Goal: Transaction & Acquisition: Purchase product/service

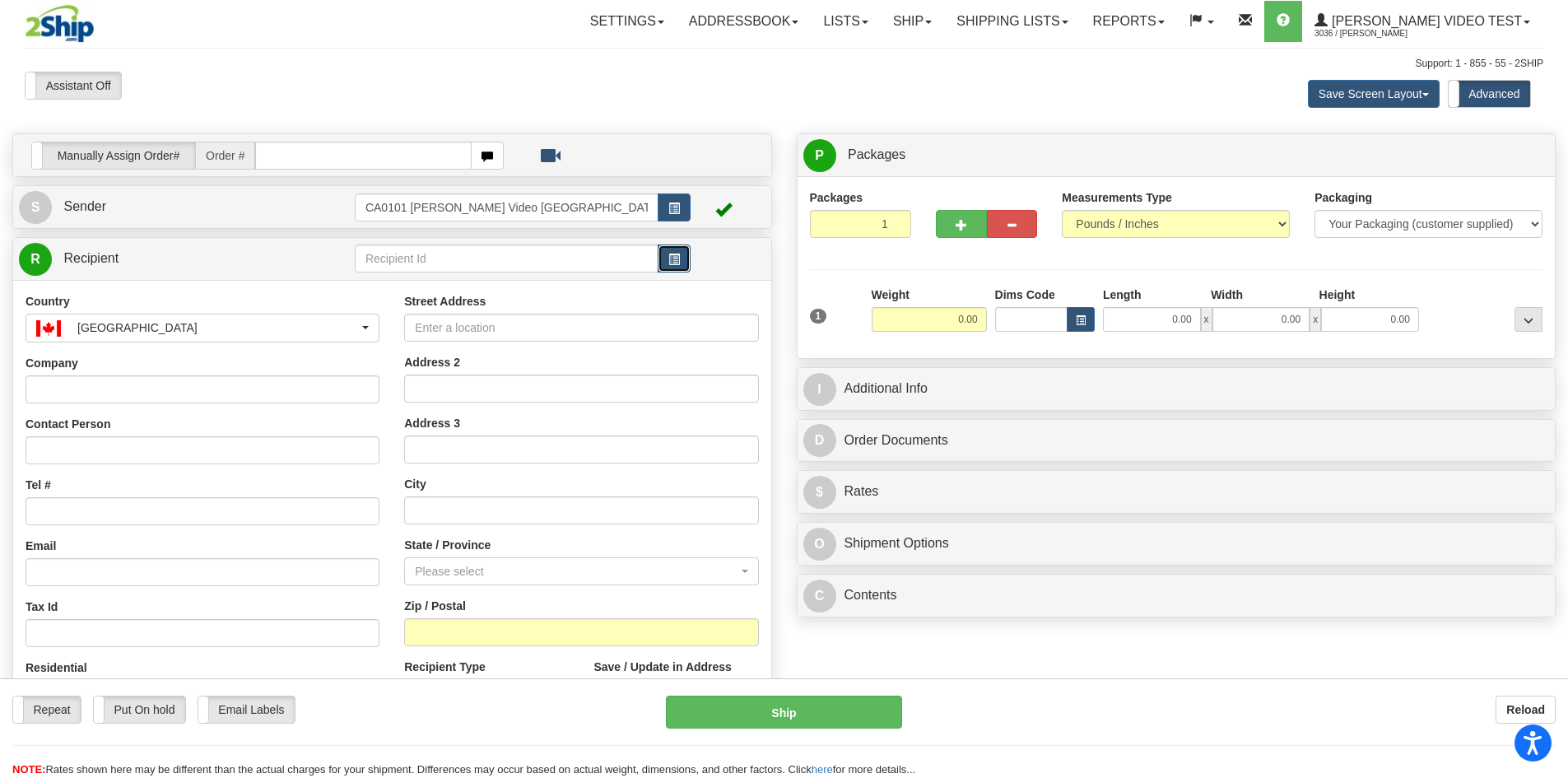
click at [679, 261] on span "button" at bounding box center [674, 259] width 12 height 11
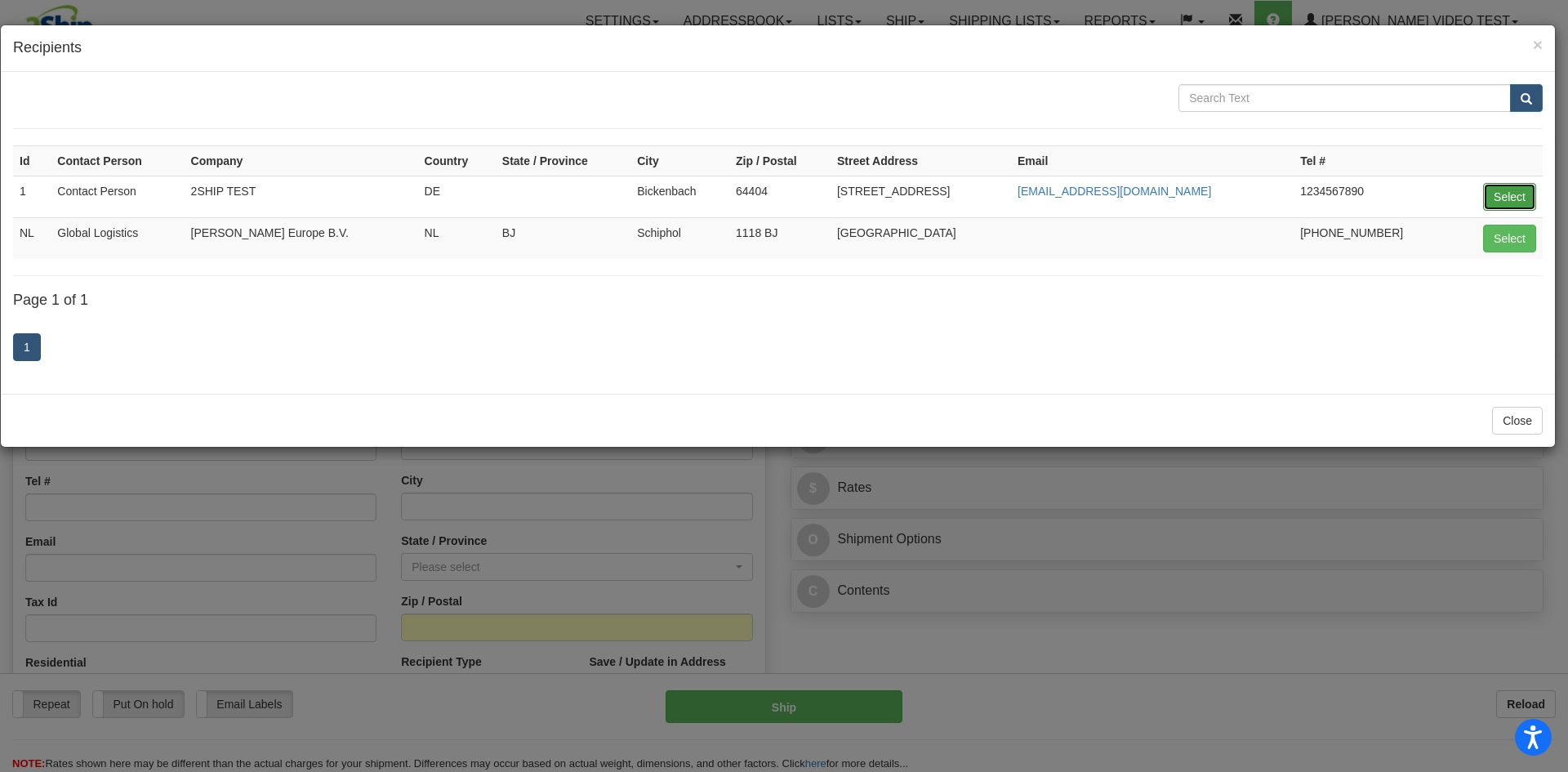
click at [1526, 194] on button "Select" at bounding box center [1510, 196] width 53 height 27
type input "1"
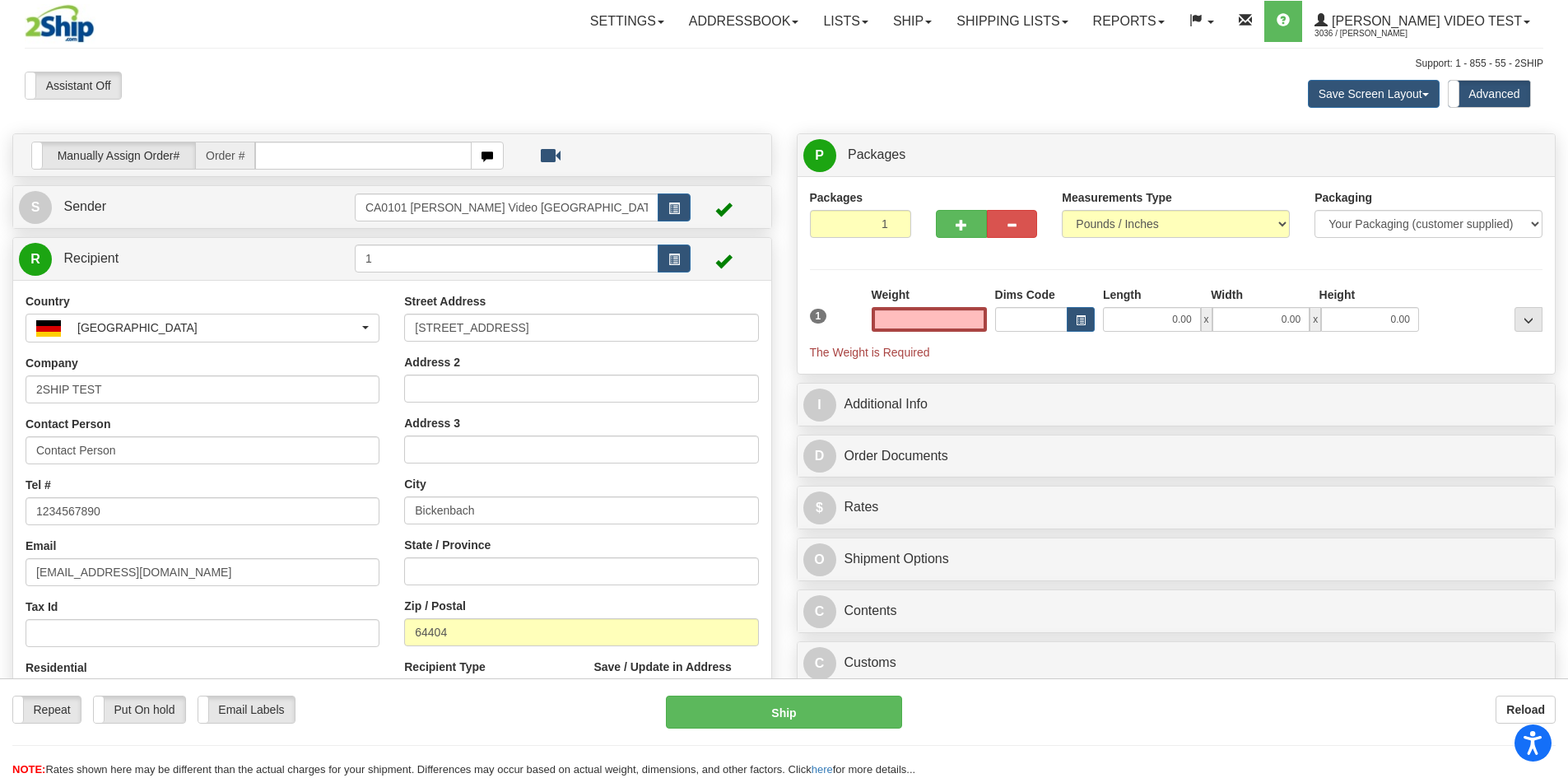
type input "0.00"
click at [683, 254] on button "button" at bounding box center [674, 258] width 33 height 28
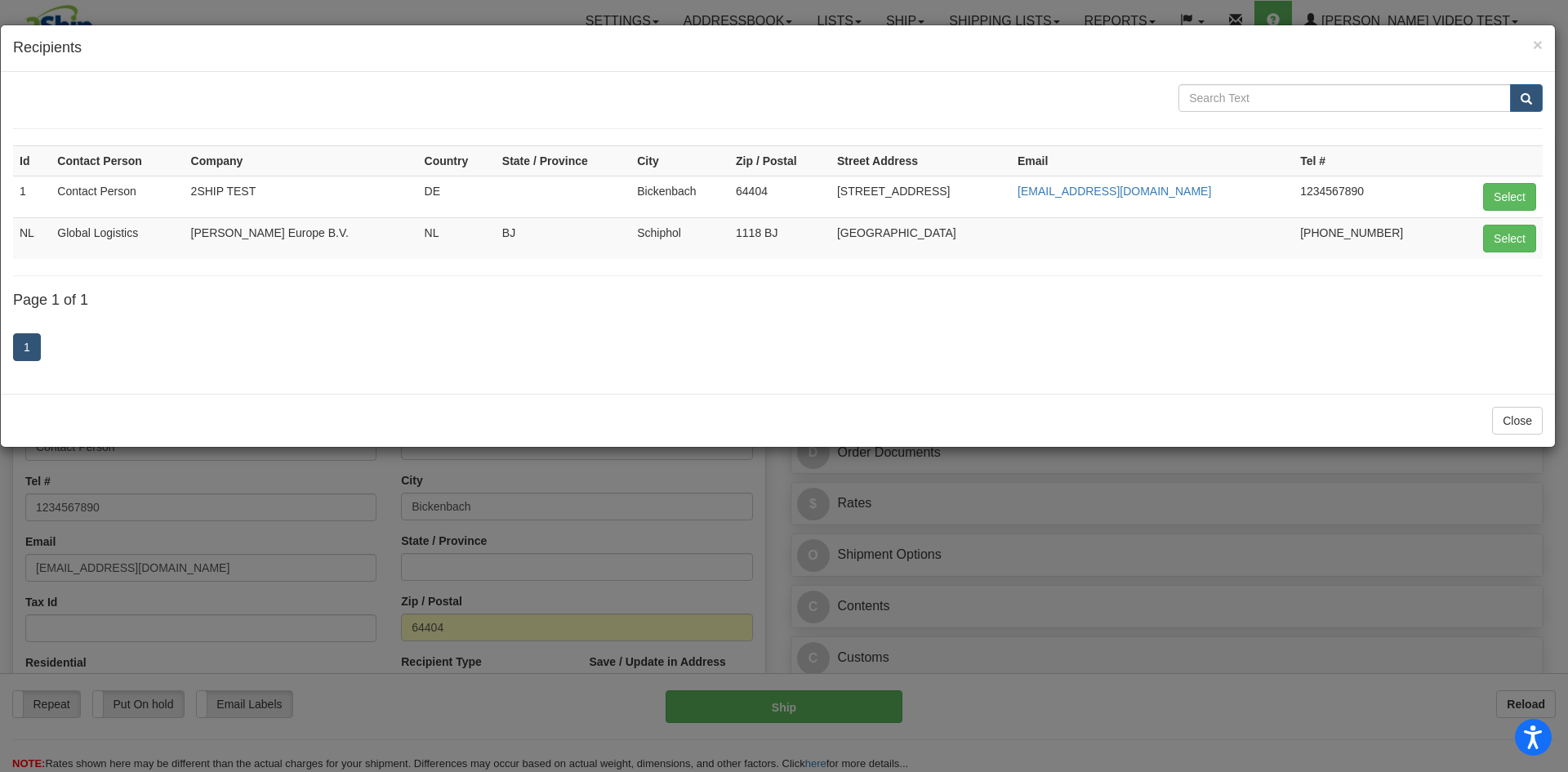
click at [1547, 45] on div "× Recipients" at bounding box center [778, 48] width 1555 height 47
click at [1542, 44] on span "×" at bounding box center [1538, 44] width 10 height 19
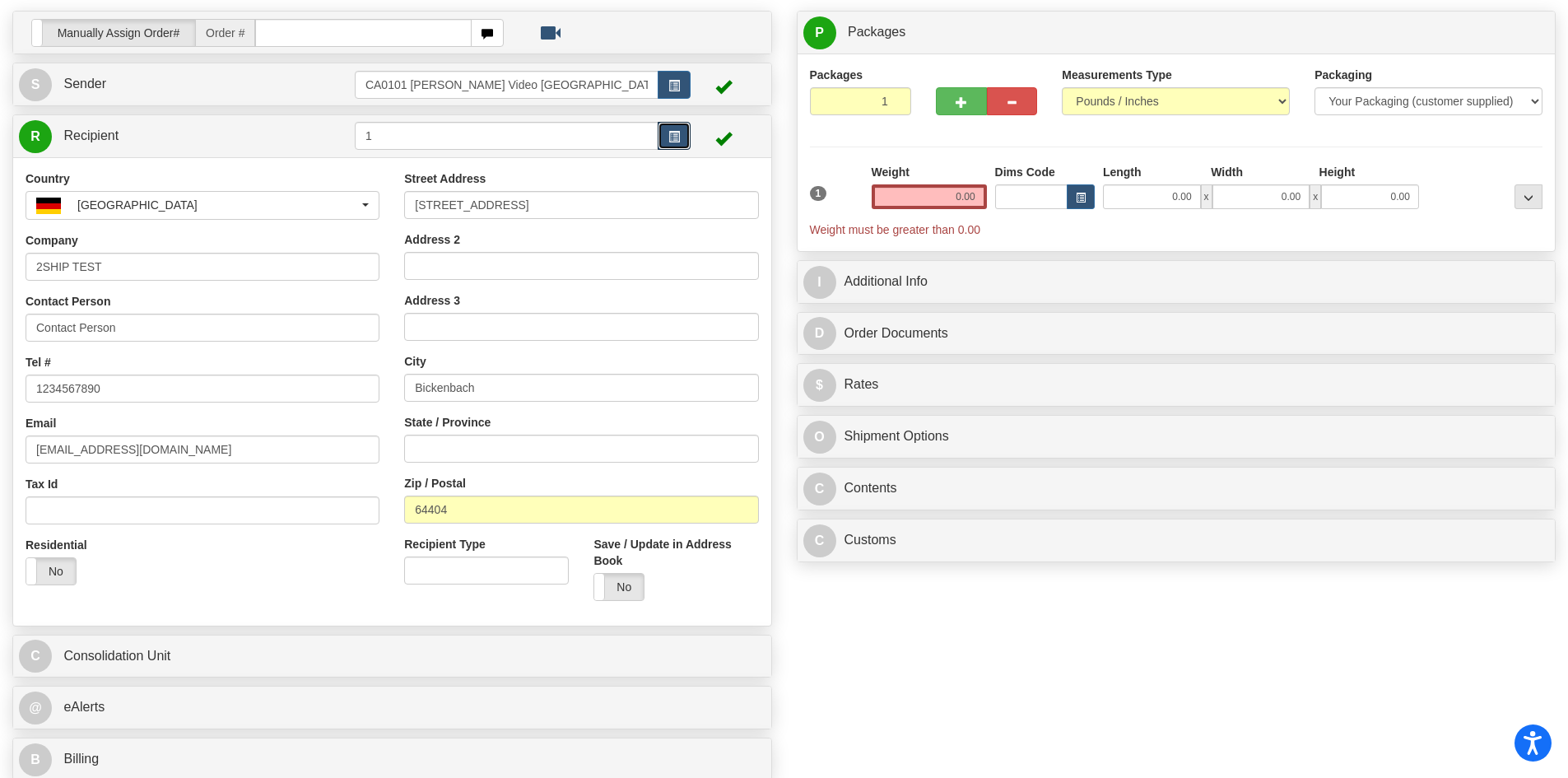
scroll to position [274, 0]
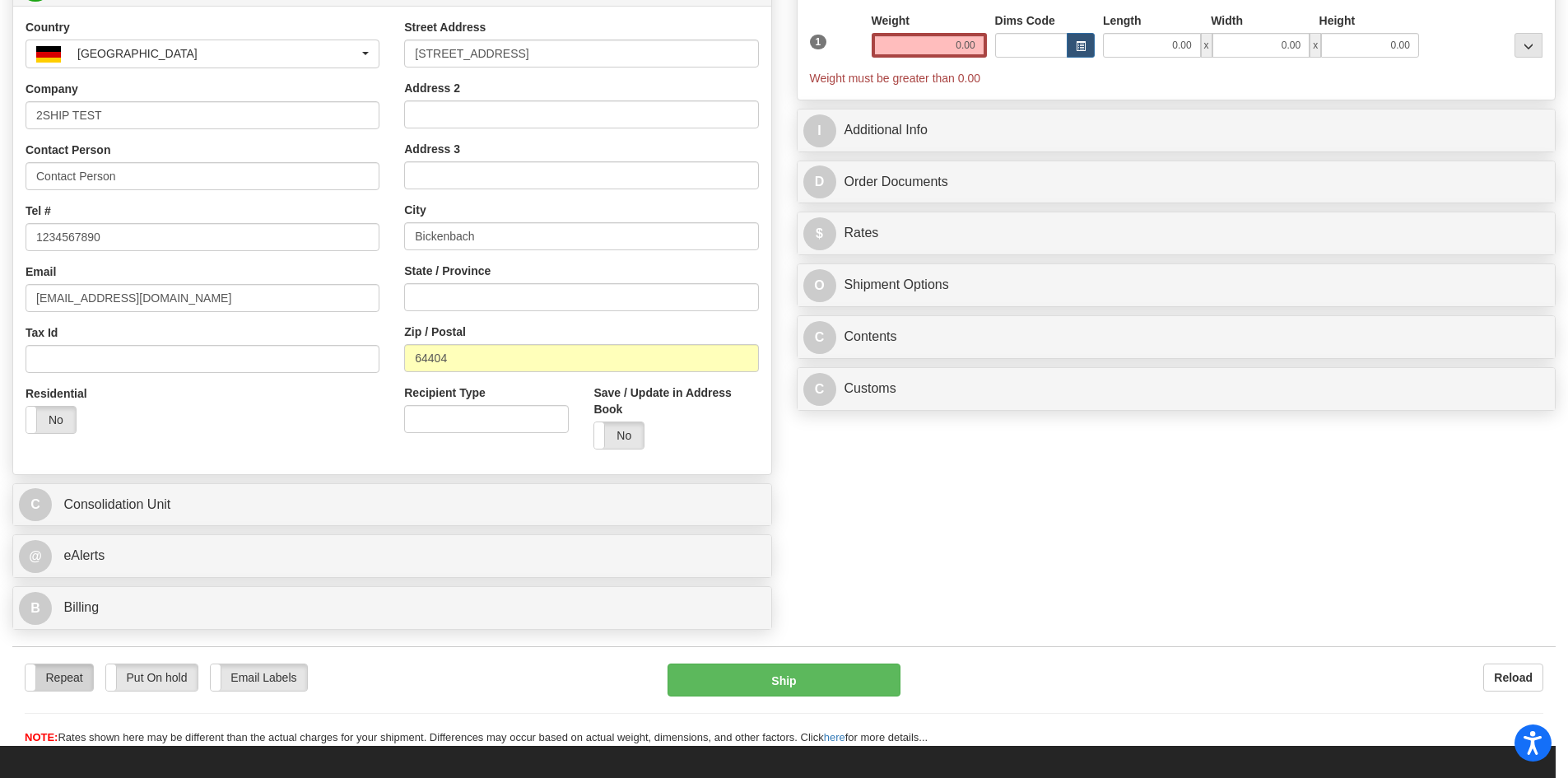
click at [83, 676] on label "Repeat" at bounding box center [59, 677] width 68 height 26
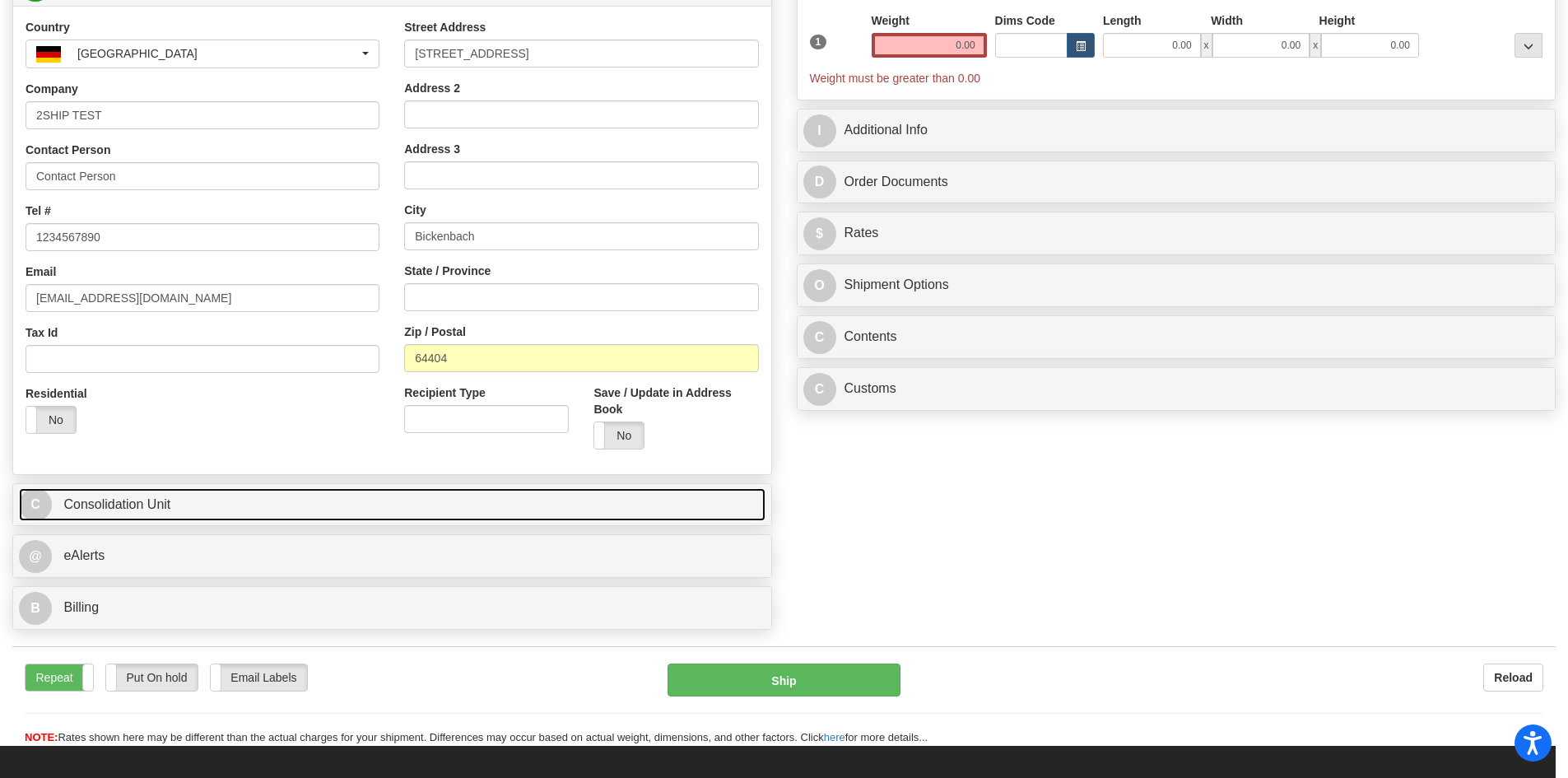
click at [161, 507] on span "Consolidation Unit" at bounding box center [117, 504] width 107 height 14
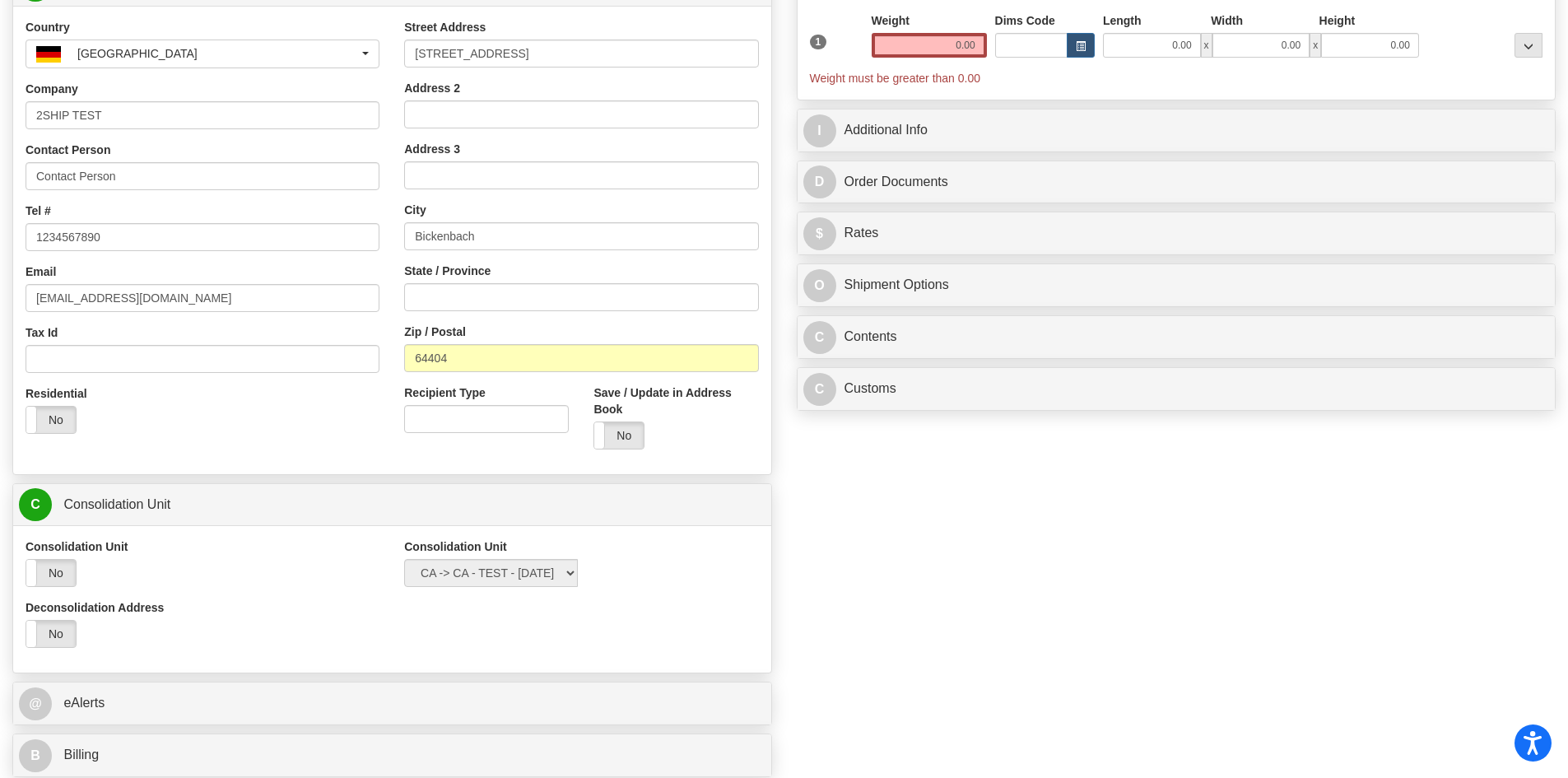
drag, startPoint x: 65, startPoint y: 573, endPoint x: 354, endPoint y: 572, distance: 289.0
click at [64, 573] on label "No" at bounding box center [50, 573] width 49 height 26
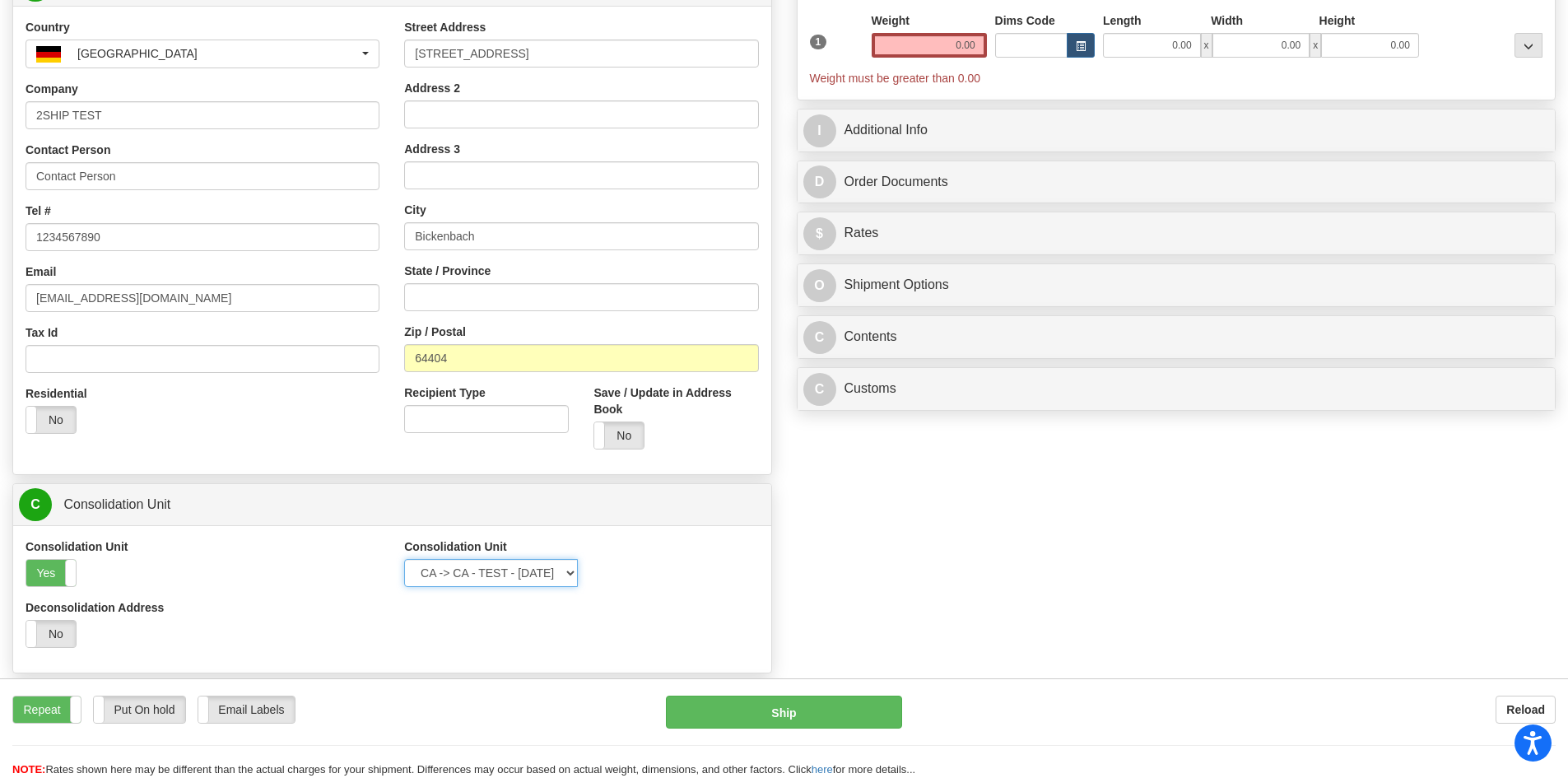
click at [504, 579] on select "CA -> CA - TEST - [DATE]" at bounding box center [490, 573] width 173 height 28
click at [404, 559] on select "CA -> CA - TEST - [DATE]" at bounding box center [490, 573] width 173 height 28
click at [955, 54] on input "0.00" at bounding box center [929, 44] width 115 height 24
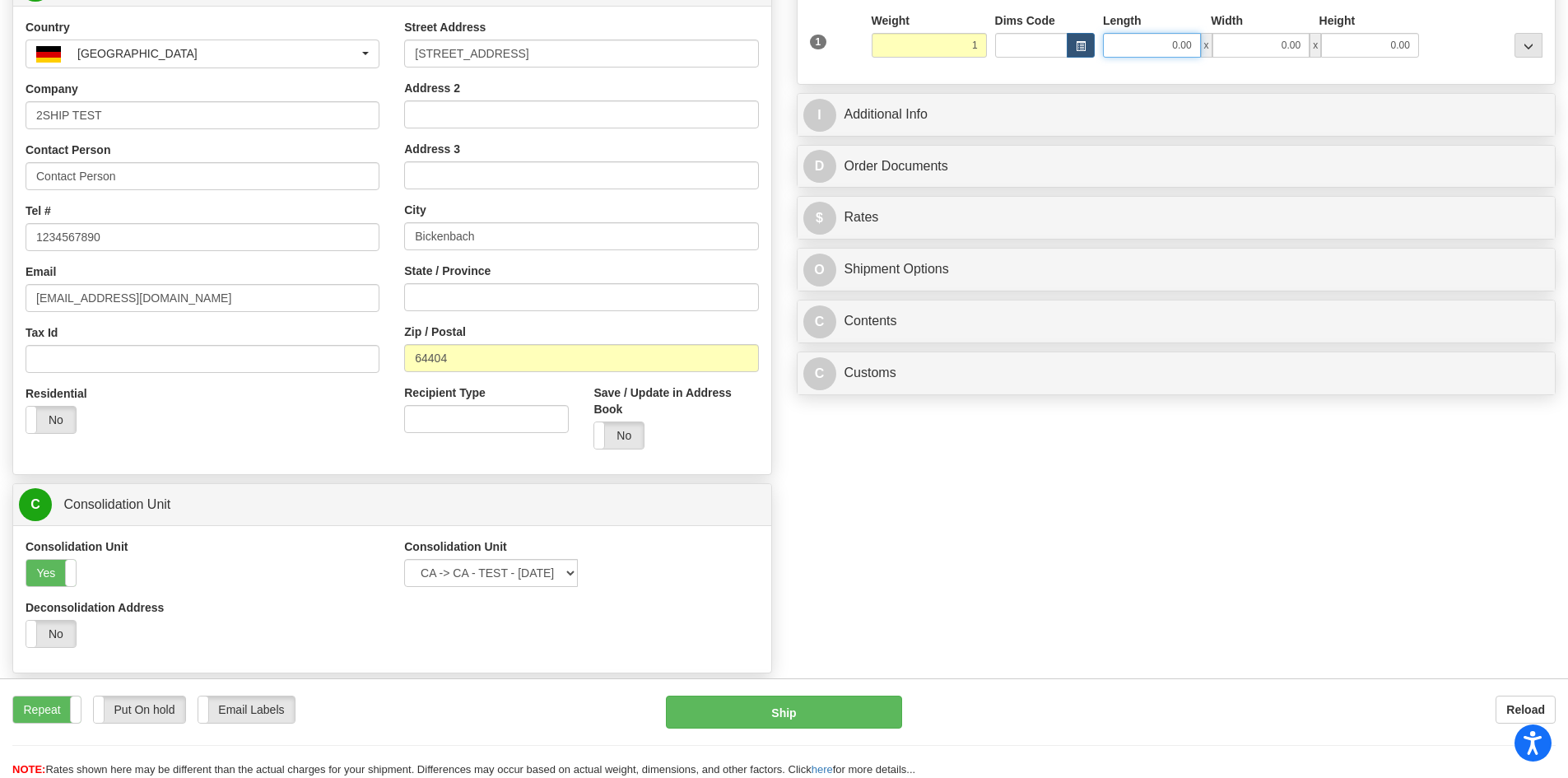
type input "1.00"
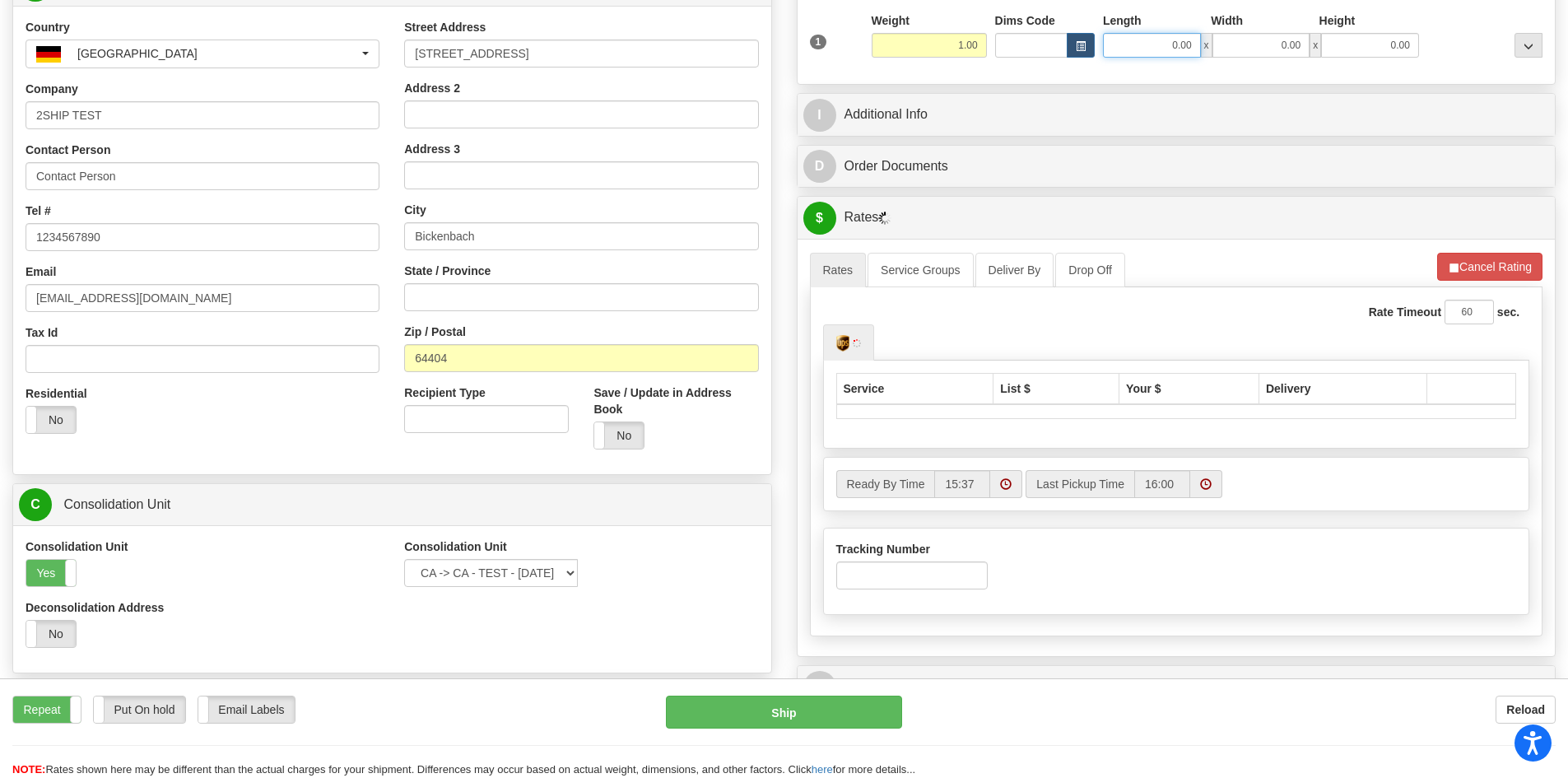
click at [1143, 49] on input "0.00" at bounding box center [1151, 44] width 98 height 24
type input "11.00"
click at [1298, 52] on input "0.00" at bounding box center [1261, 44] width 98 height 24
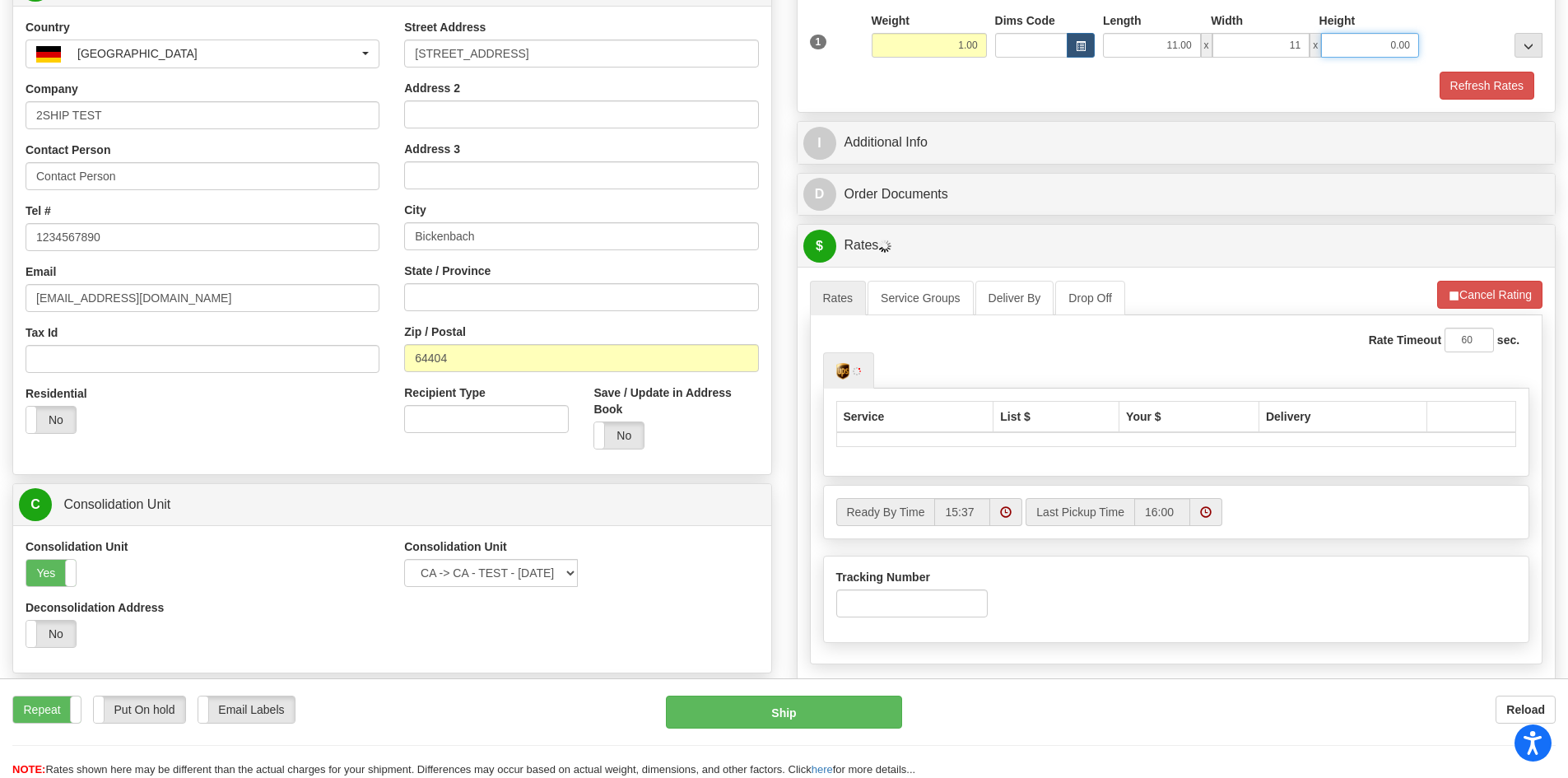
type input "11.00"
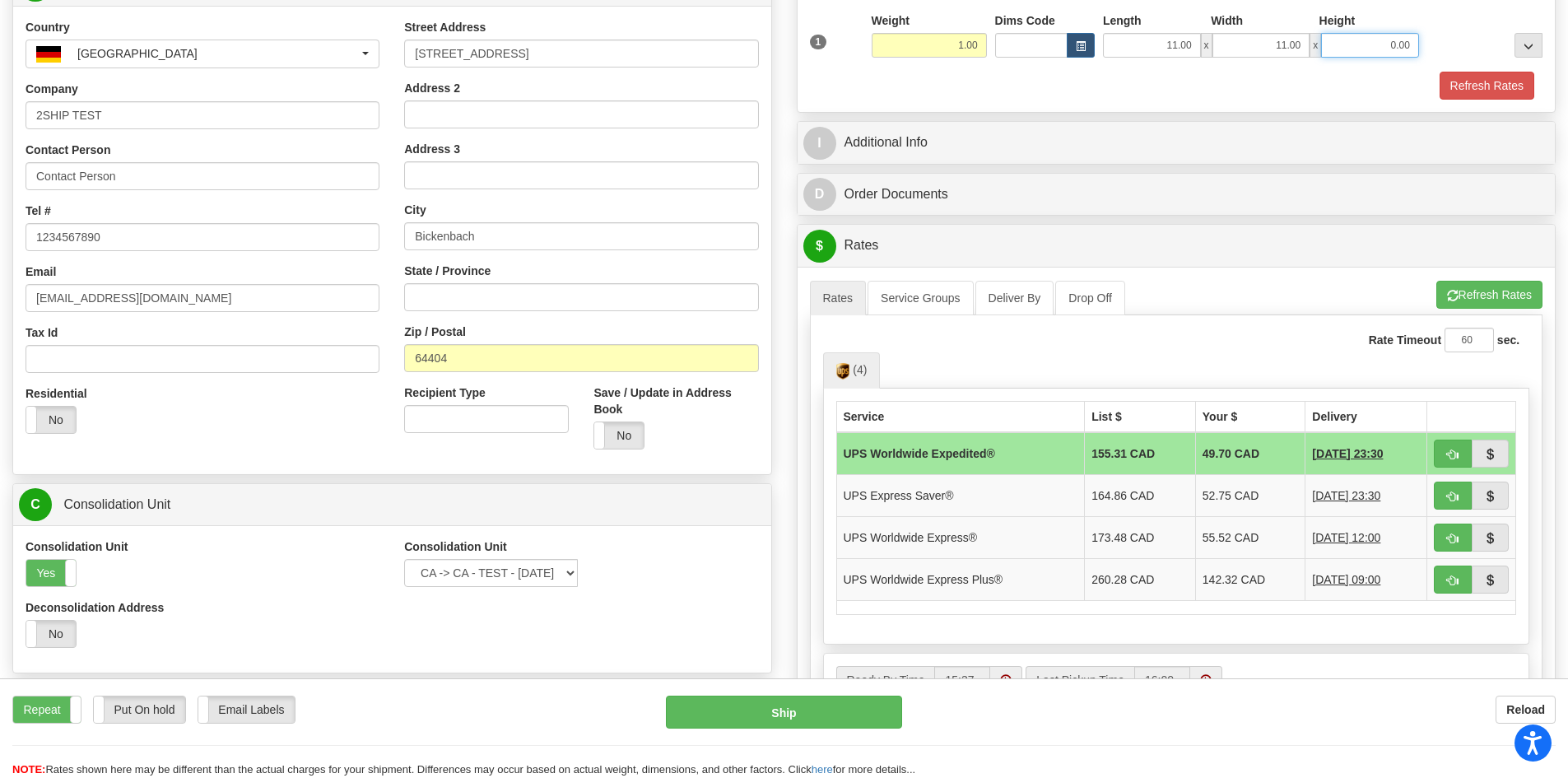
click at [1350, 52] on input "0.00" at bounding box center [1369, 44] width 98 height 24
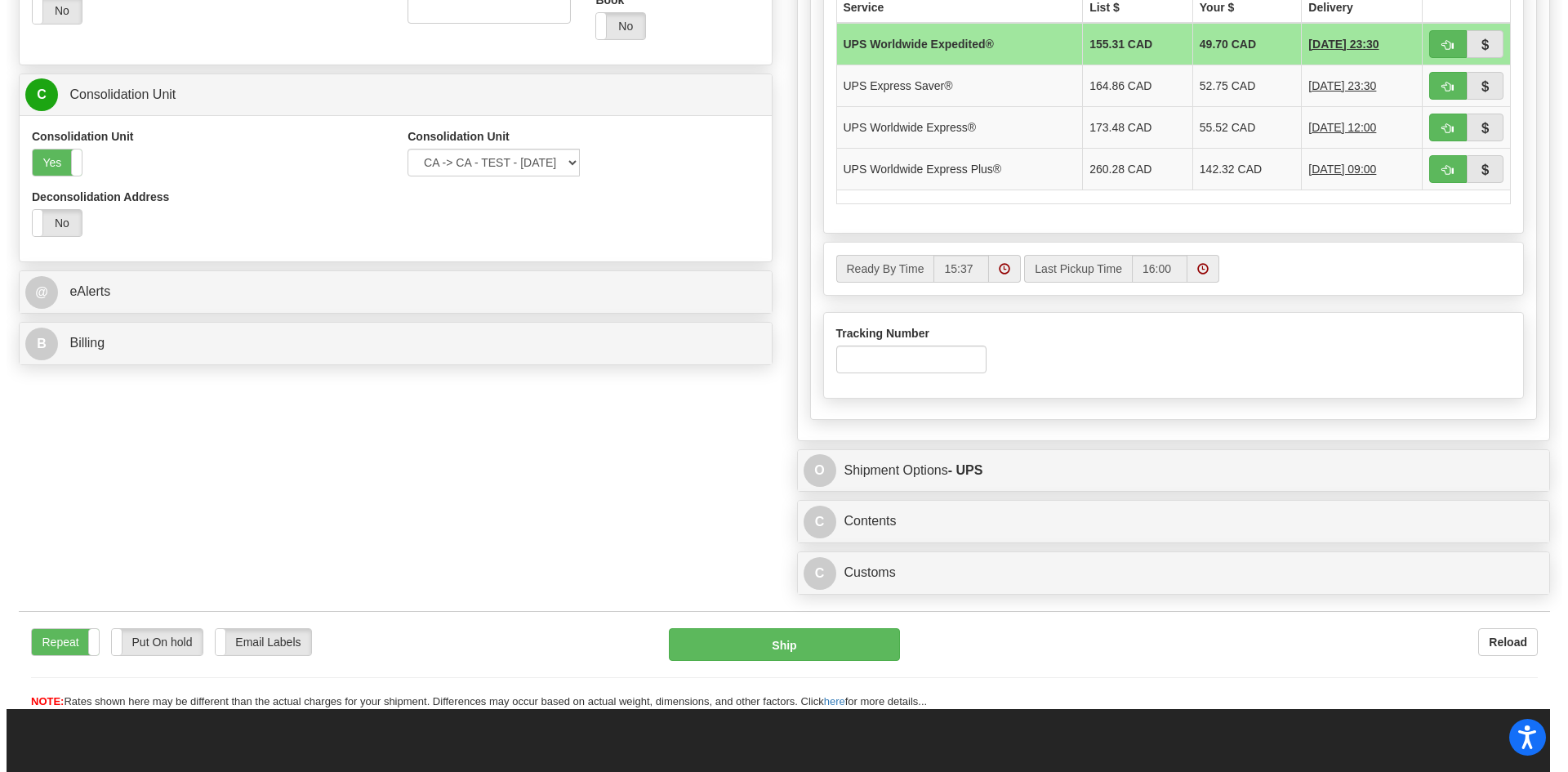
scroll to position [680, 0]
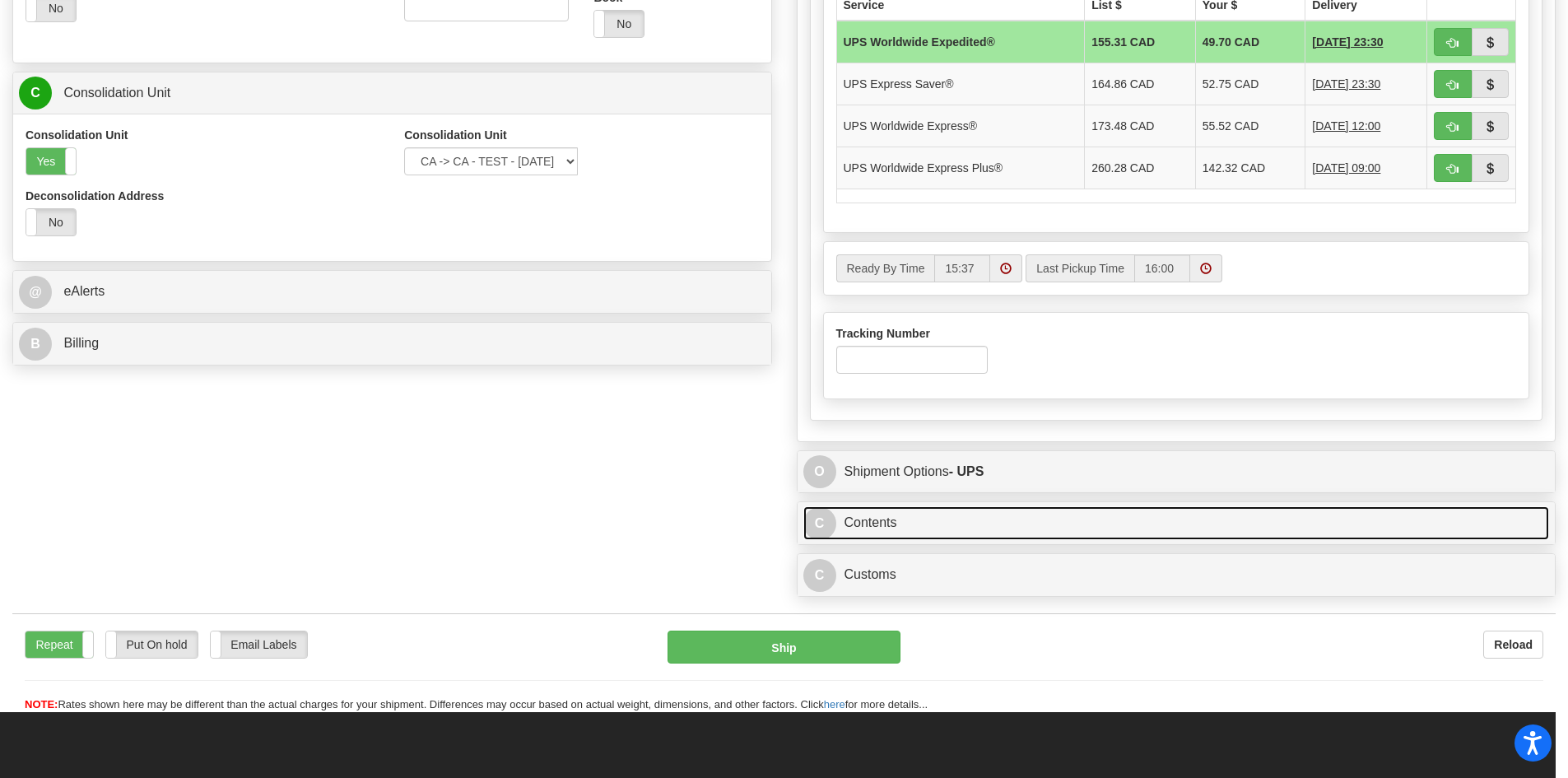
type input "11.00"
click at [942, 517] on link "C Contents" at bounding box center [1176, 523] width 747 height 34
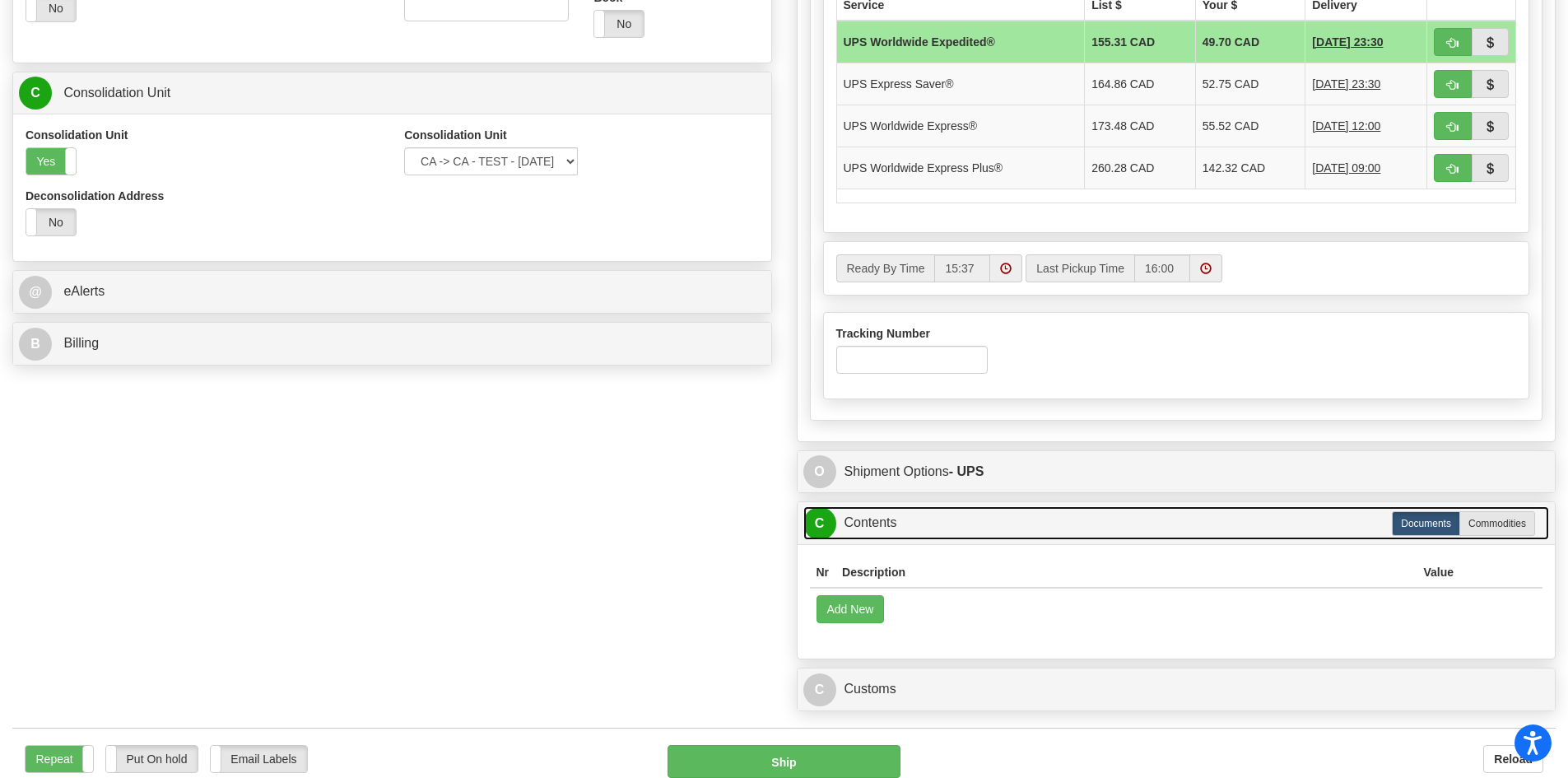
click at [1486, 537] on link "C Contents" at bounding box center [1176, 523] width 747 height 34
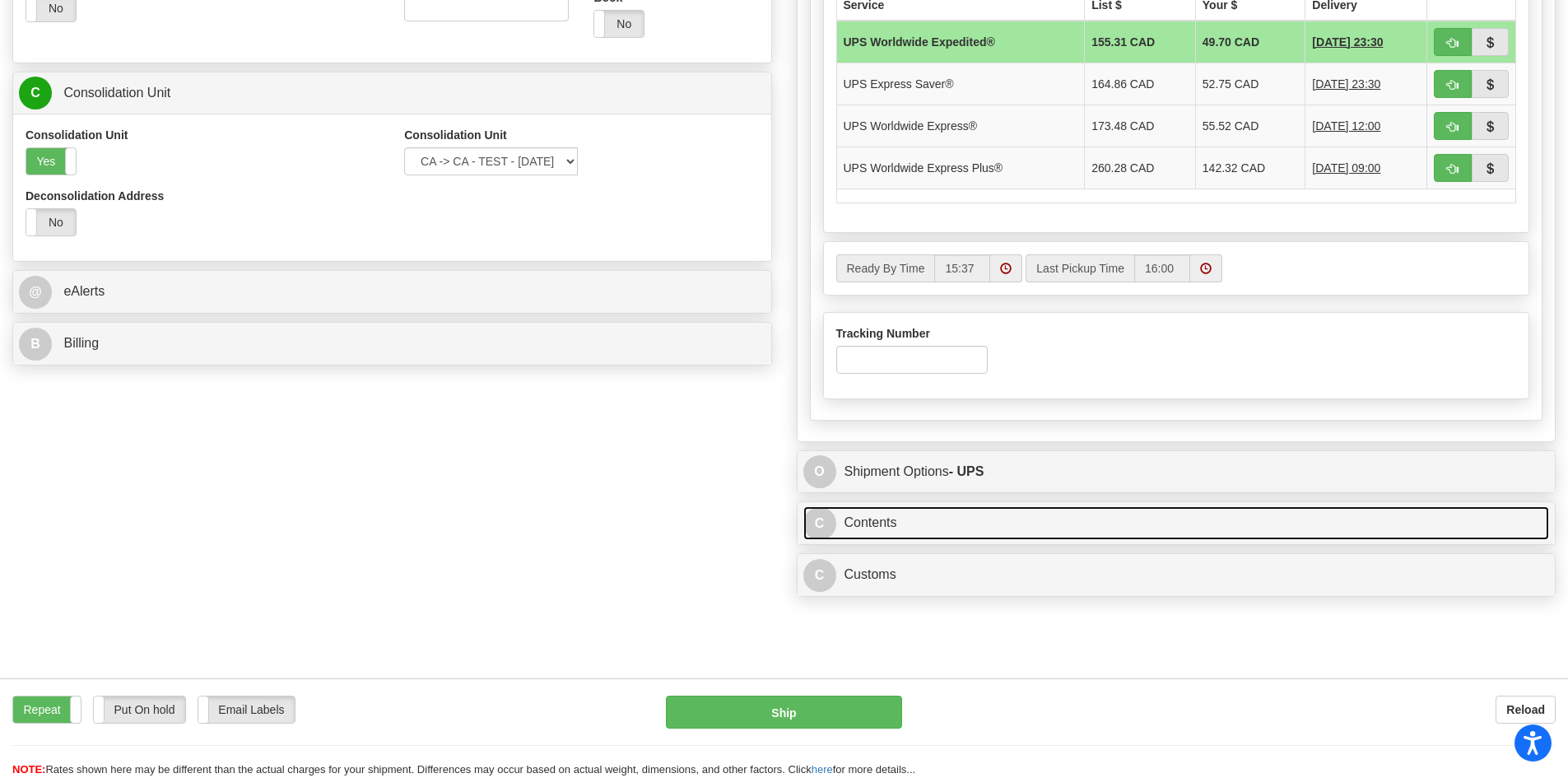
click at [941, 520] on link "C Contents" at bounding box center [1176, 523] width 747 height 34
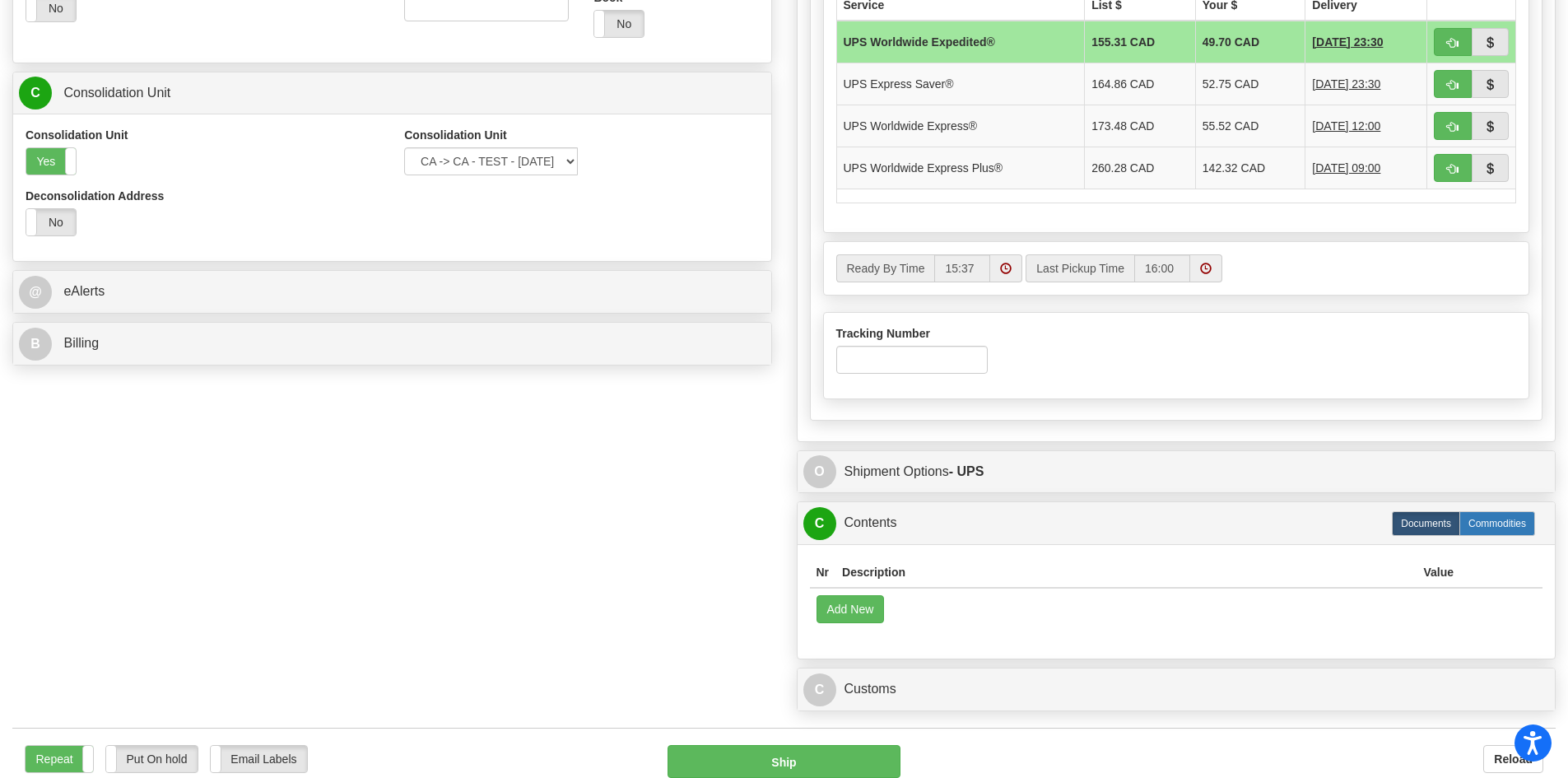
click at [1488, 521] on label "Commodities" at bounding box center [1497, 523] width 75 height 24
radio input "true"
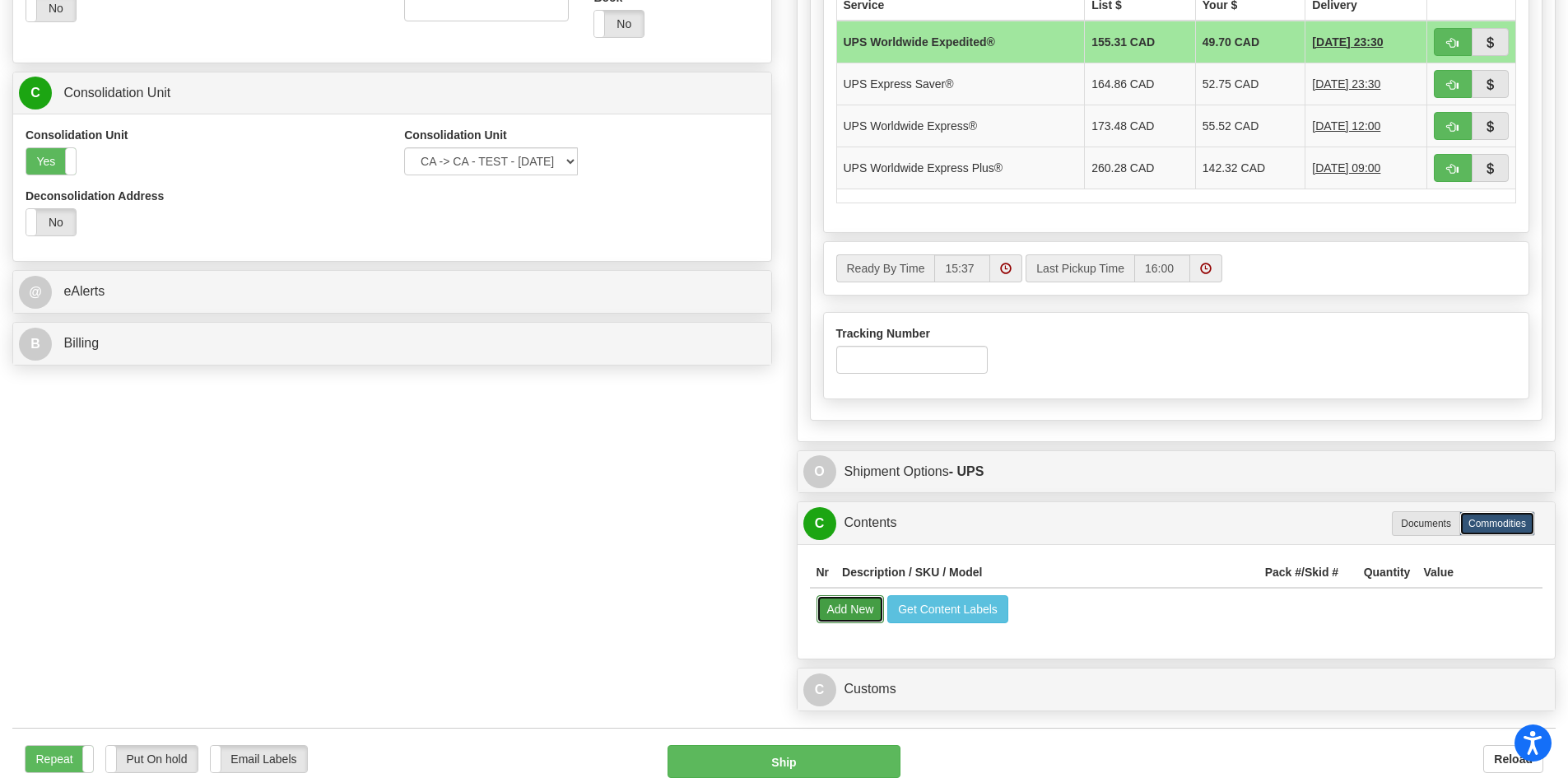
click at [851, 620] on button "Add New" at bounding box center [851, 609] width 69 height 28
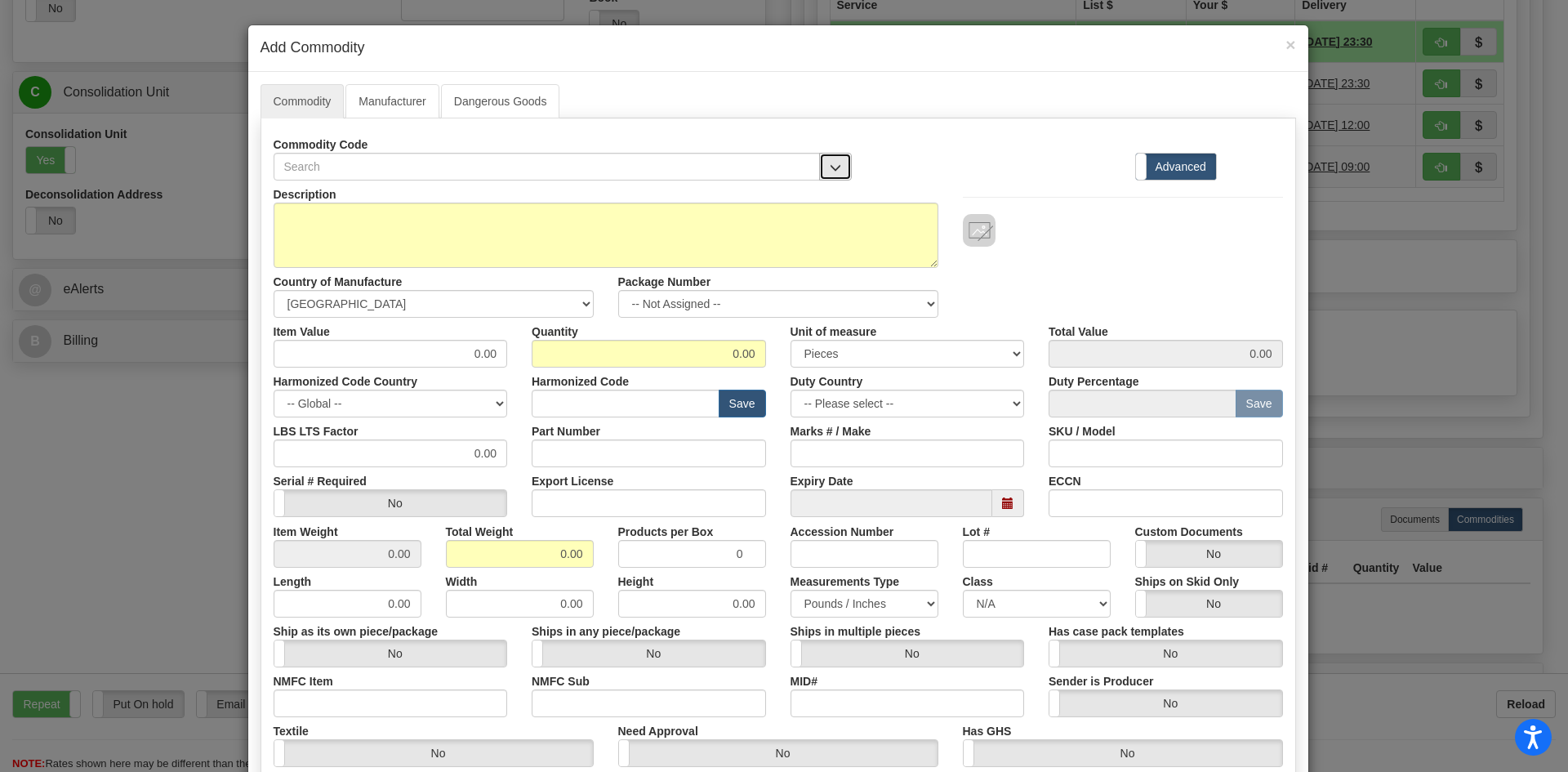
click at [819, 161] on button "button" at bounding box center [835, 166] width 32 height 27
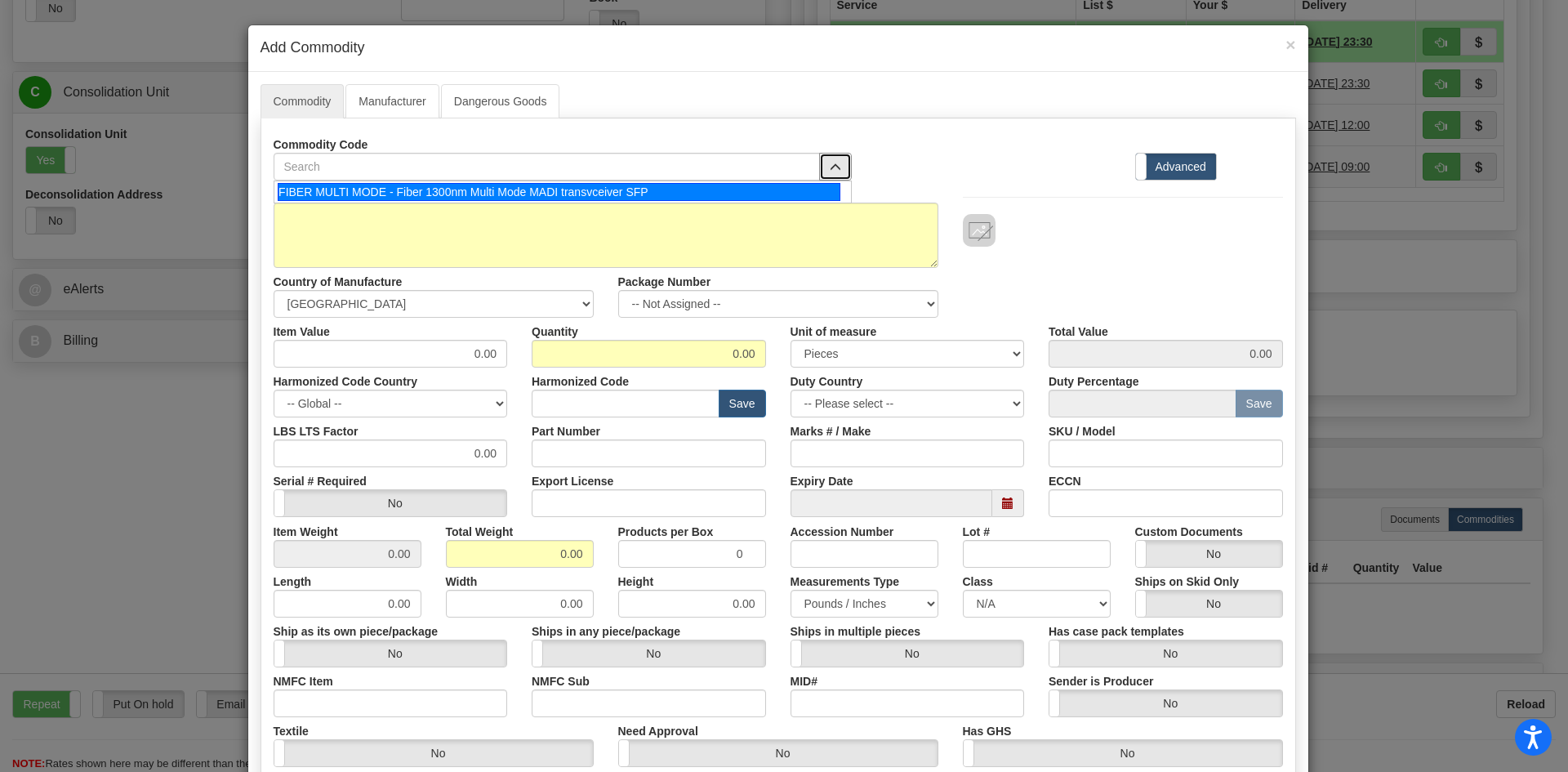
click at [655, 190] on div "FIBER MULTI MODE - Fiber 1300nm Multi Mode MADI transvceiver SFP" at bounding box center [559, 192] width 563 height 18
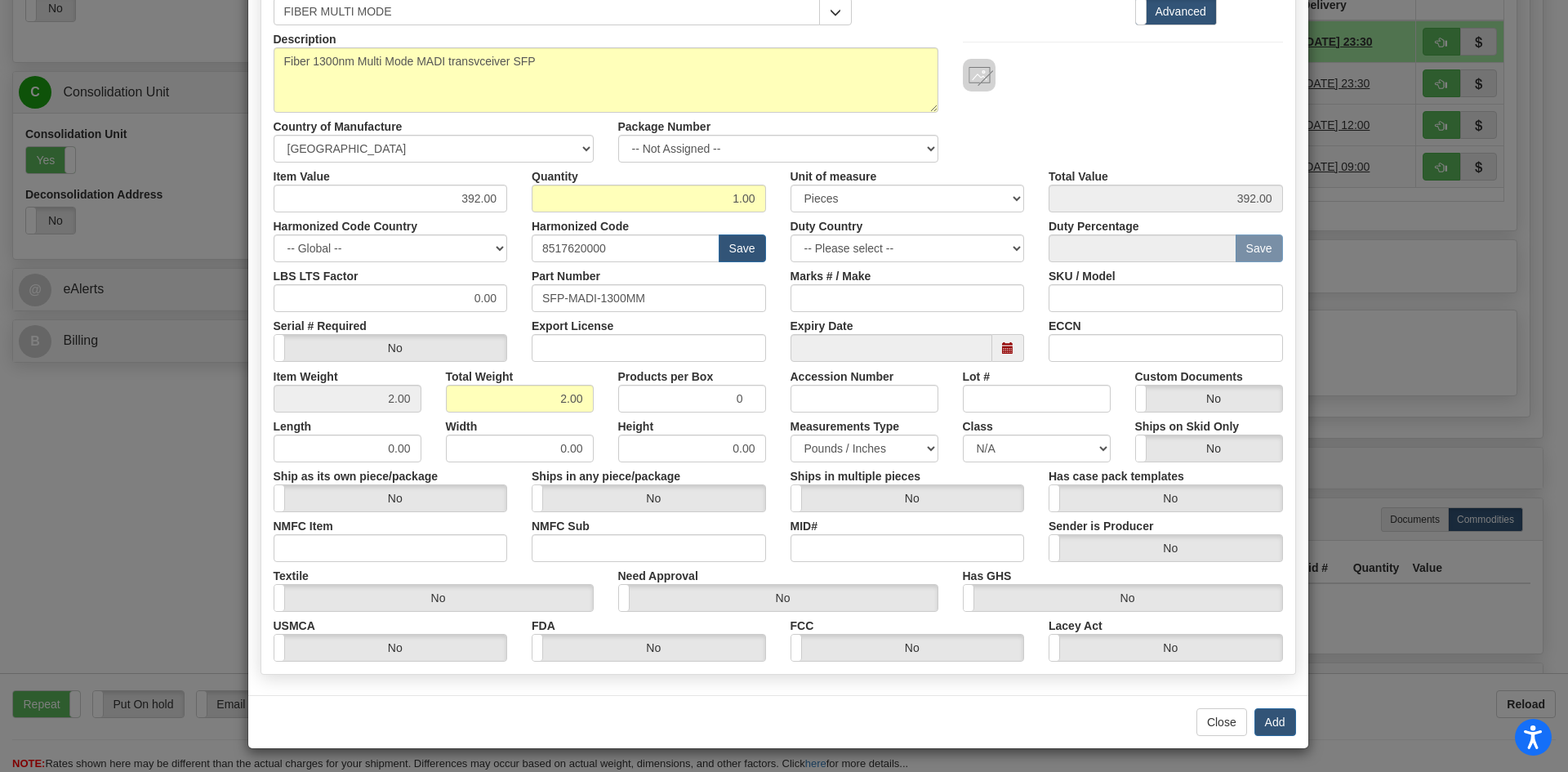
scroll to position [157, 0]
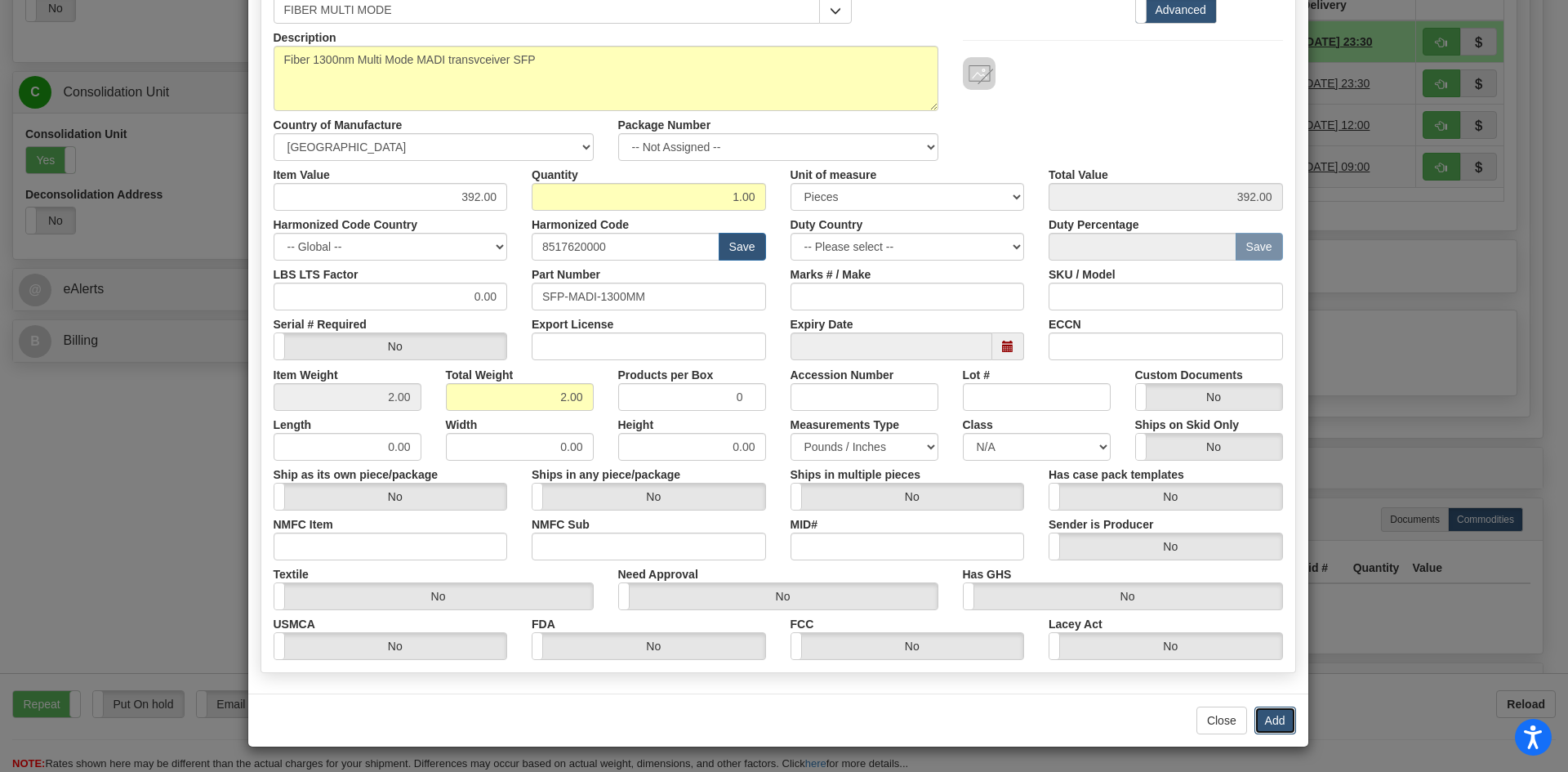
click at [1271, 722] on button "Add" at bounding box center [1275, 720] width 42 height 27
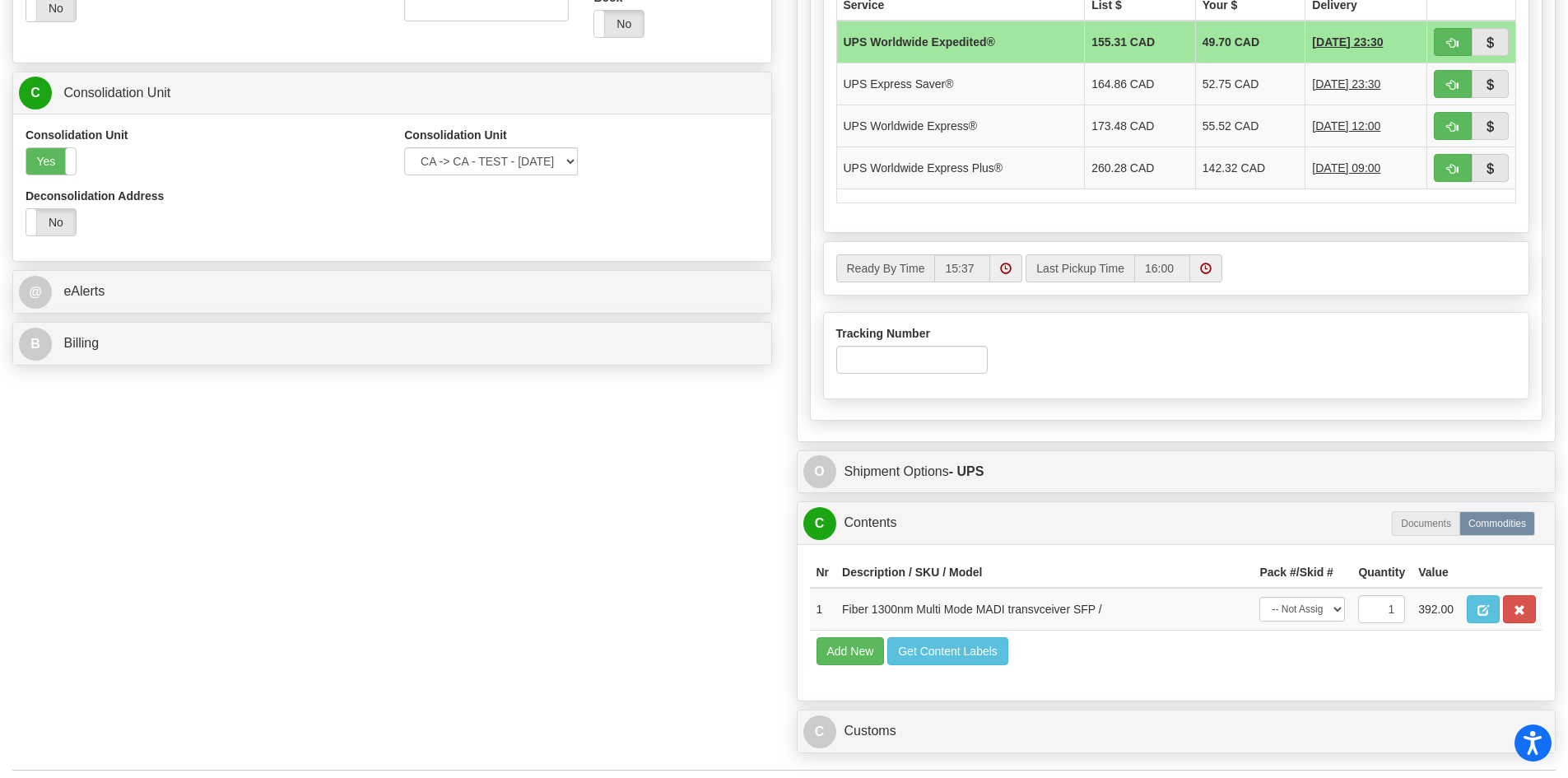
scroll to position [1095, 0]
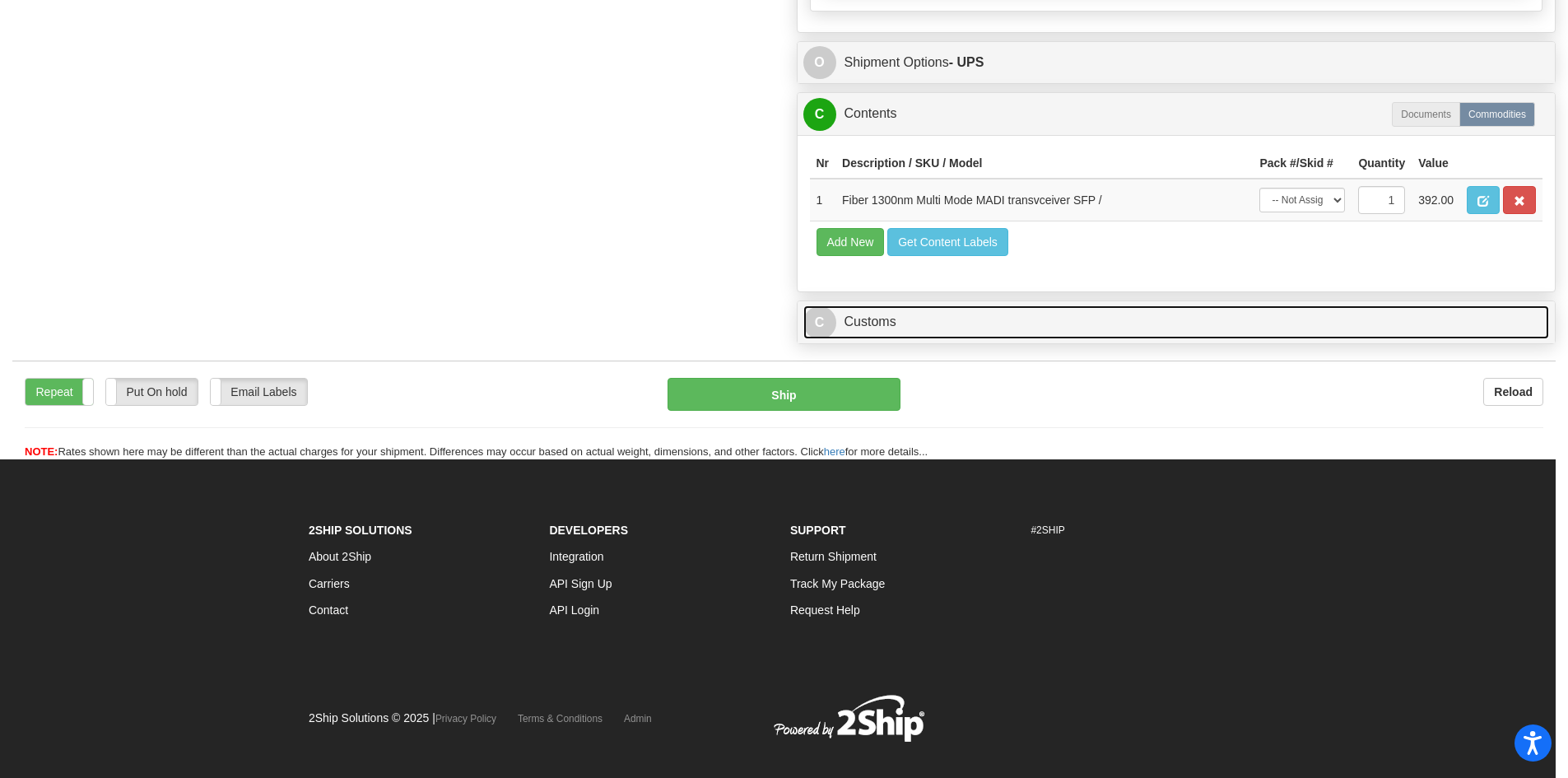
click at [951, 324] on link "C Customs" at bounding box center [1176, 322] width 747 height 34
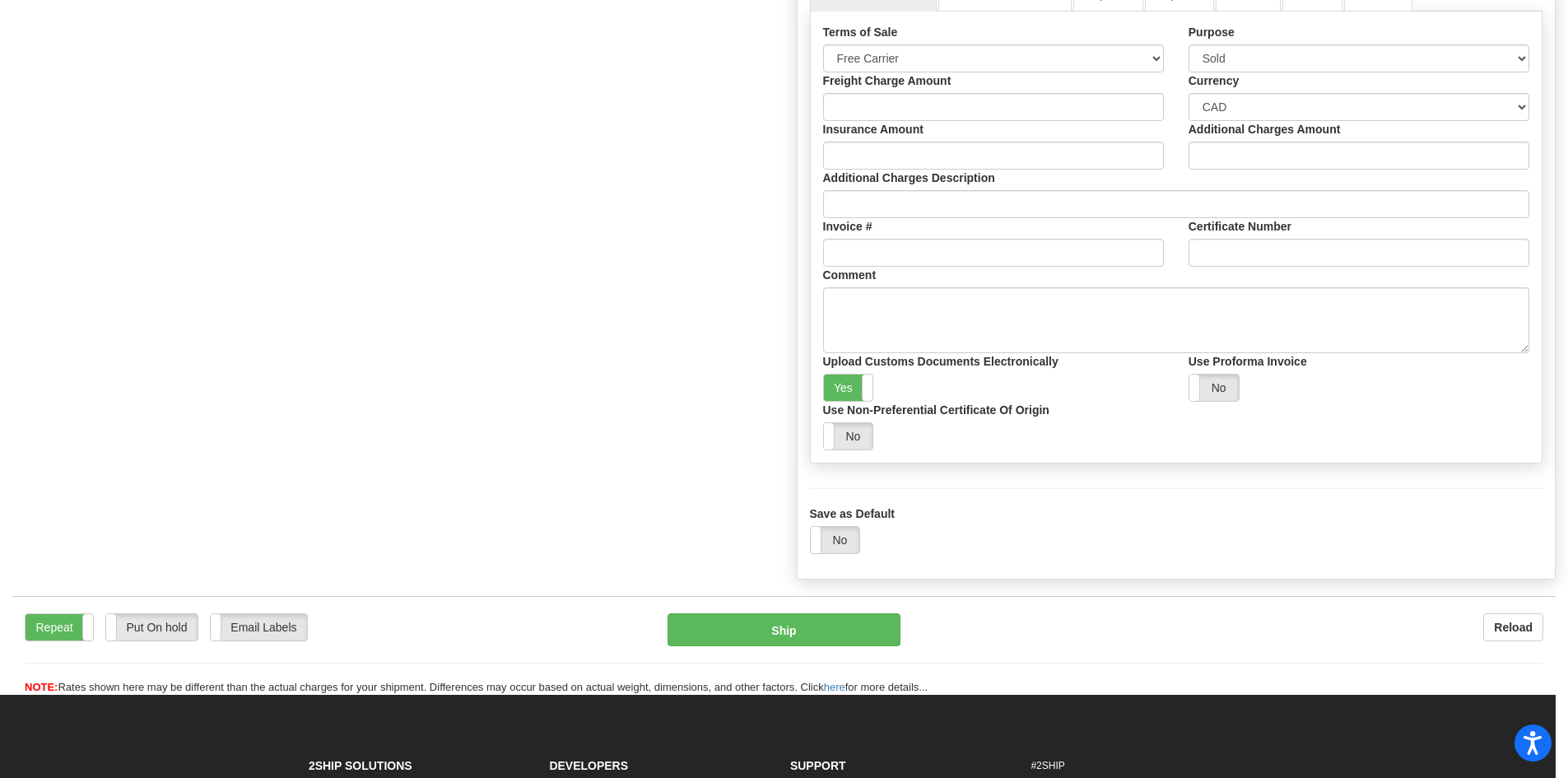
scroll to position [1369, 0]
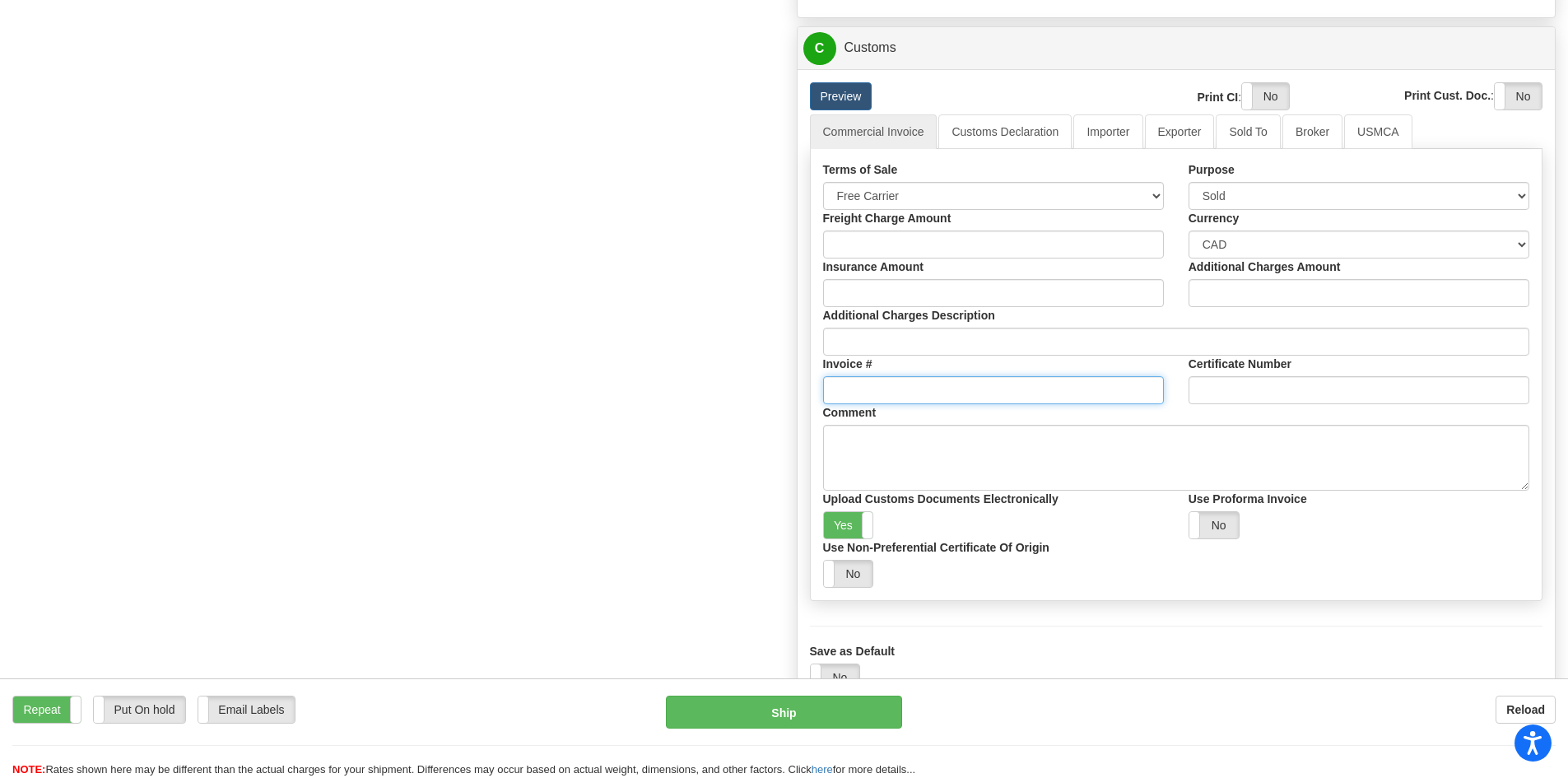
click at [905, 391] on input "Invoice #" at bounding box center [993, 390] width 341 height 28
type input "TEST"
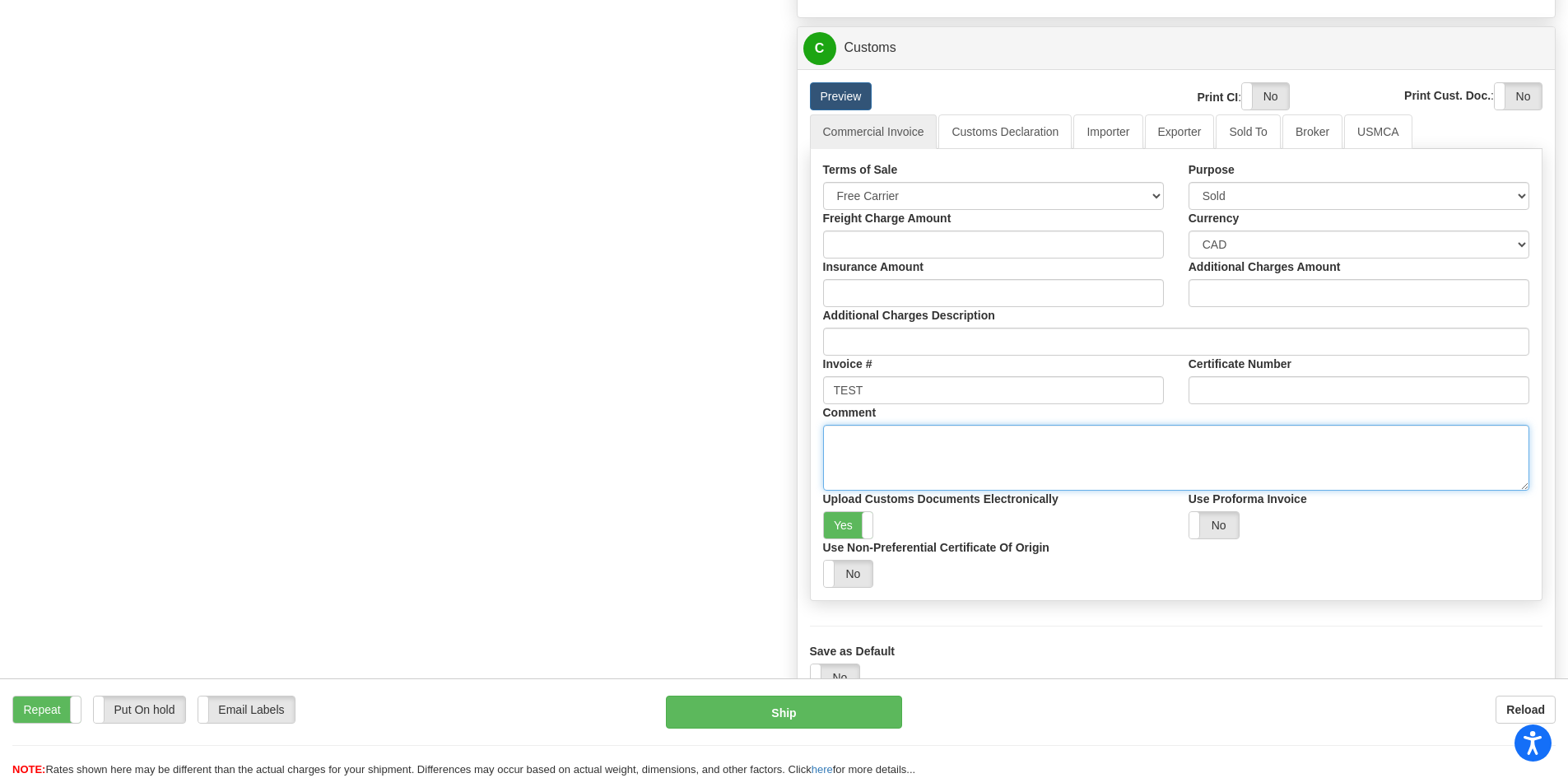
click at [916, 457] on textarea "Comment" at bounding box center [1177, 458] width 707 height 66
click at [913, 438] on textarea "Comment" at bounding box center [1177, 458] width 707 height 66
type textarea "TEST"
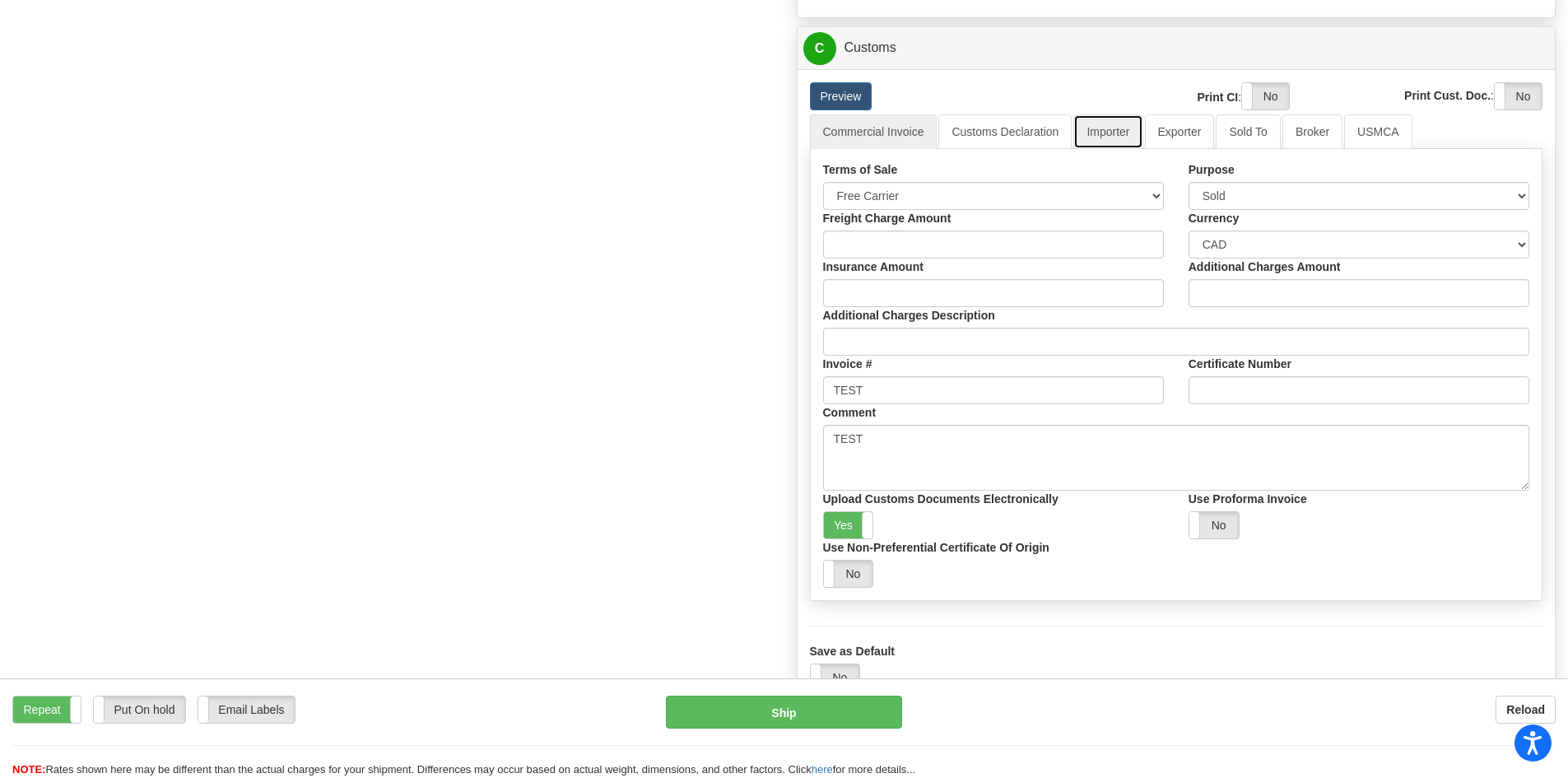
click at [1120, 135] on link "Importer" at bounding box center [1108, 132] width 69 height 34
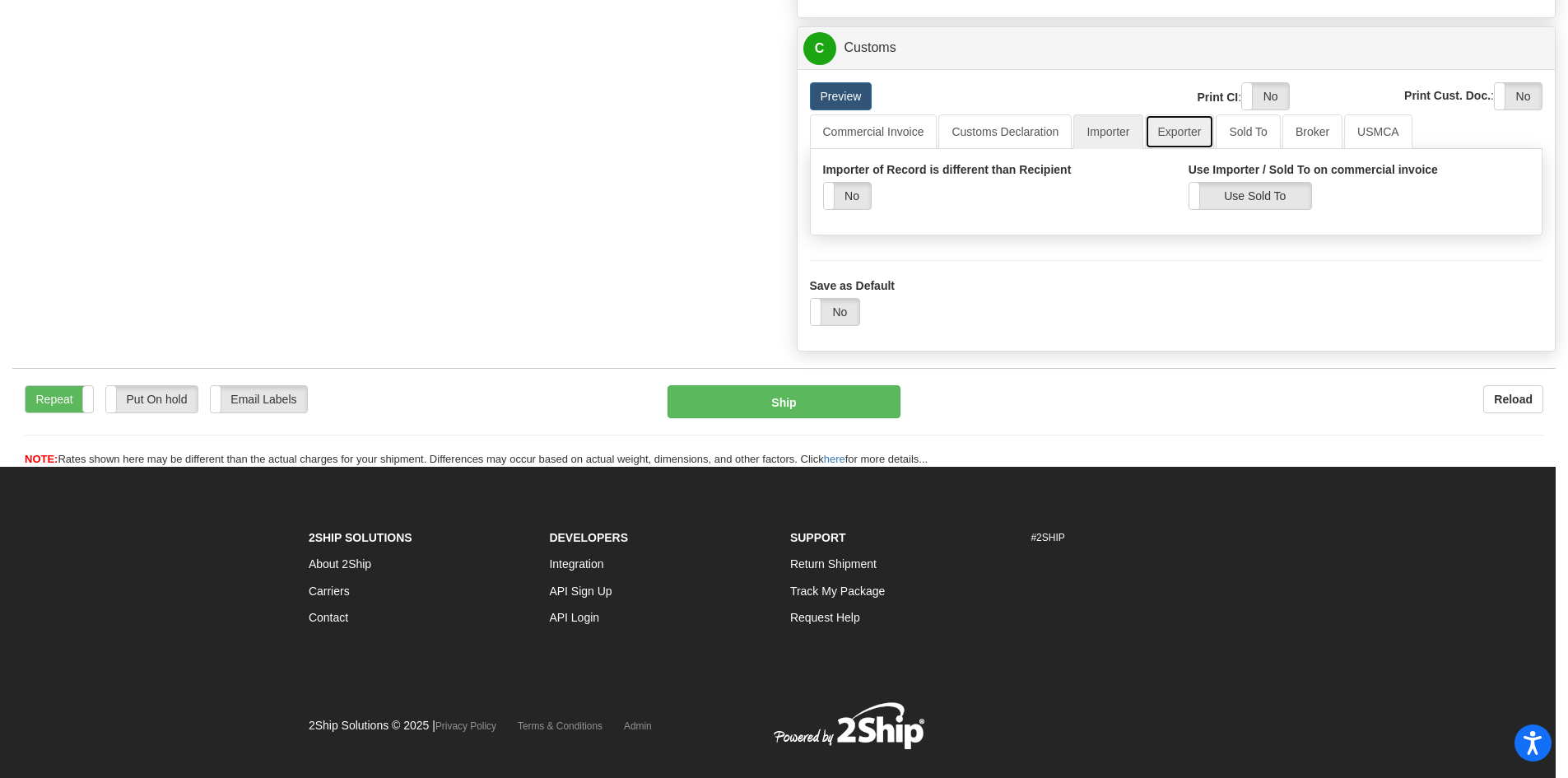
click at [1197, 133] on link "Exporter" at bounding box center [1179, 132] width 70 height 34
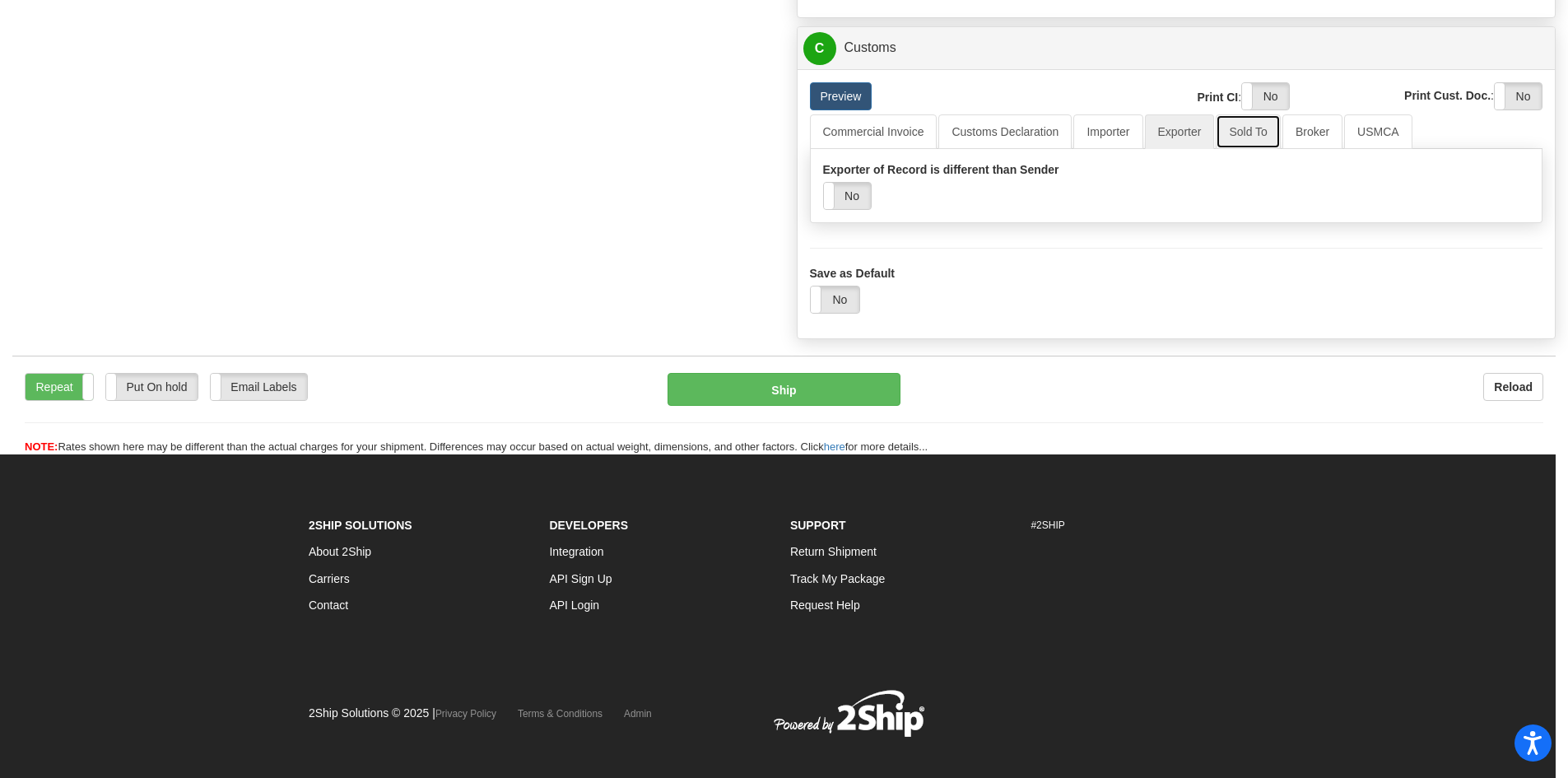
click at [1239, 133] on link "Sold To" at bounding box center [1247, 132] width 65 height 34
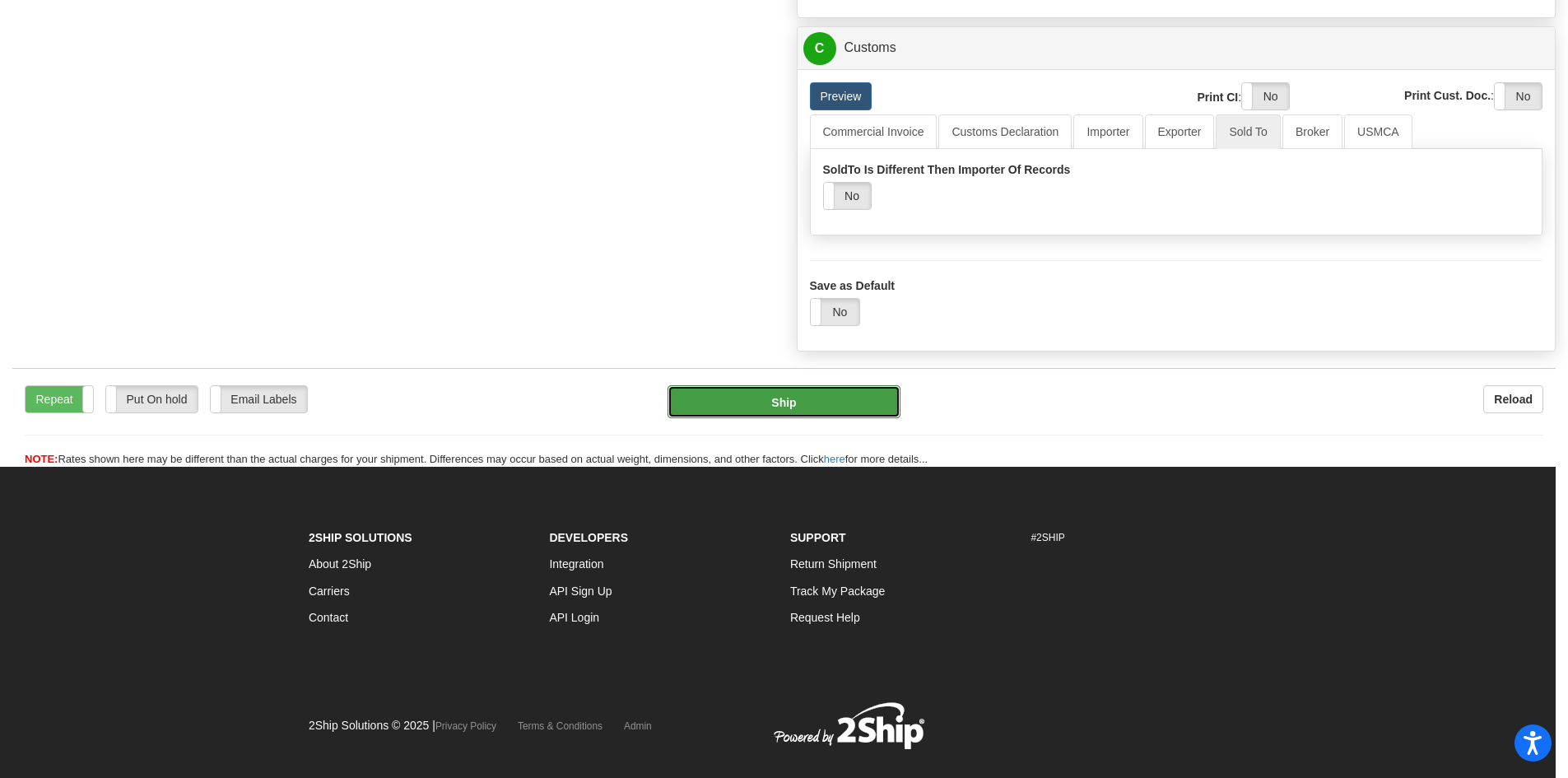
click at [831, 410] on button "Ship" at bounding box center [783, 402] width 232 height 33
type input "08"
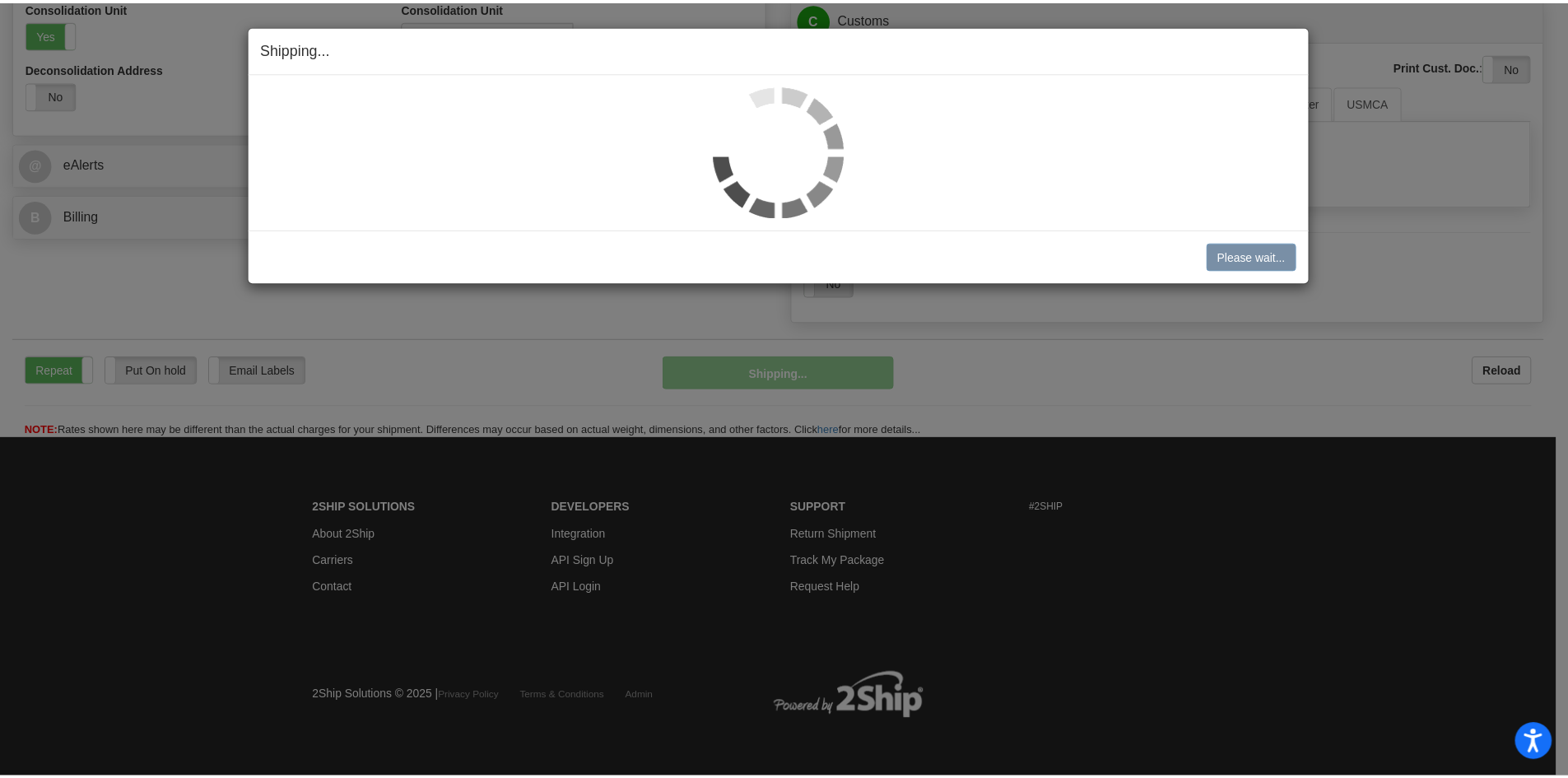
scroll to position [783, 0]
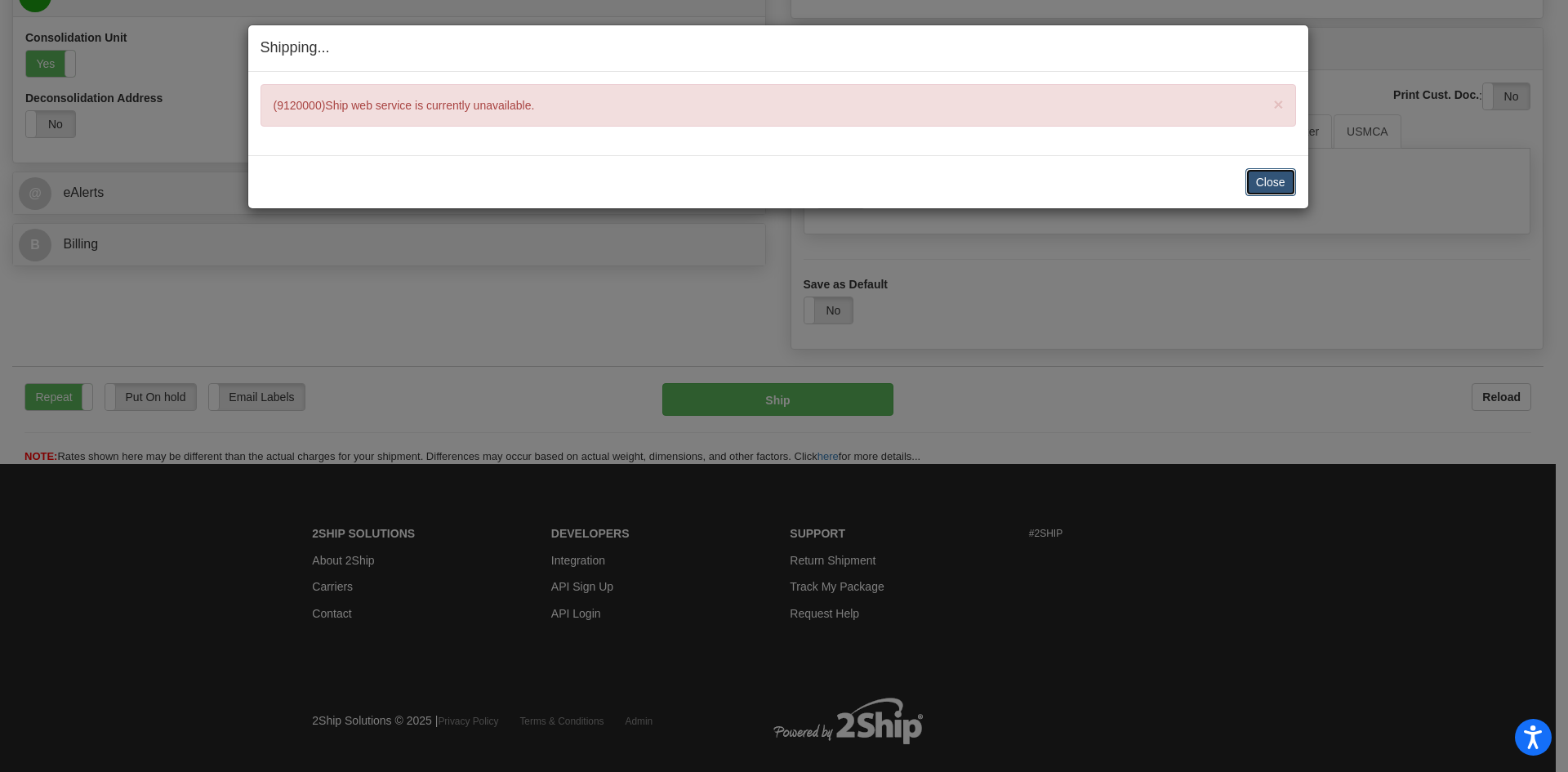
click at [1281, 184] on button "Close" at bounding box center [1271, 181] width 51 height 27
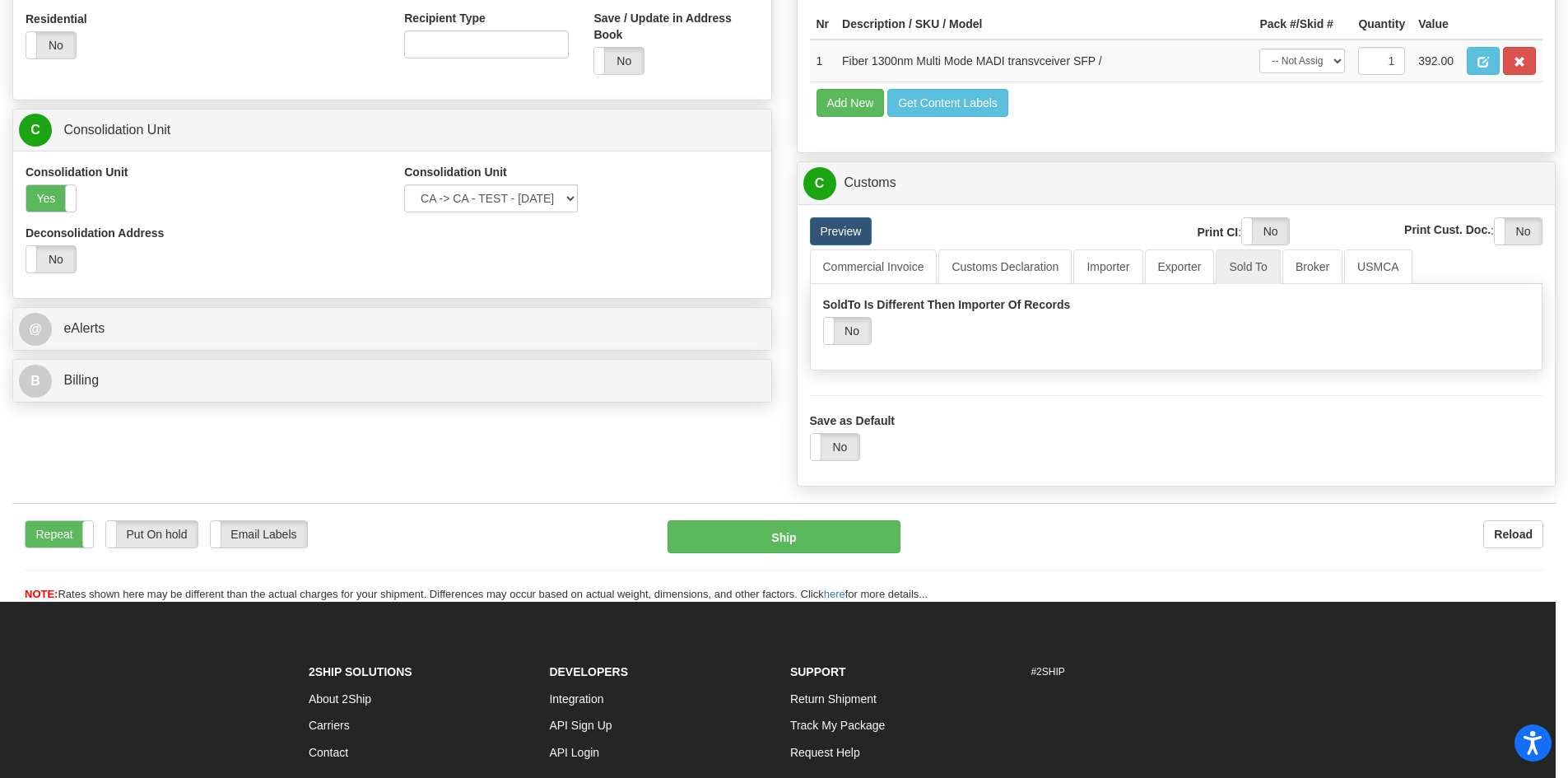
scroll to position [509, 0]
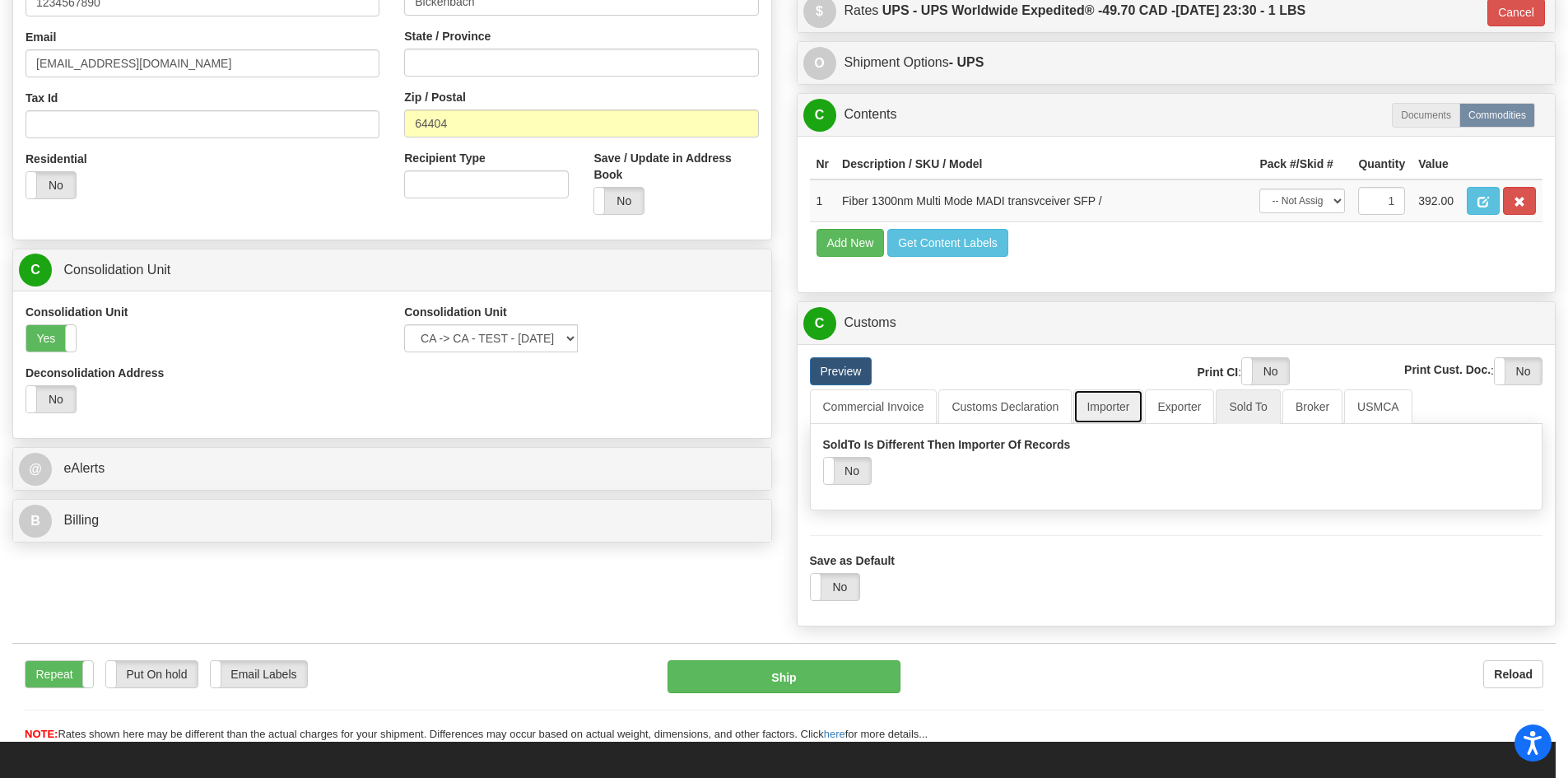
click at [1111, 407] on link "Importer" at bounding box center [1108, 406] width 69 height 34
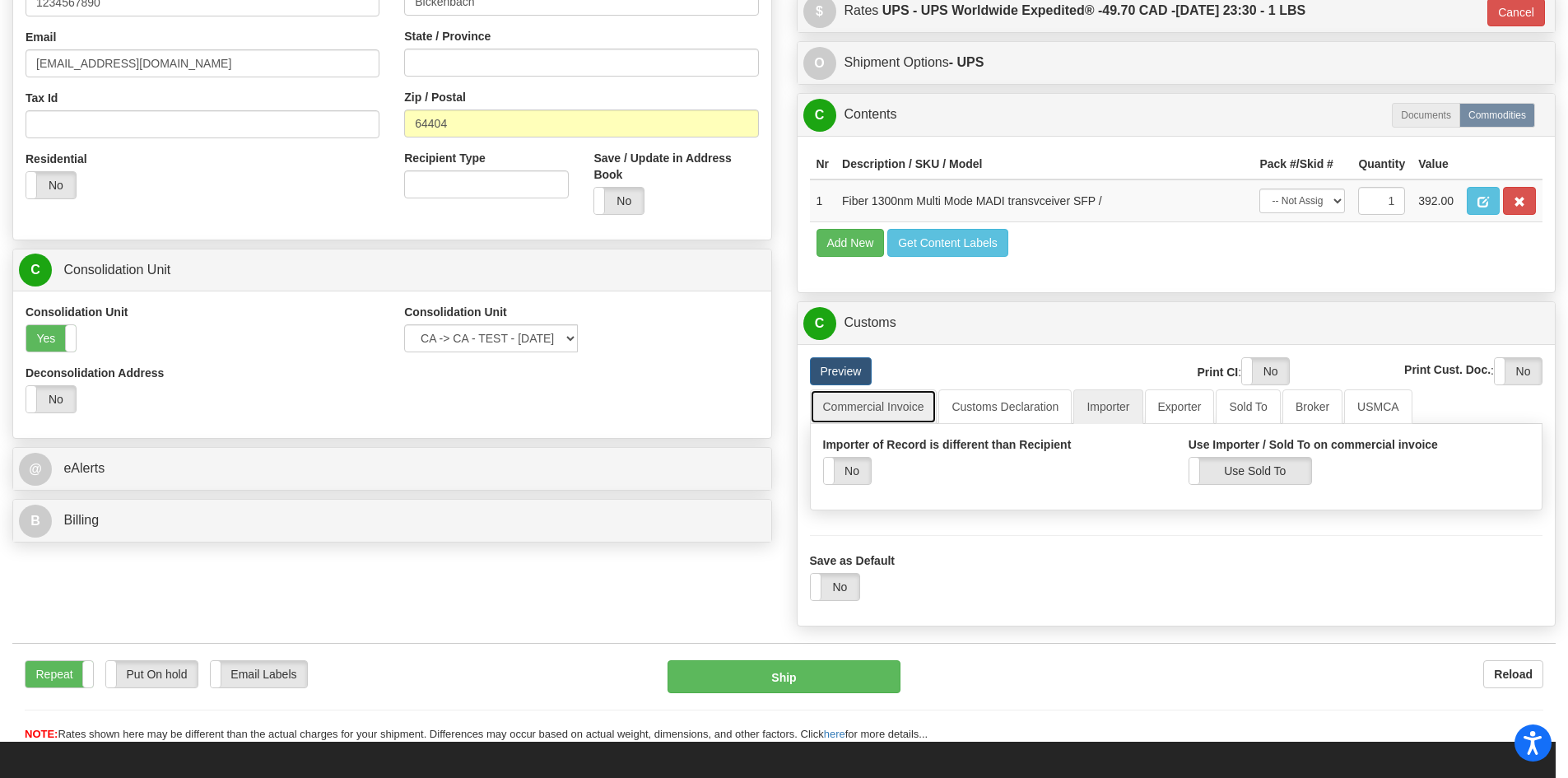
click at [884, 406] on link "Commercial Invoice" at bounding box center [873, 406] width 127 height 34
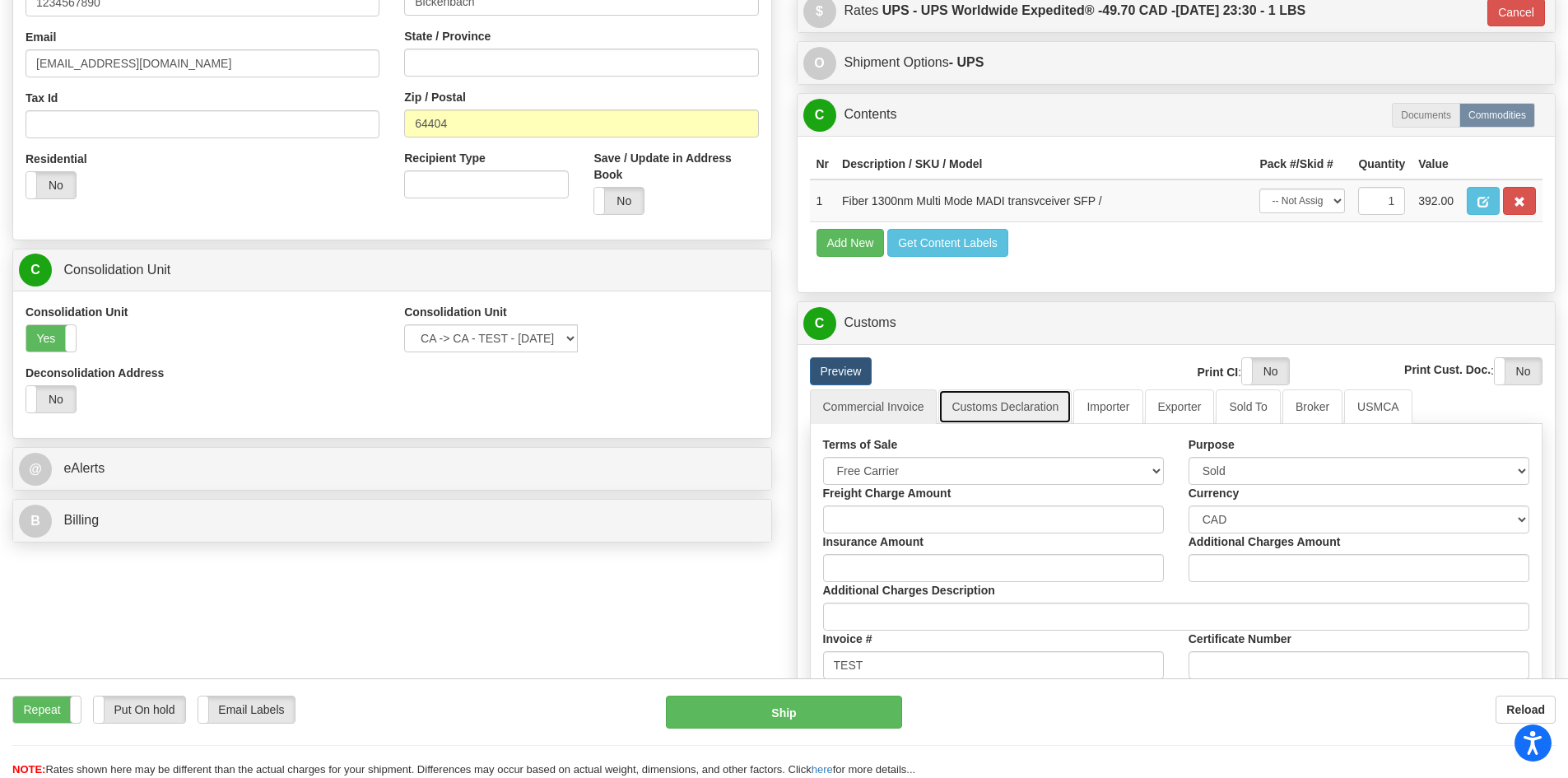
click at [1025, 403] on link "Customs Declaration" at bounding box center [1005, 406] width 133 height 34
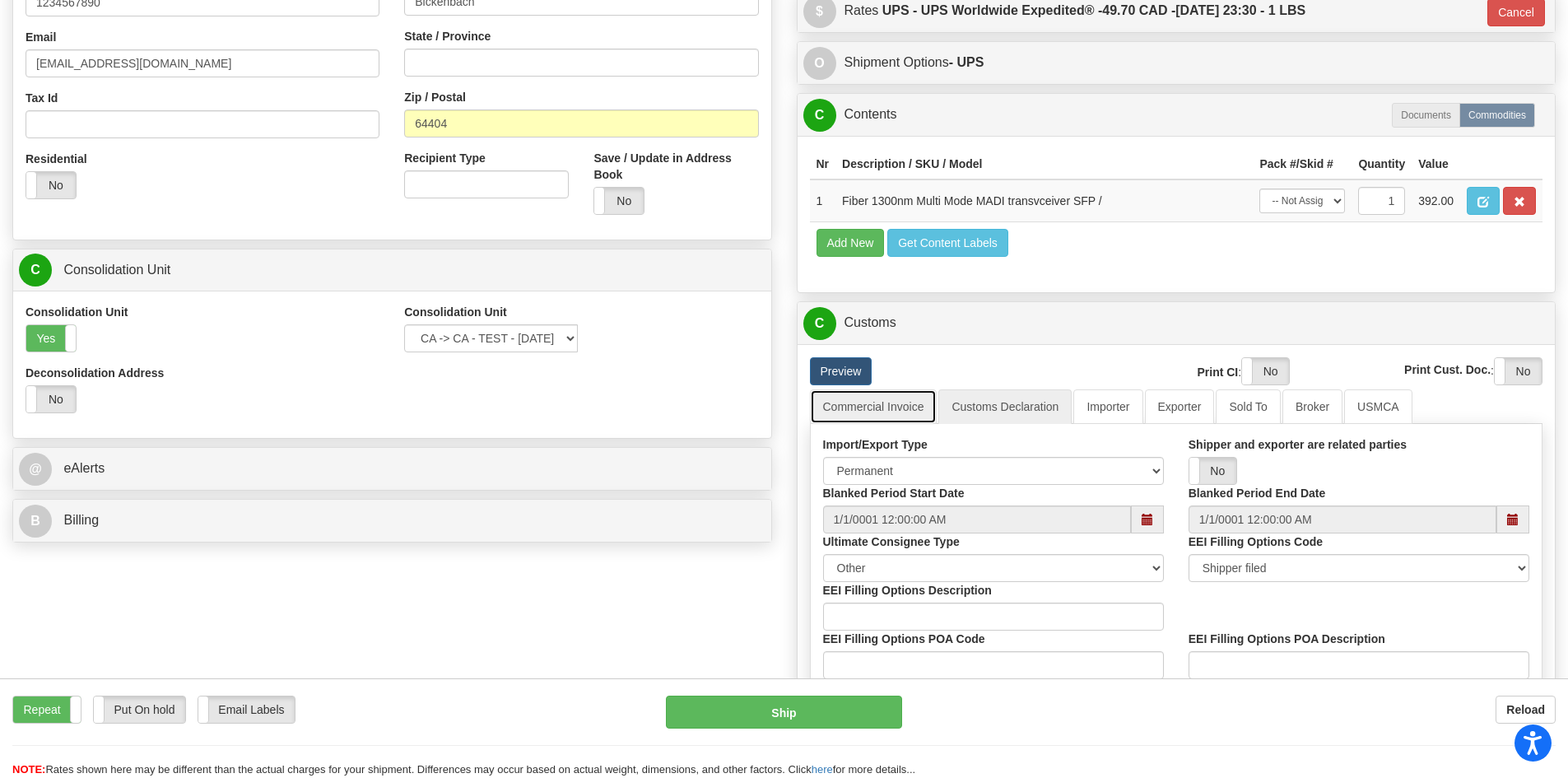
click at [841, 402] on link "Commercial Invoice" at bounding box center [873, 406] width 127 height 34
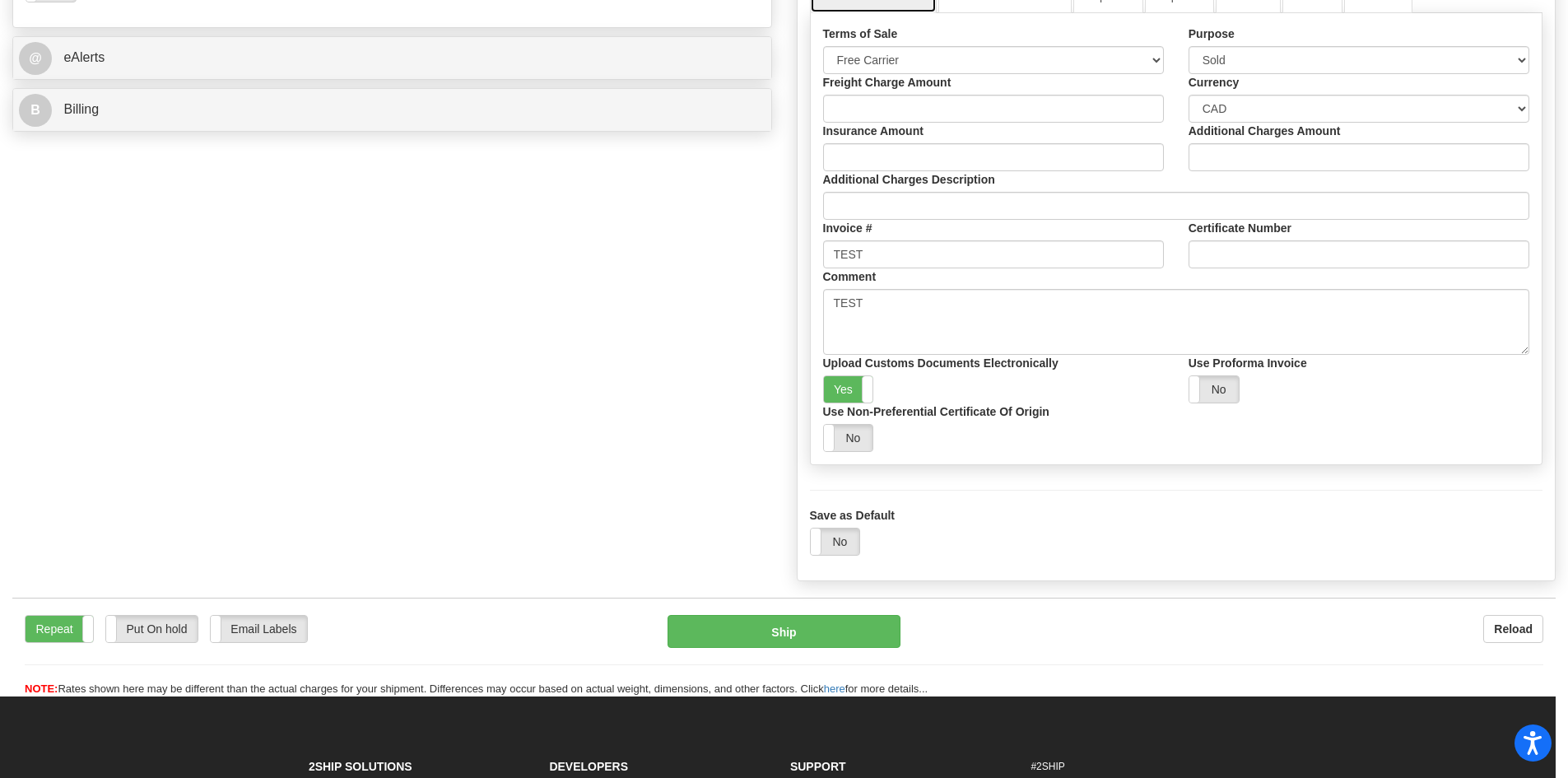
scroll to position [921, 0]
click at [853, 397] on label "Yes" at bounding box center [848, 388] width 49 height 26
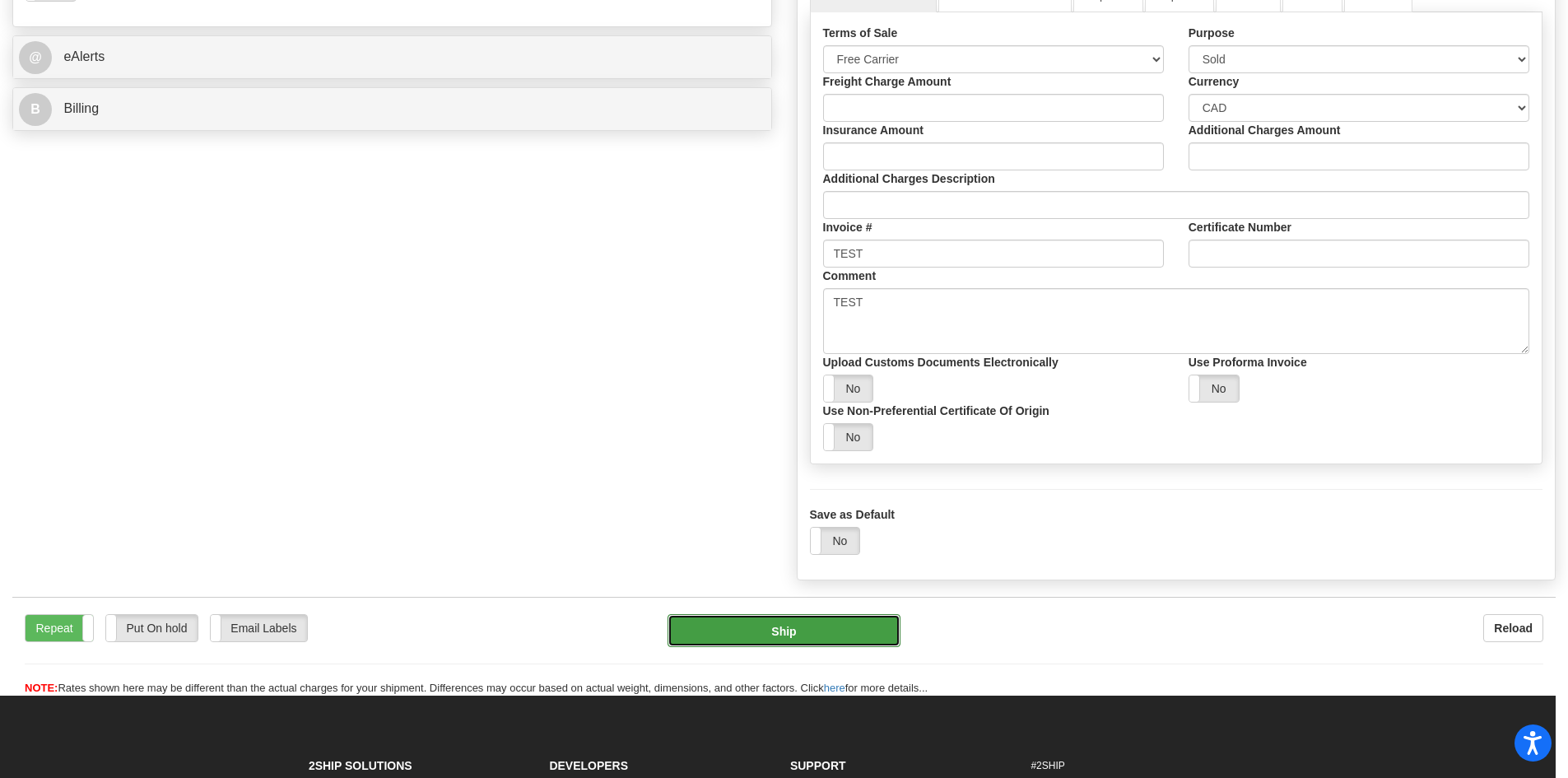
click at [830, 628] on button "Ship" at bounding box center [783, 630] width 232 height 33
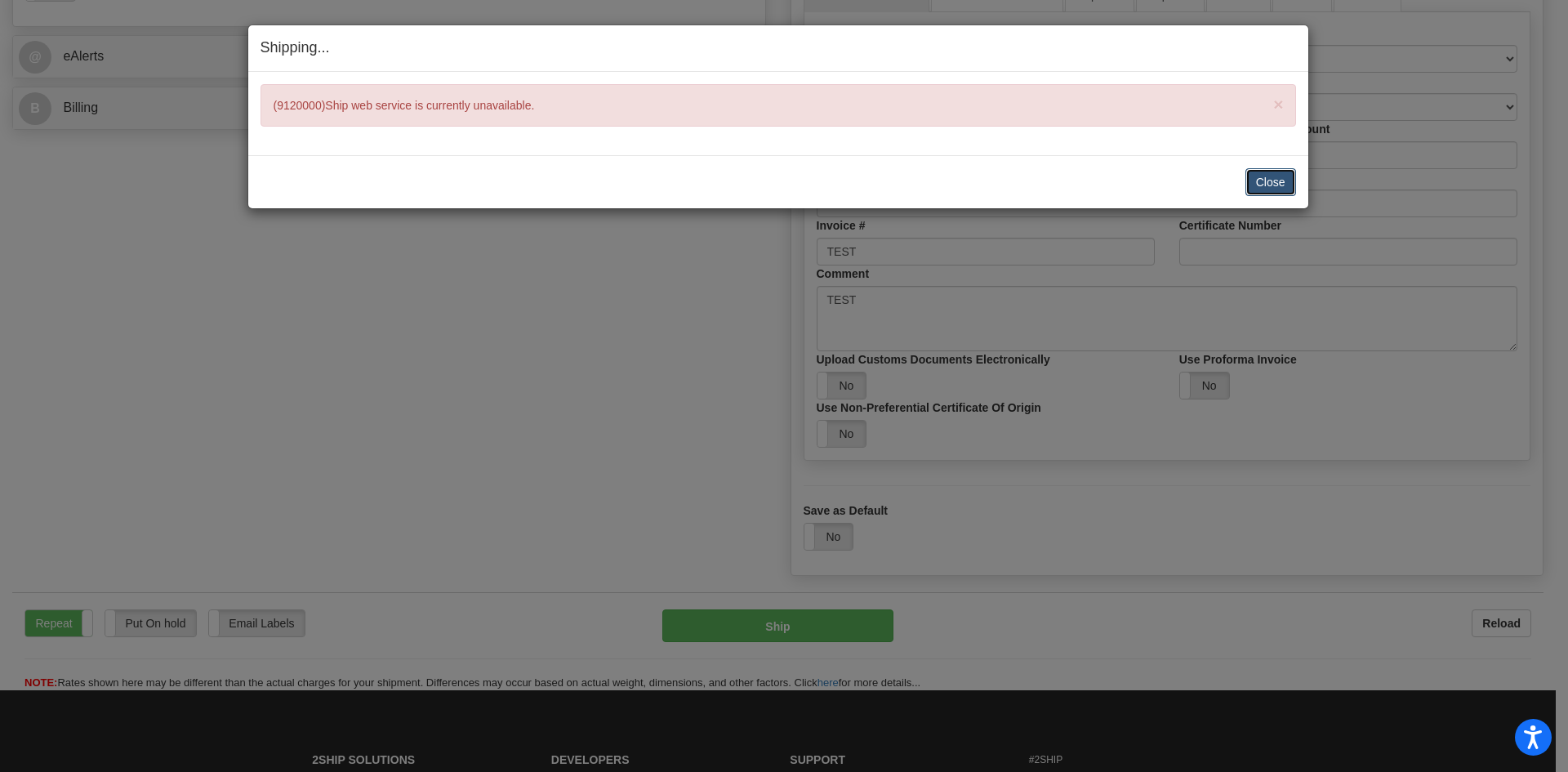
click at [1279, 190] on button "Close" at bounding box center [1271, 181] width 51 height 27
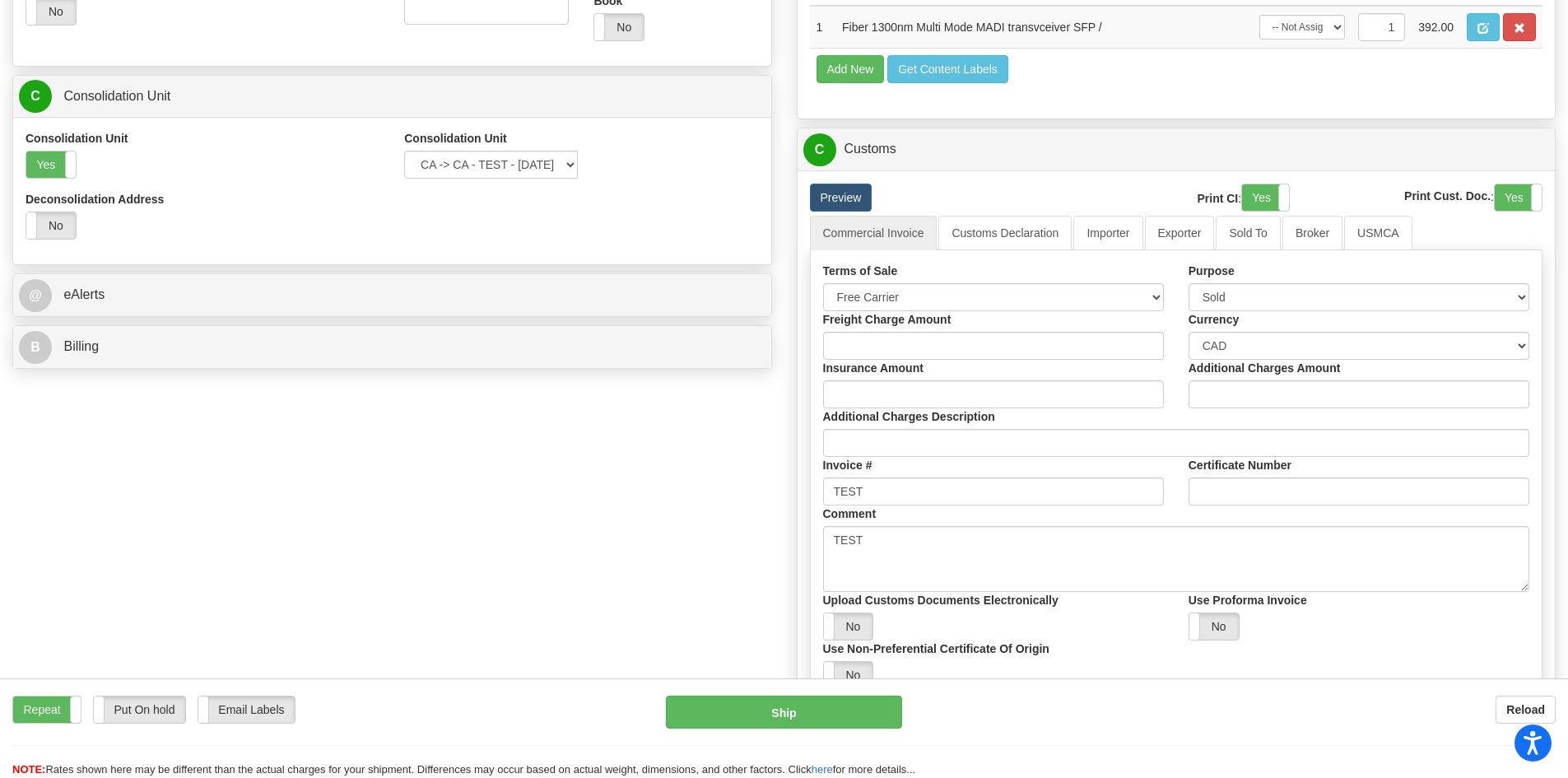
scroll to position [646, 0]
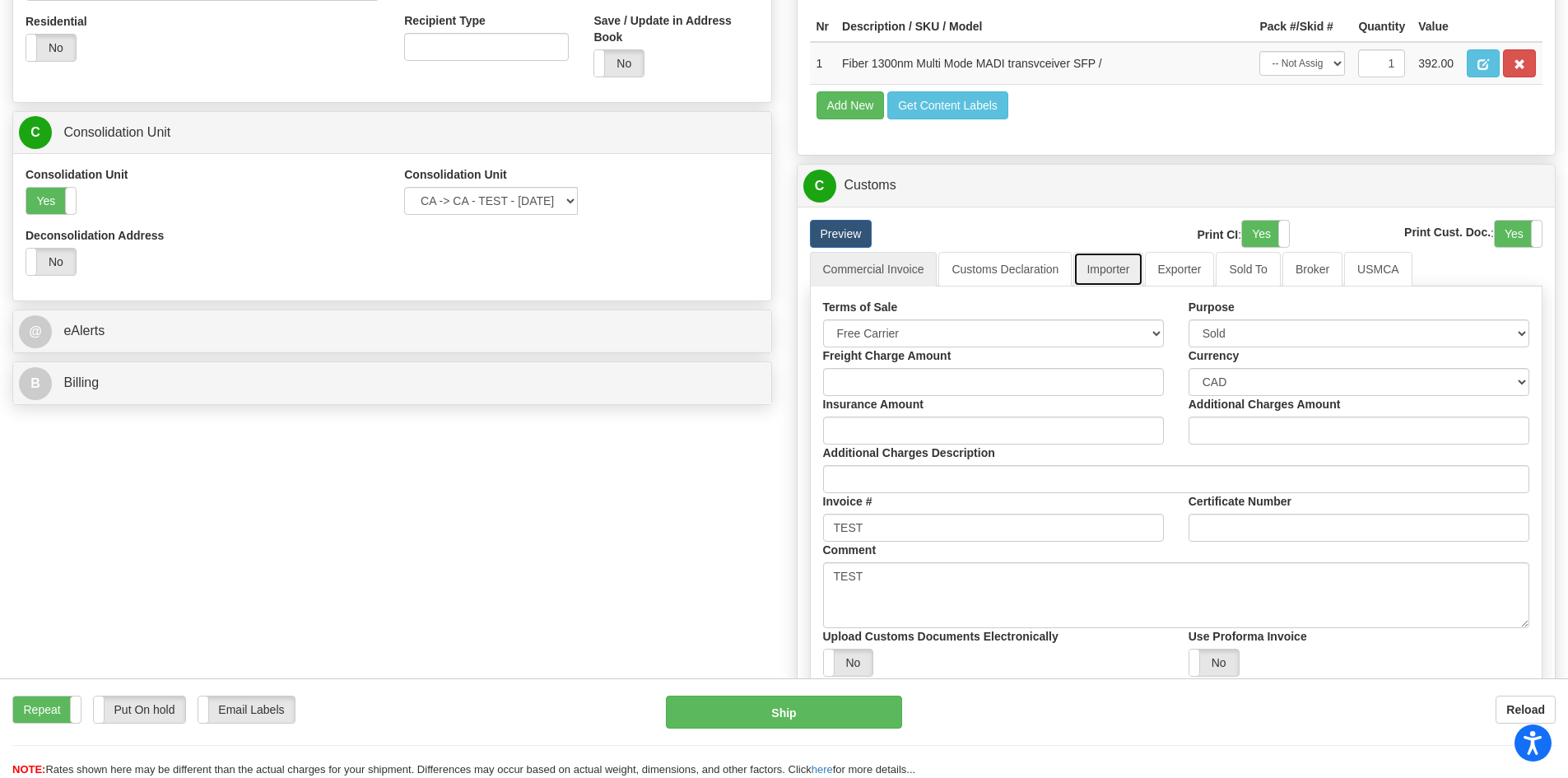
click at [1102, 257] on link "Importer" at bounding box center [1108, 268] width 69 height 34
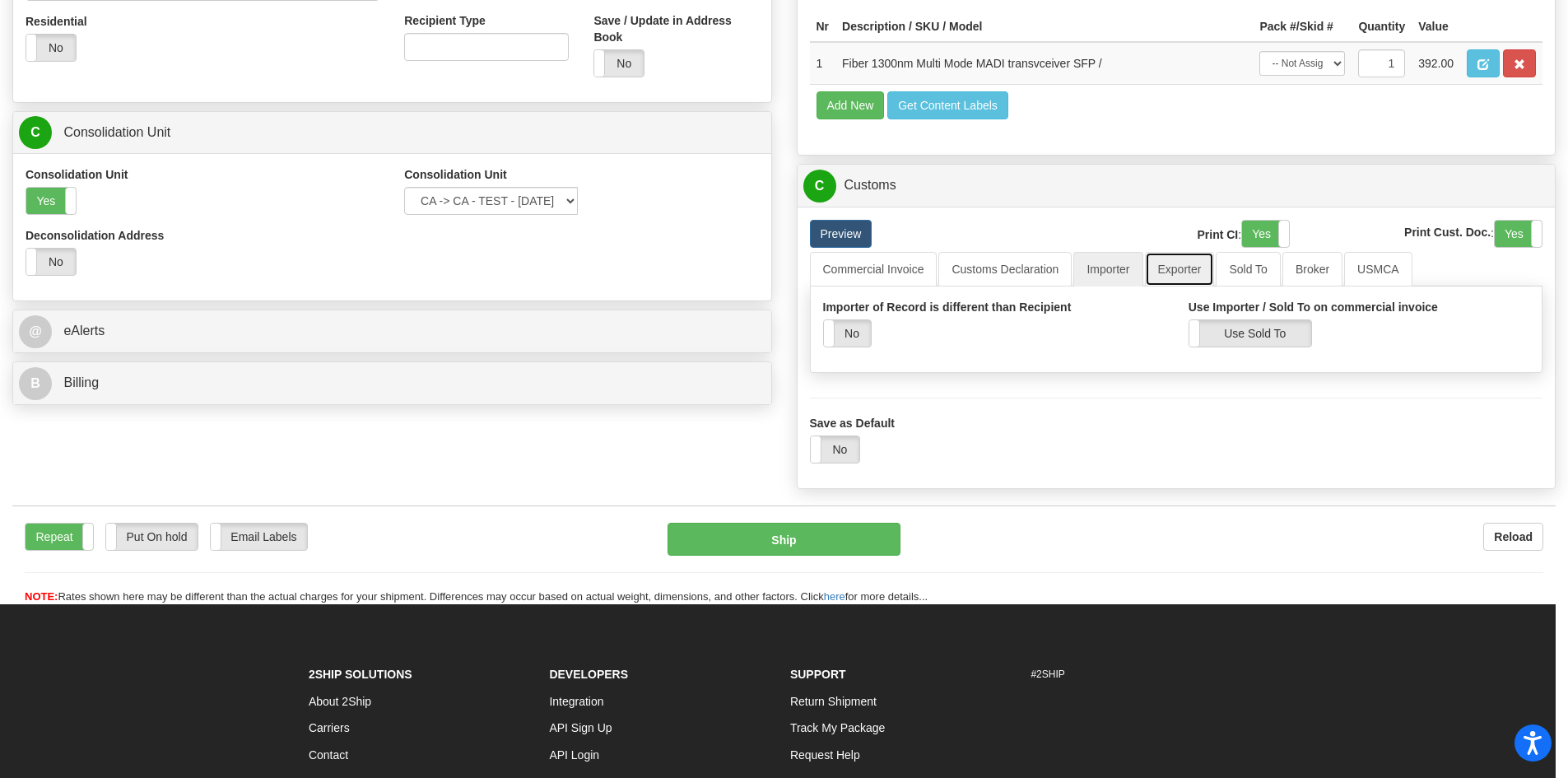
click at [1189, 272] on link "Exporter" at bounding box center [1179, 268] width 70 height 34
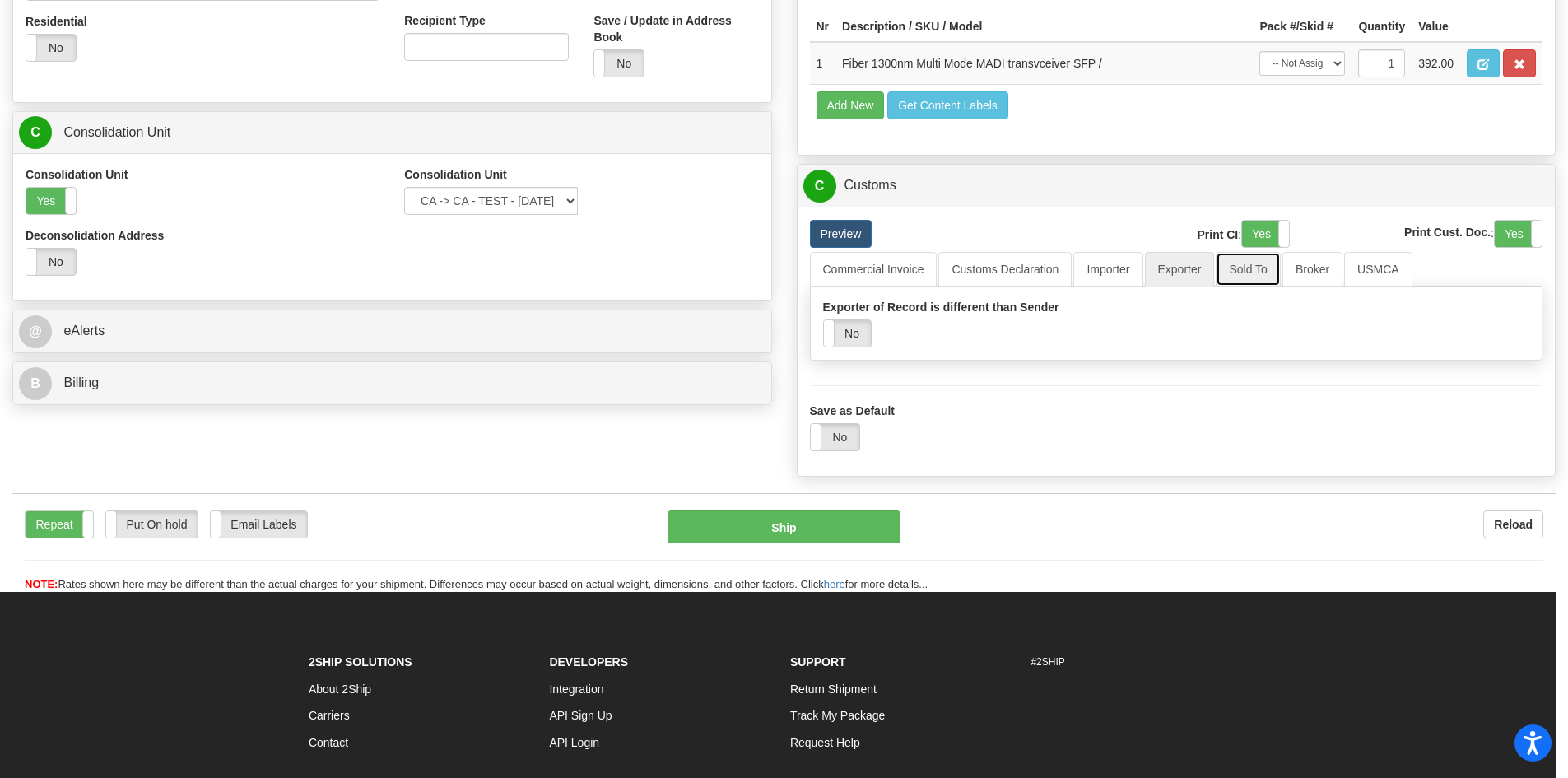
click at [1264, 273] on link "Sold To" at bounding box center [1247, 268] width 65 height 34
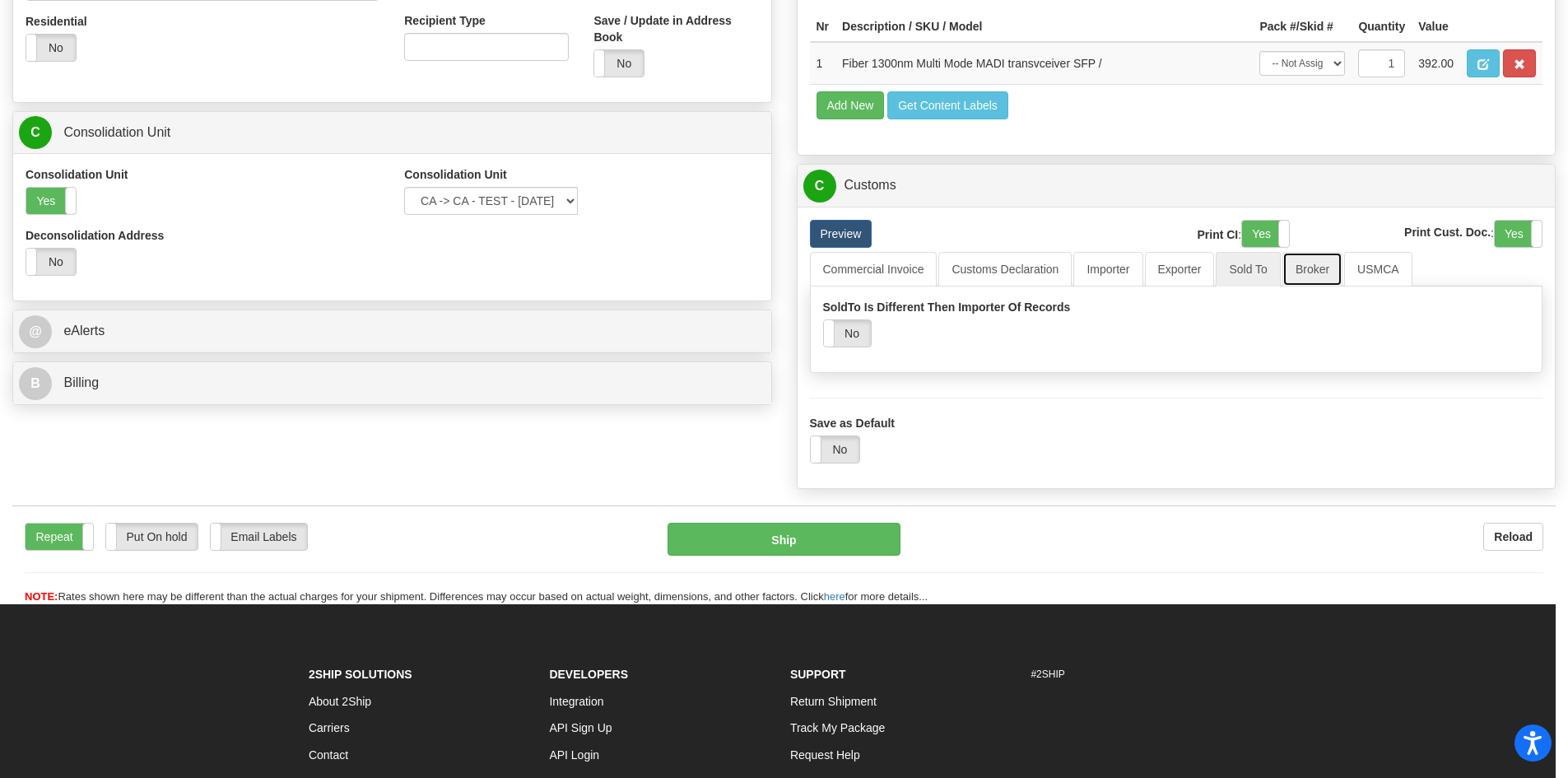
click at [1307, 270] on link "Broker" at bounding box center [1312, 268] width 60 height 34
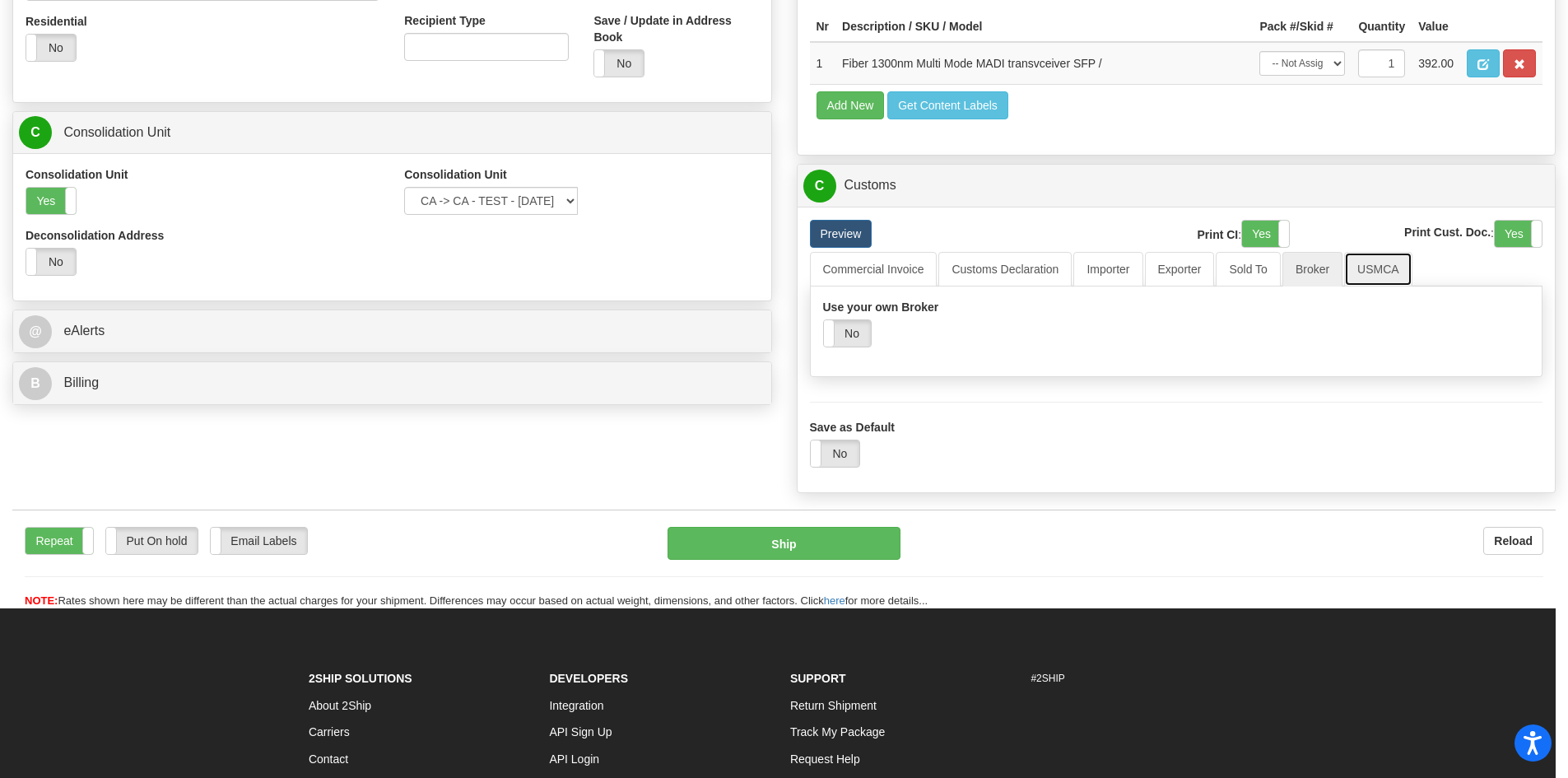
click at [1396, 267] on link "USMCA" at bounding box center [1379, 268] width 69 height 34
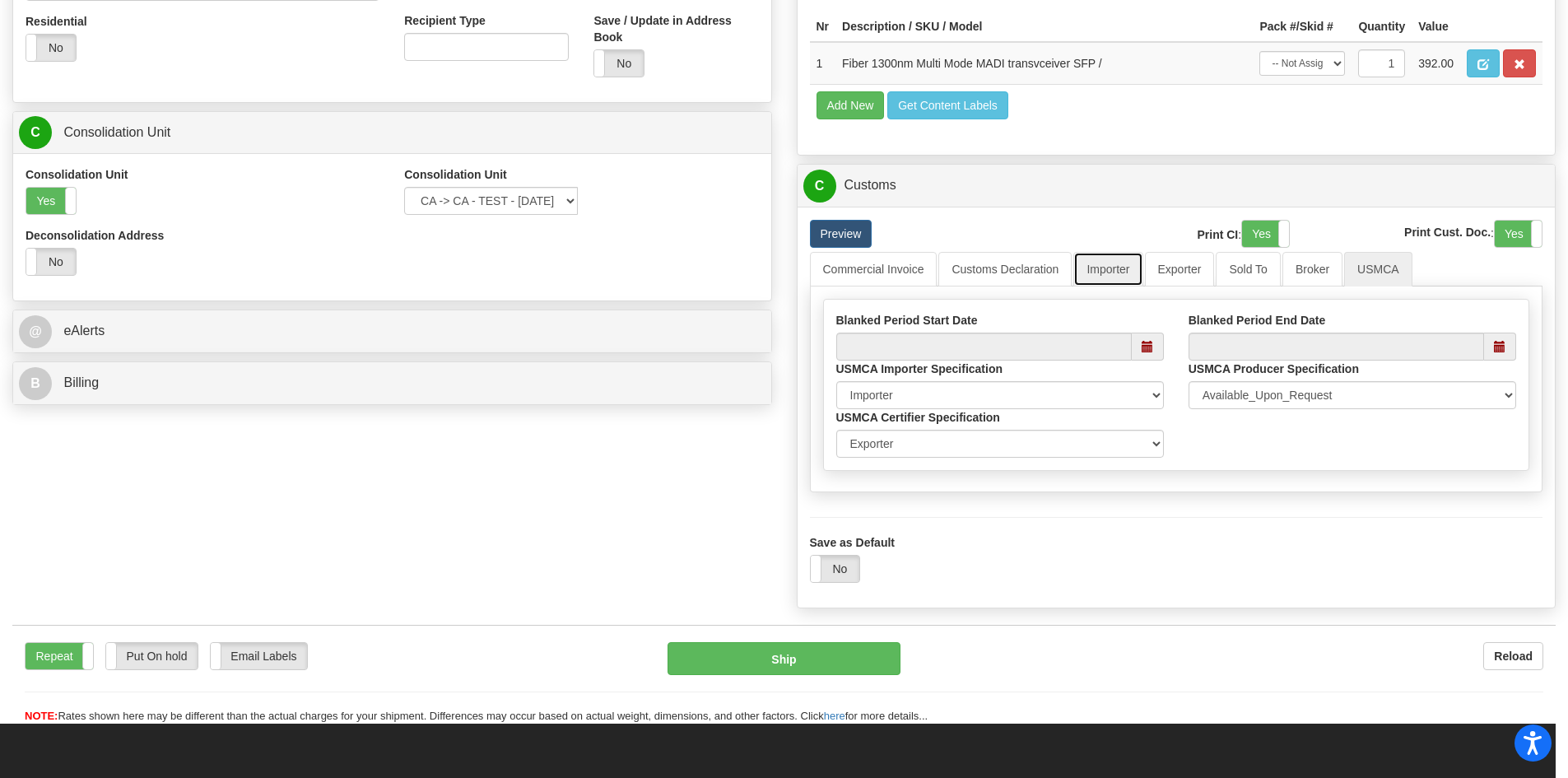
click at [1103, 266] on link "Importer" at bounding box center [1108, 268] width 69 height 34
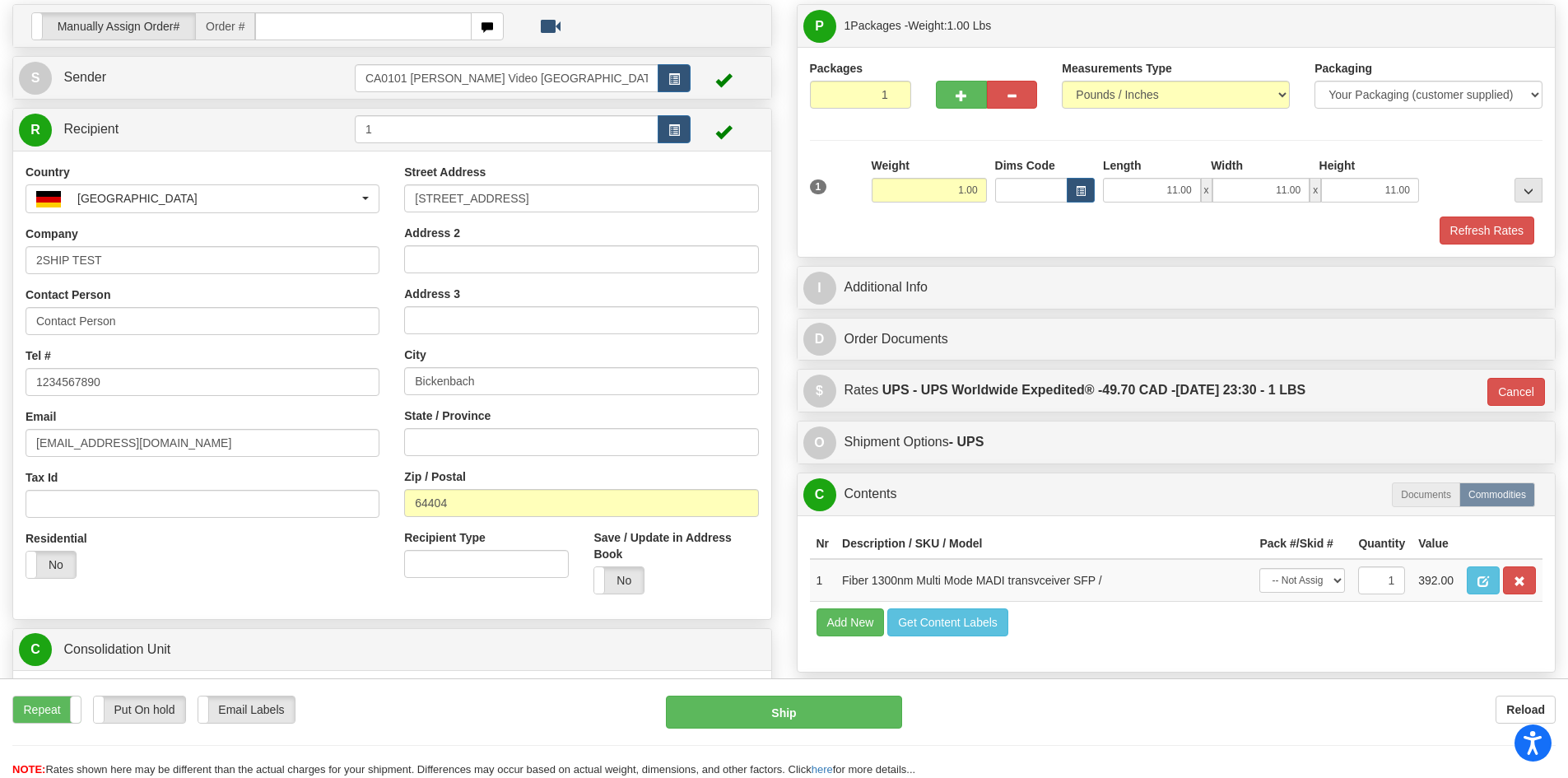
scroll to position [97, 0]
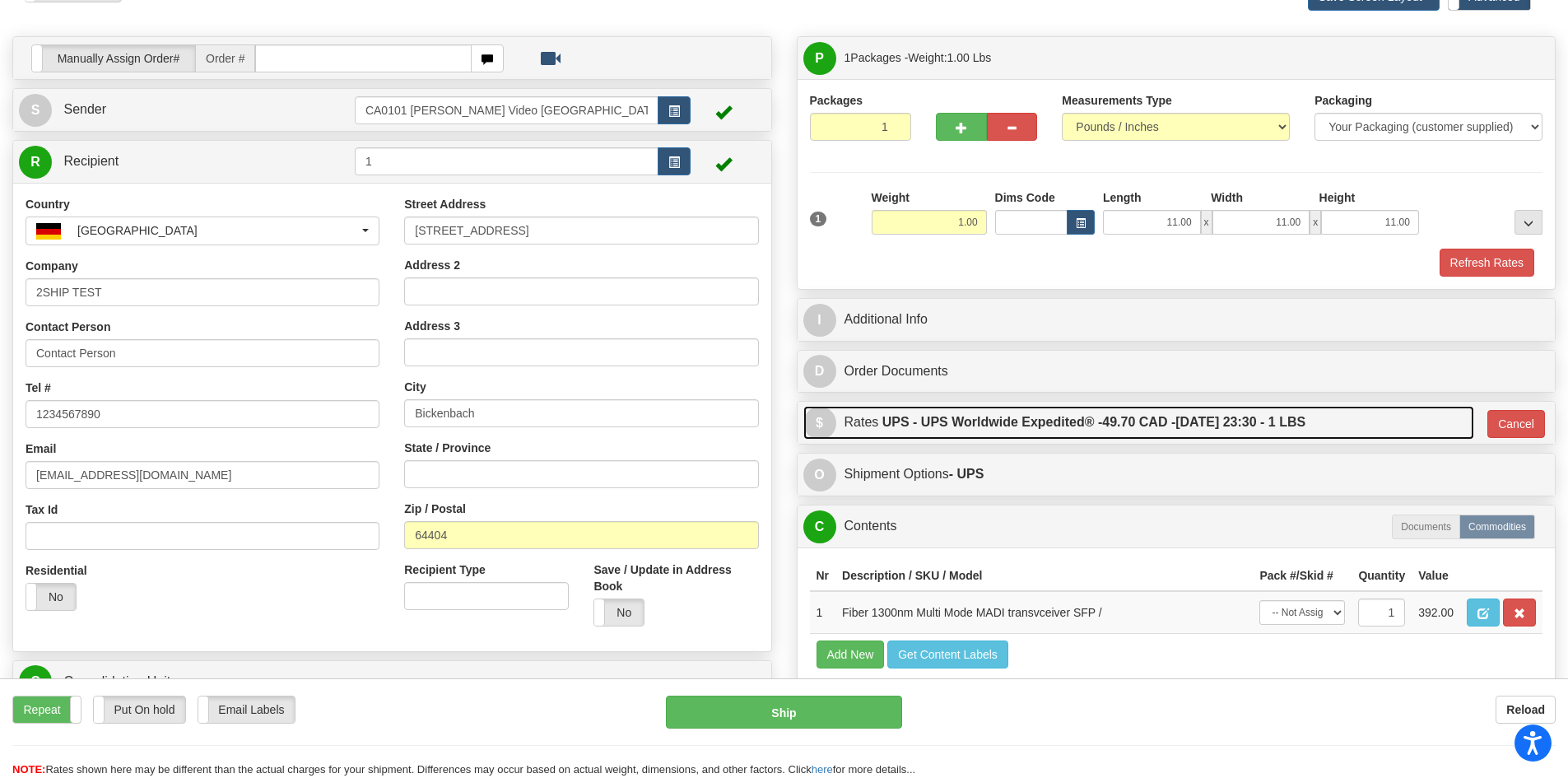
click at [924, 414] on label "UPS - UPS Worldwide Expedited® - 49.70 CAD - [DATE] 23:30 - 1 LBS" at bounding box center [1094, 422] width 423 height 33
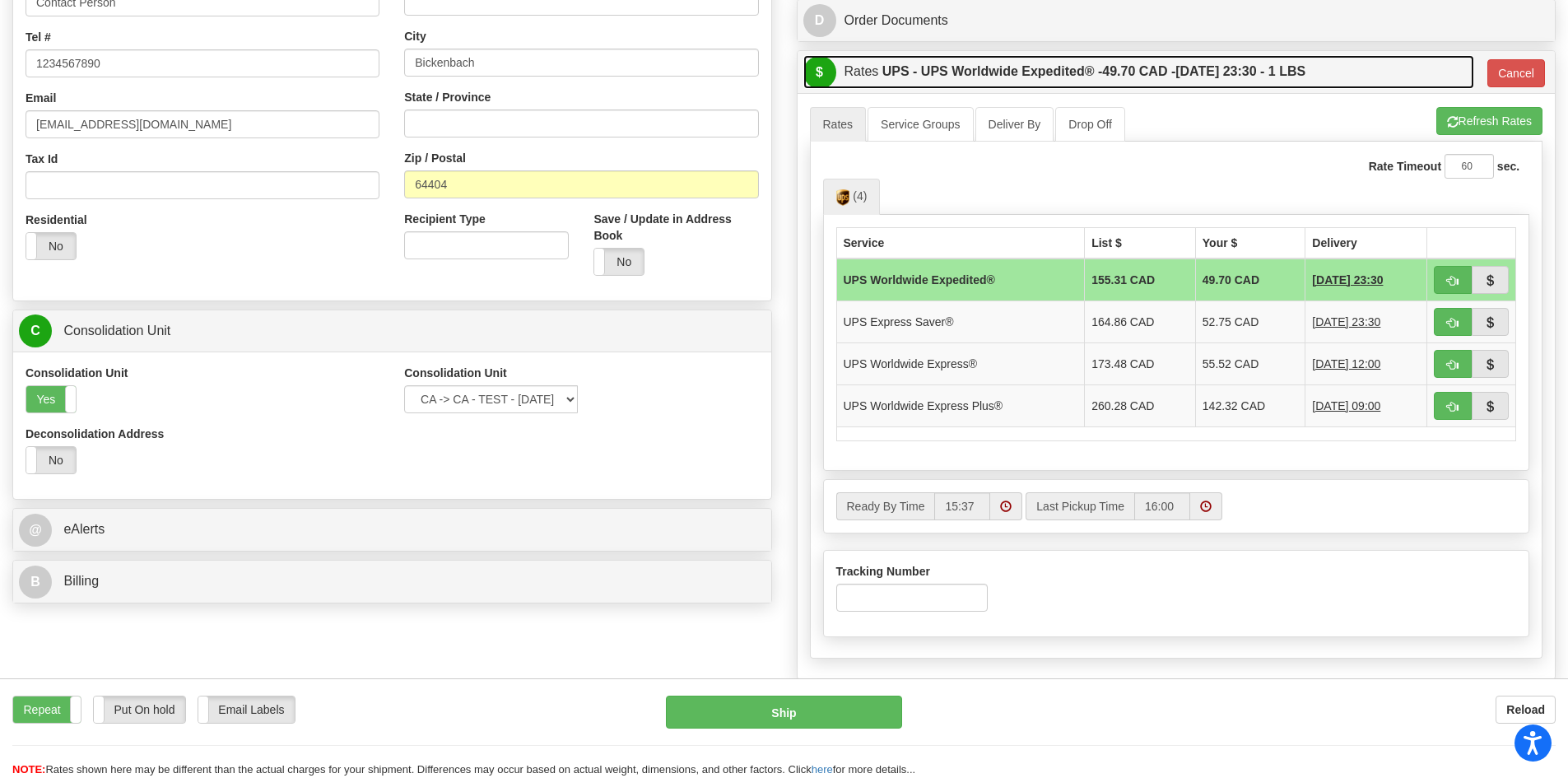
scroll to position [509, 0]
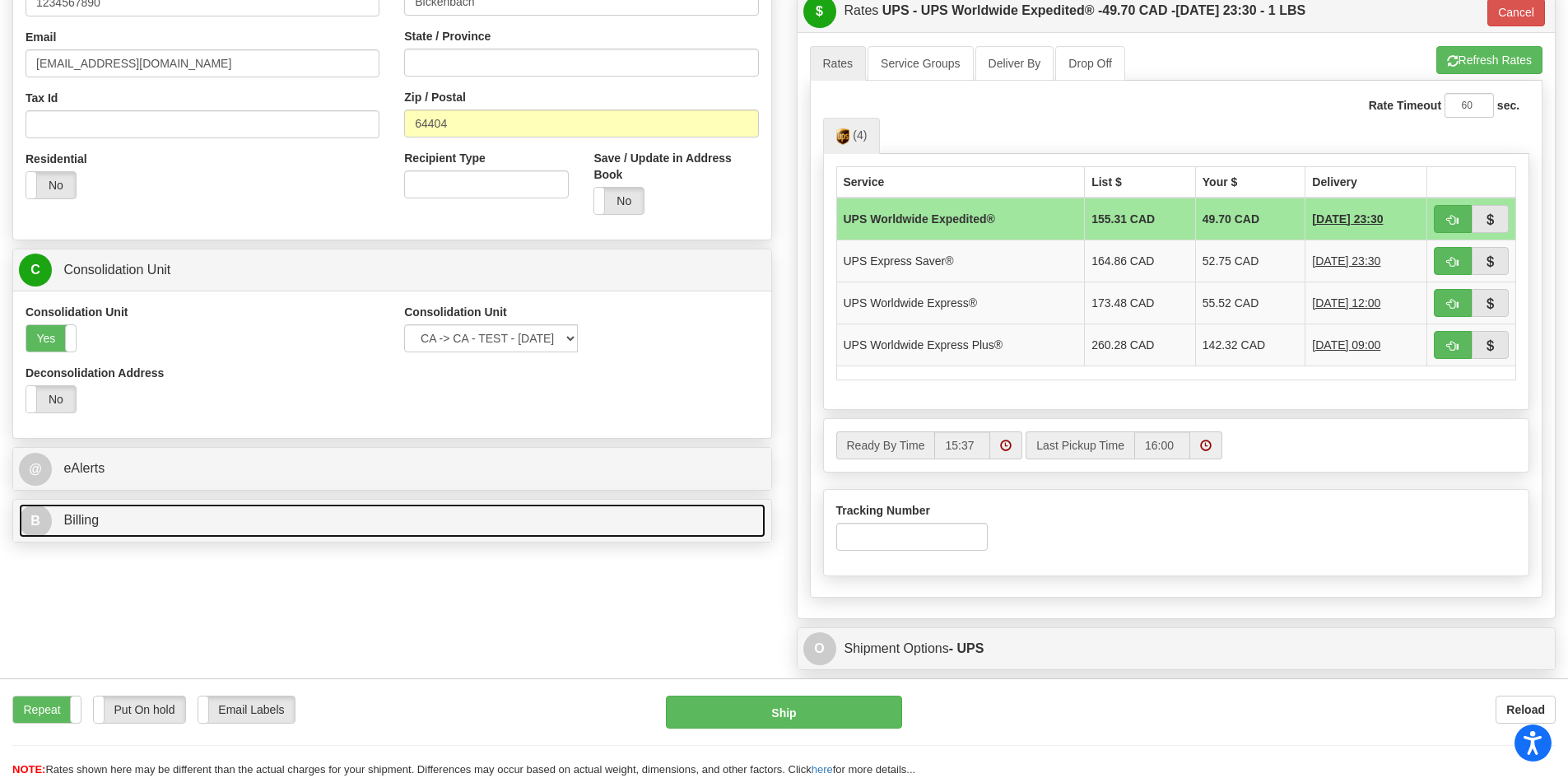
click at [84, 522] on span "Billing" at bounding box center [81, 520] width 35 height 14
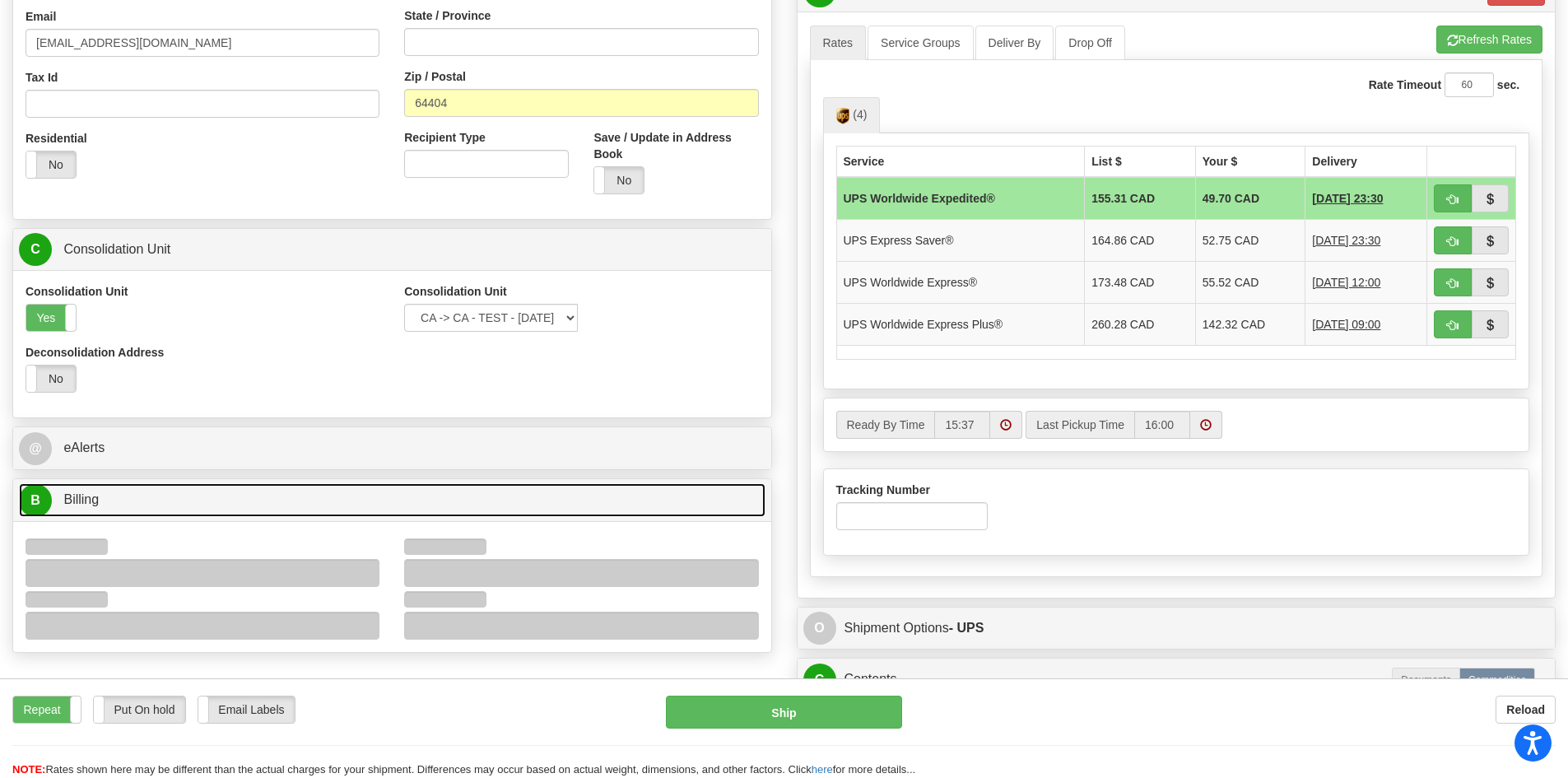
scroll to position [783, 0]
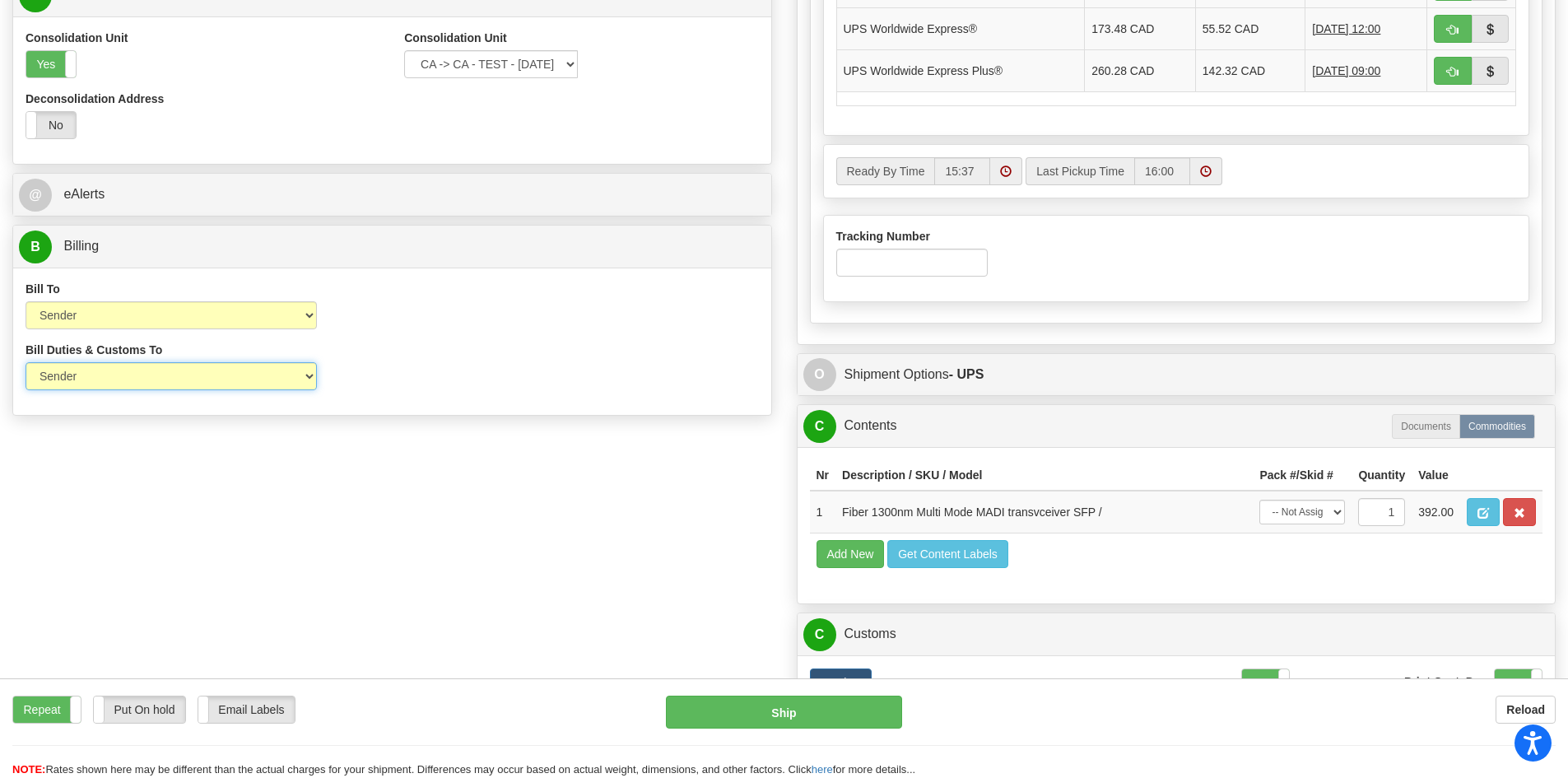
click at [198, 376] on select "Sender Recipient Third Party" at bounding box center [171, 376] width 292 height 28
select select "2"
click at [25, 362] on select "Sender Recipient Third Party" at bounding box center [171, 376] width 292 height 28
type input "08"
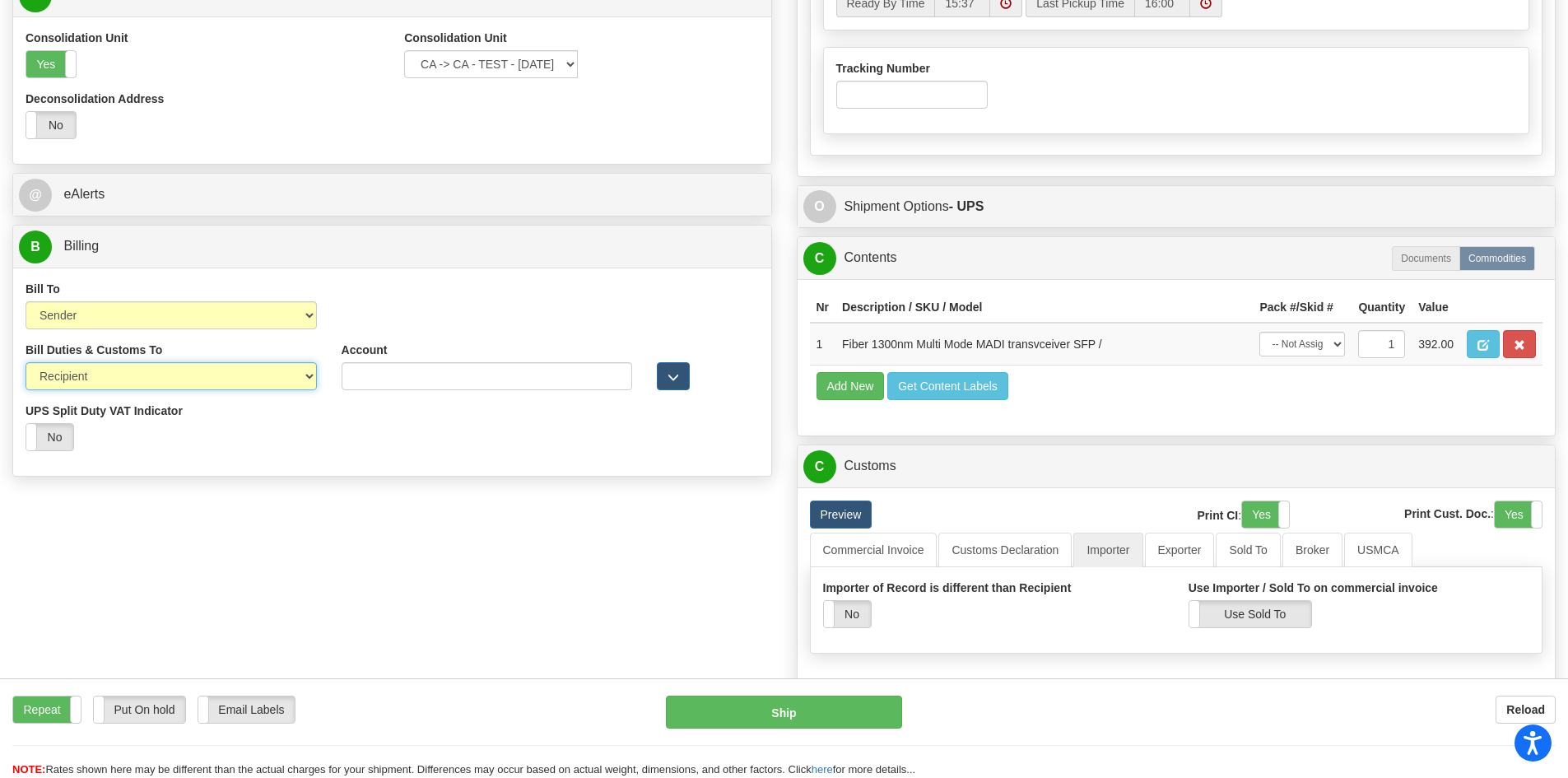
drag, startPoint x: 167, startPoint y: 377, endPoint x: 164, endPoint y: 387, distance: 10.4
click at [167, 377] on select "Sender Recipient Third Party" at bounding box center [171, 376] width 292 height 28
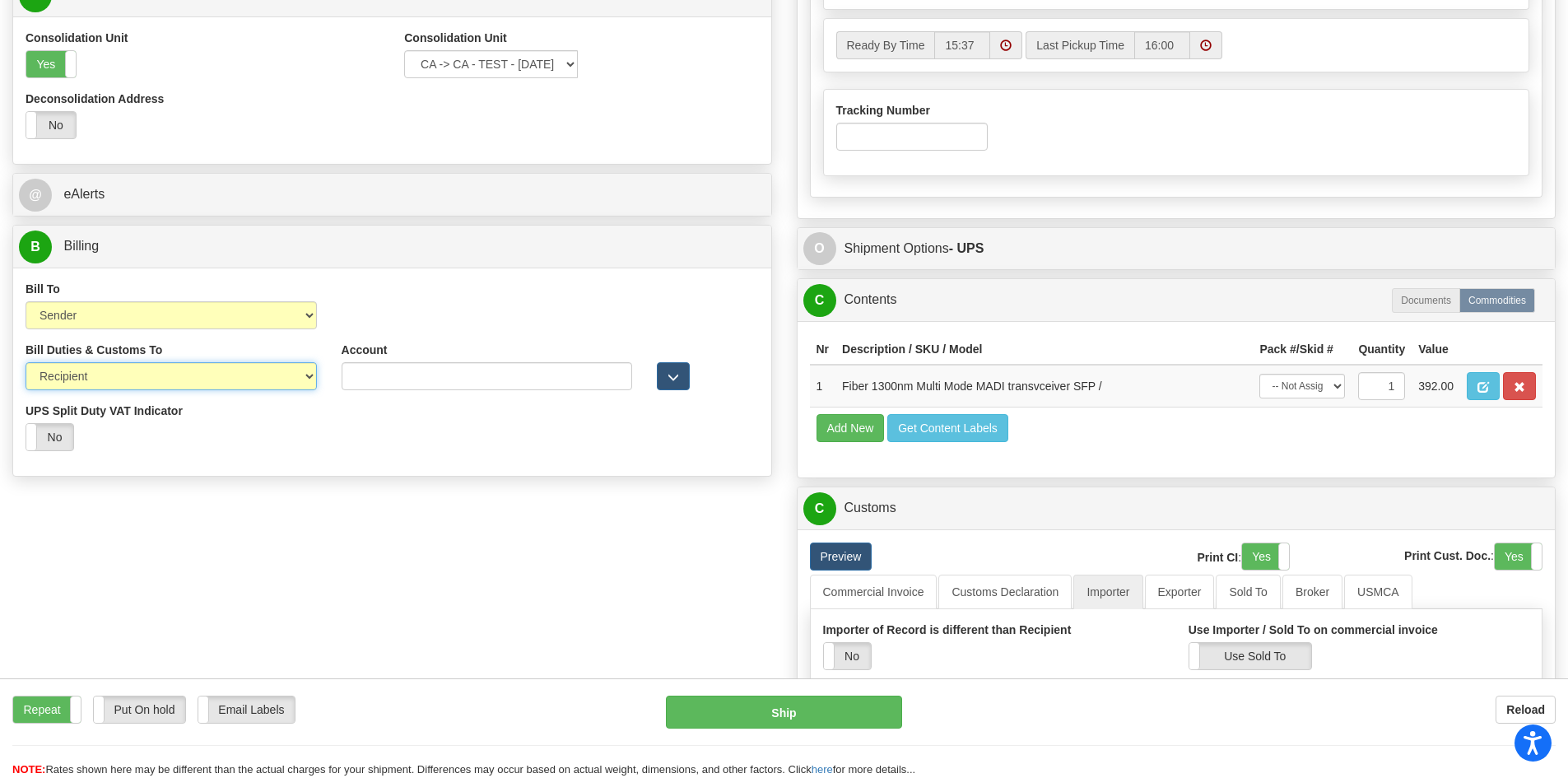
select select "3"
click at [25, 362] on select "Sender Recipient Third Party" at bounding box center [171, 376] width 292 height 28
type input "08"
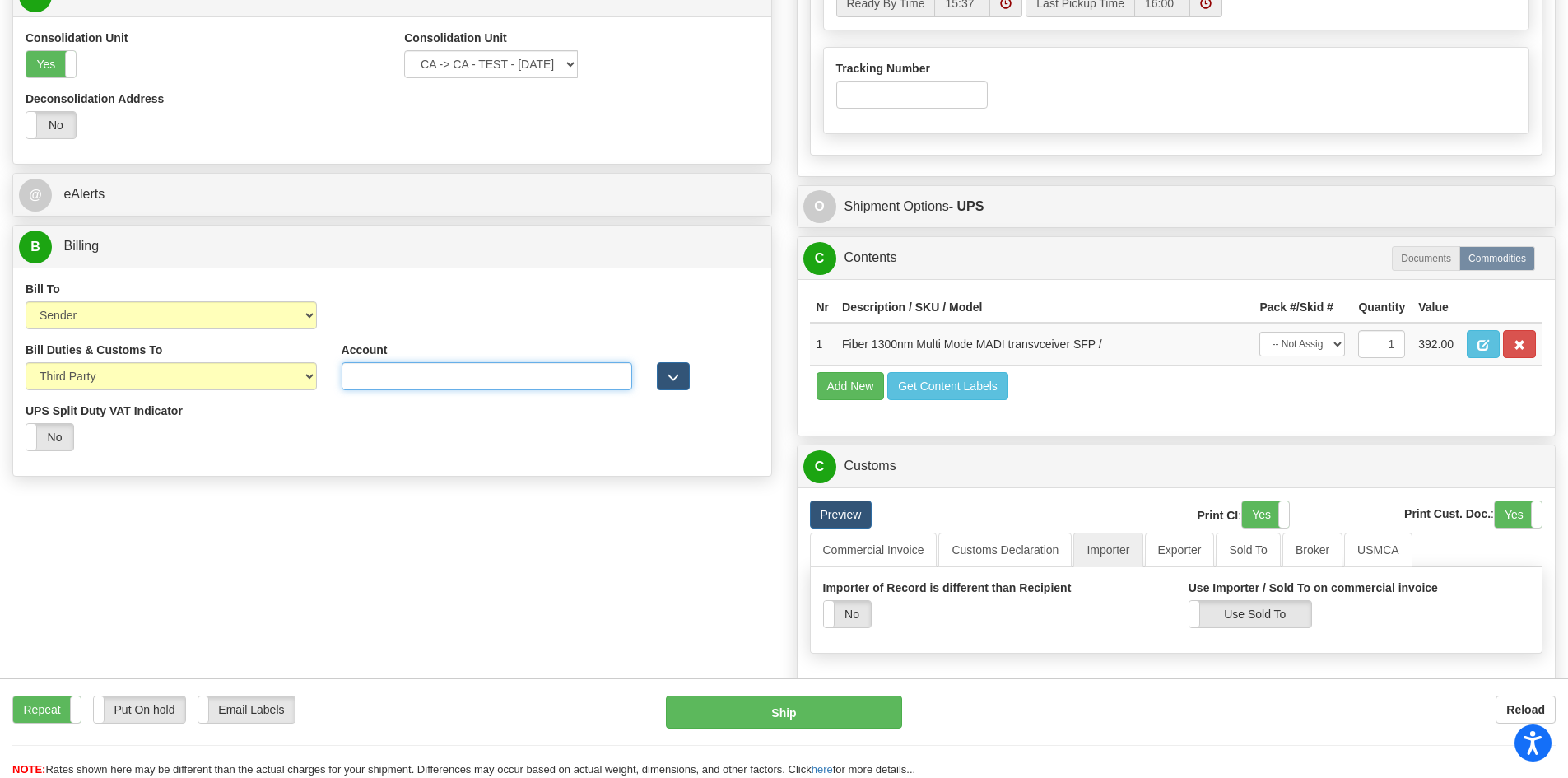
click at [619, 376] on input "Account" at bounding box center [488, 376] width 292 height 28
click at [669, 377] on span "button" at bounding box center [673, 377] width 12 height 11
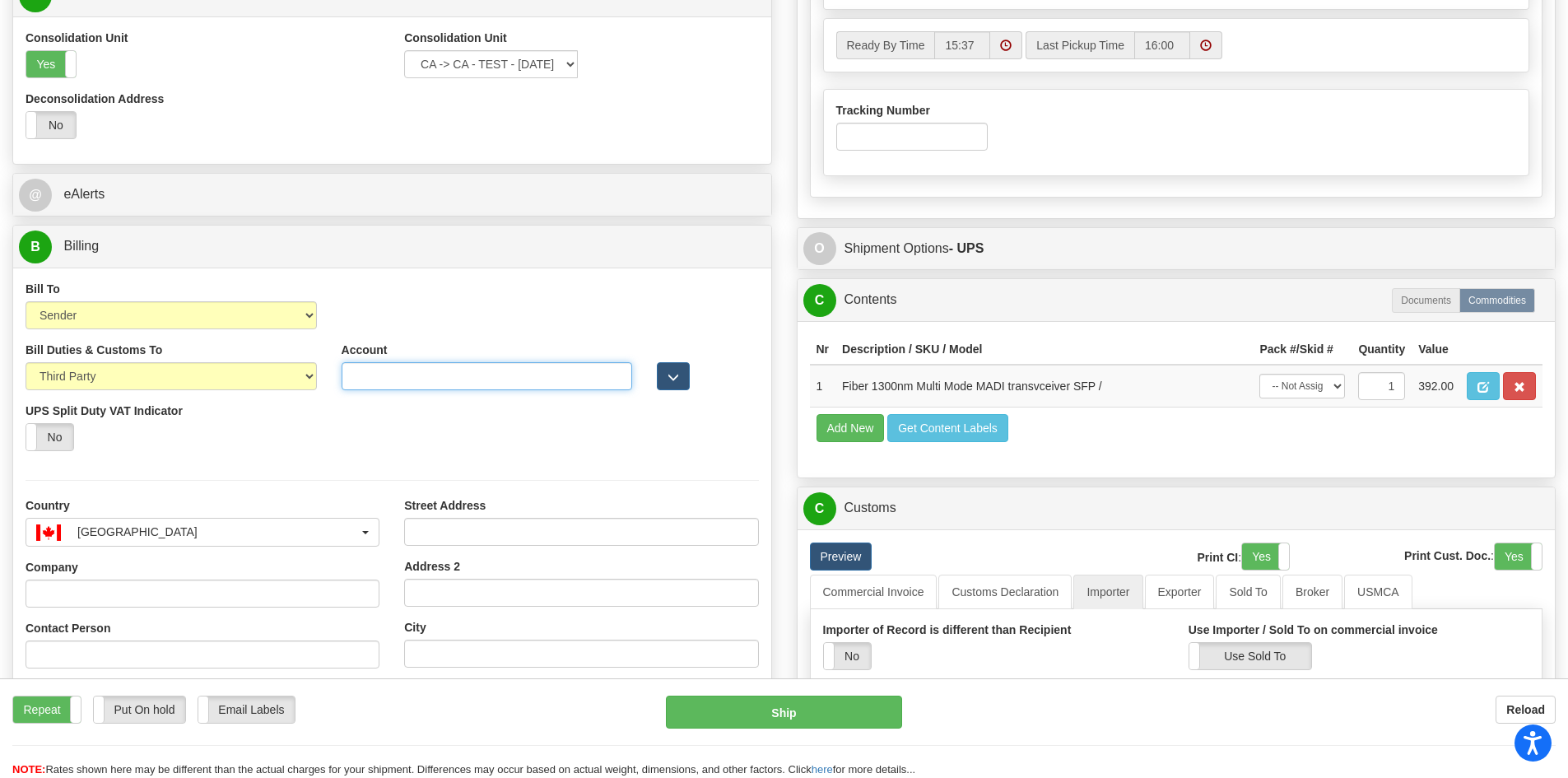
click at [463, 375] on input "Account" at bounding box center [488, 376] width 292 height 28
paste input "5651GJ"
drag, startPoint x: 417, startPoint y: 376, endPoint x: 245, endPoint y: 380, distance: 172.0
click at [245, 380] on div "Bill Duties & Customs To Sender Recipient Third Party UPS Split Duty VAT Indica…" at bounding box center [392, 402] width 758 height 122
paste input "97W08E"
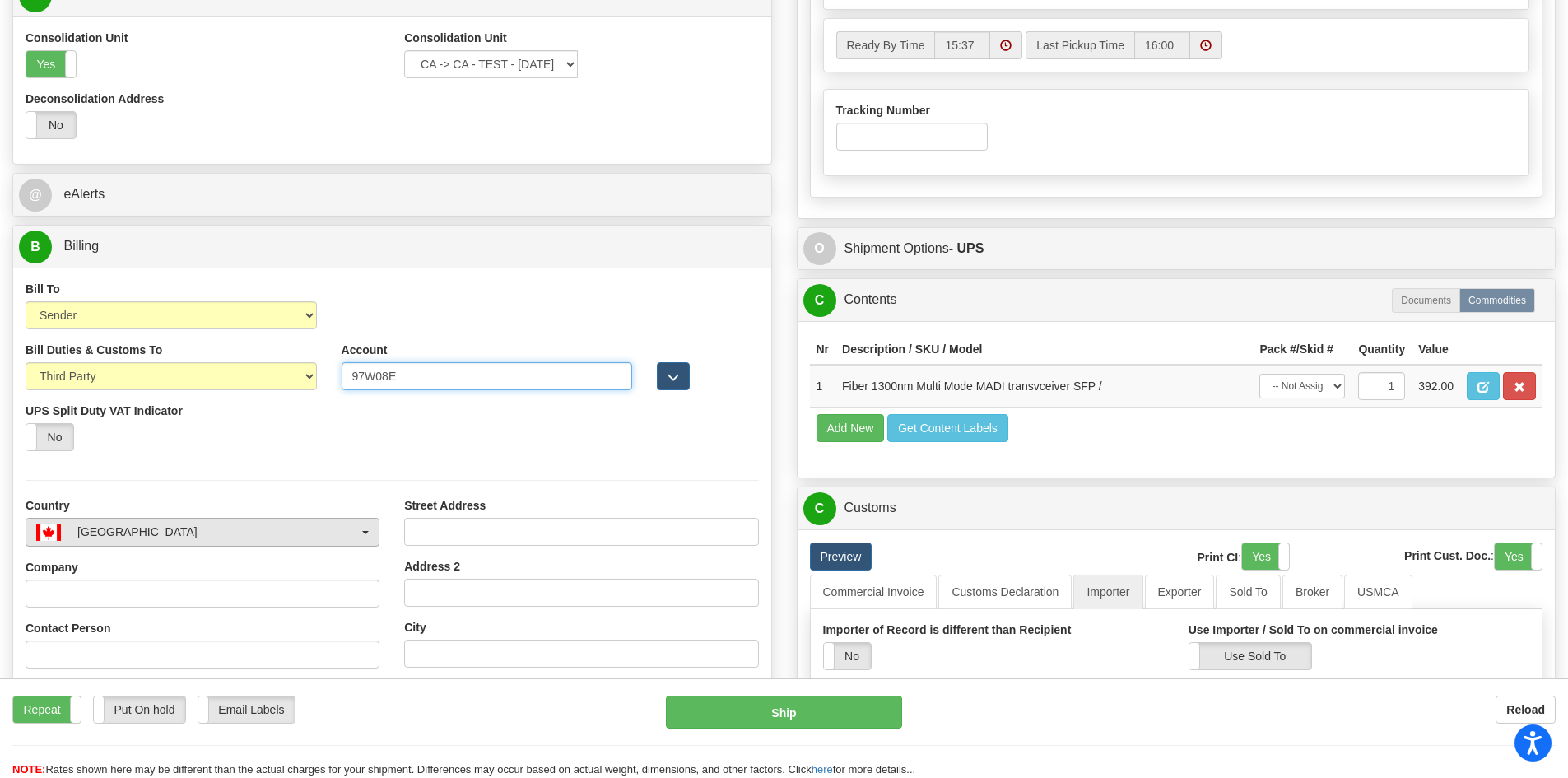
type input "97W08E"
click at [287, 526] on div "[GEOGRAPHIC_DATA]" at bounding box center [197, 532] width 323 height 18
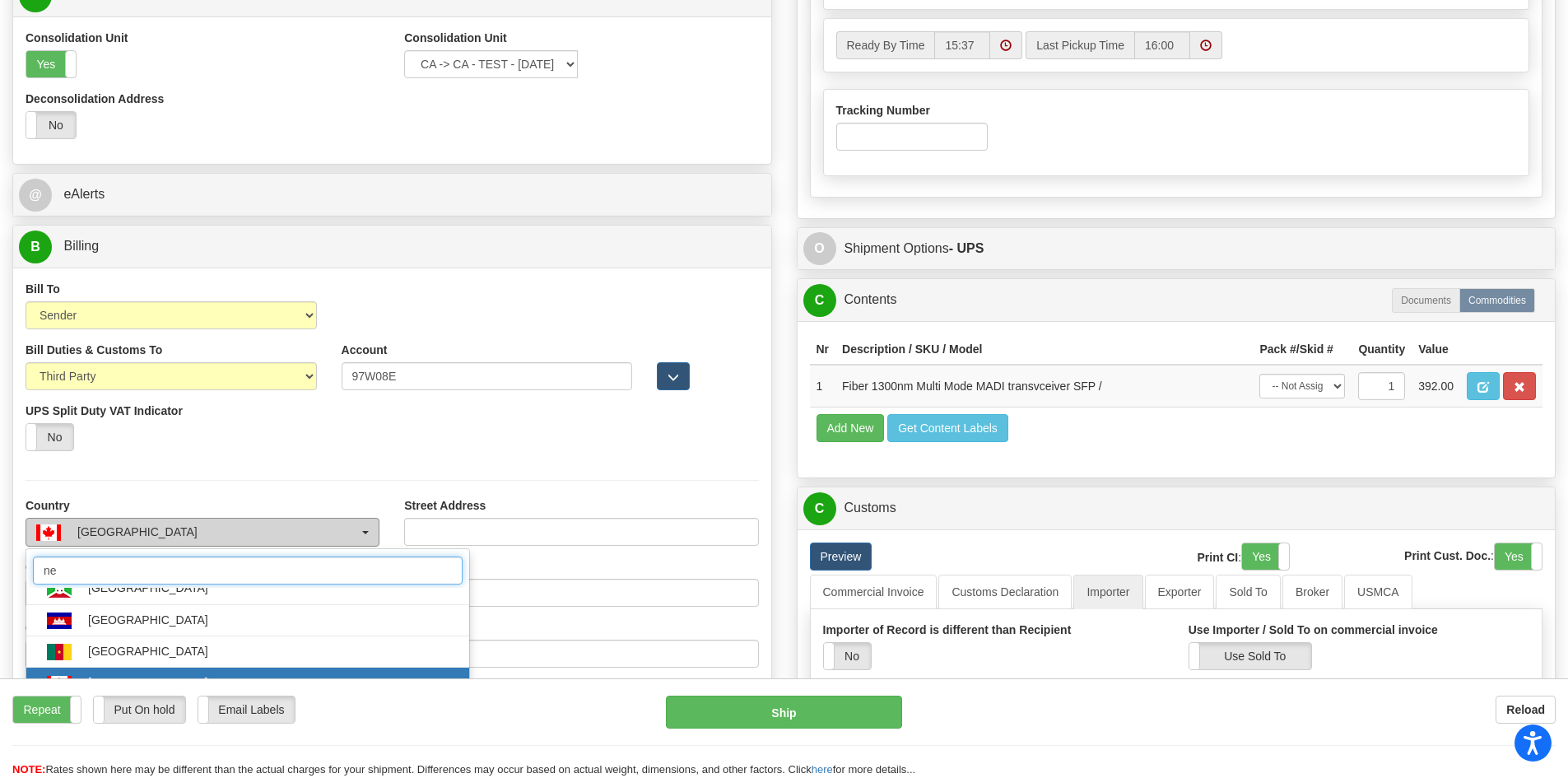
scroll to position [0, 0]
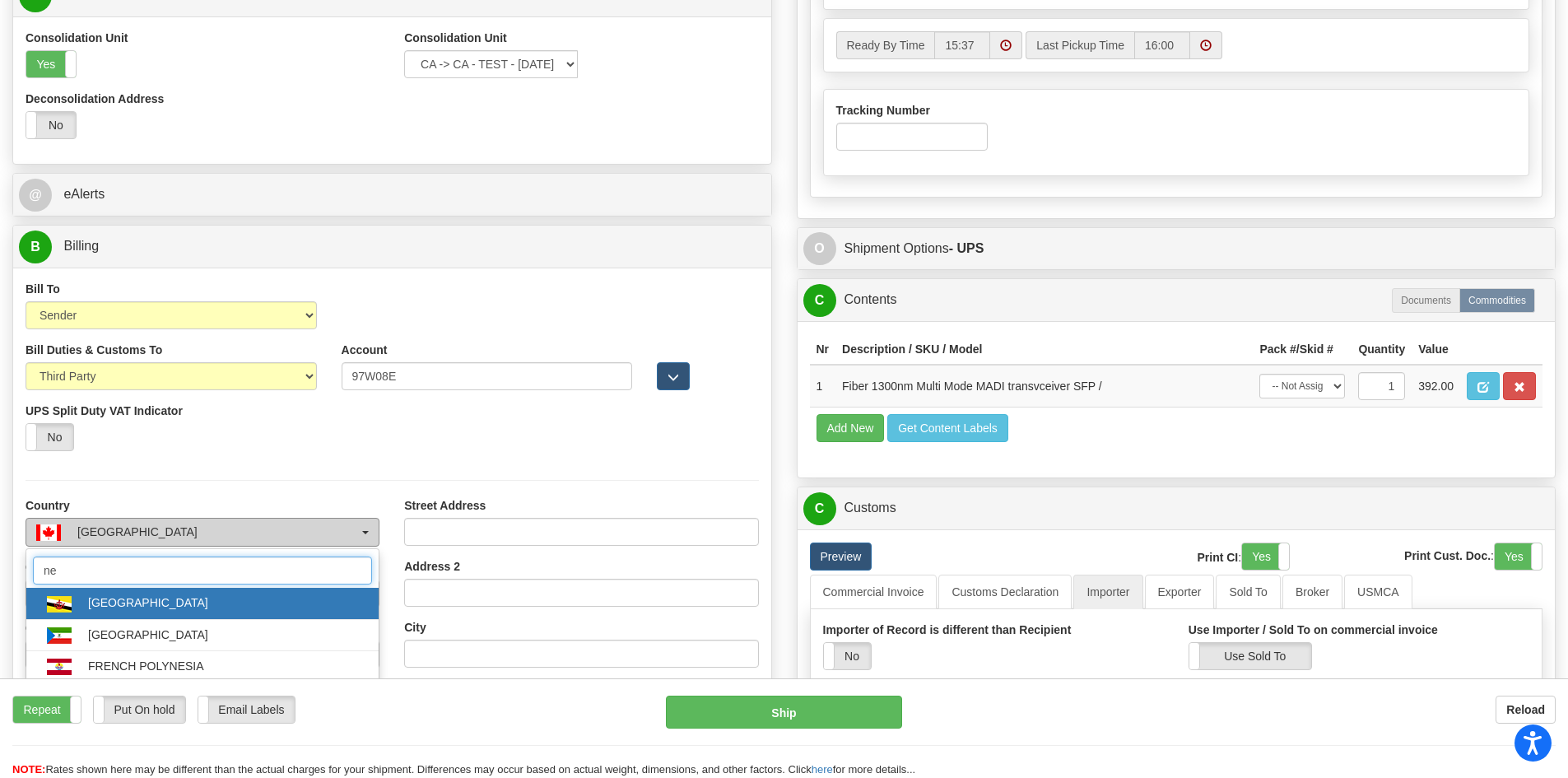
type input "net"
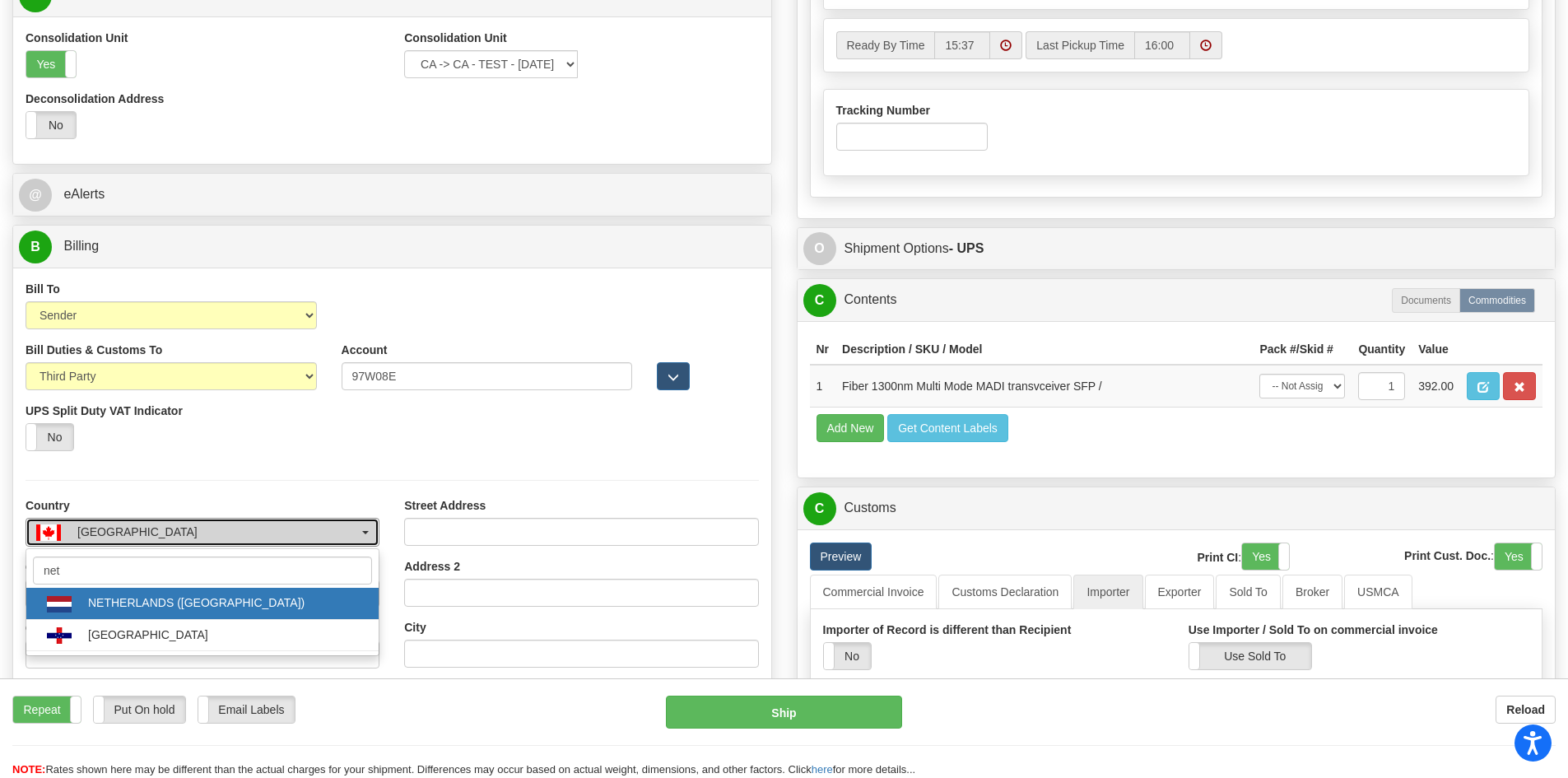
select select "NL"
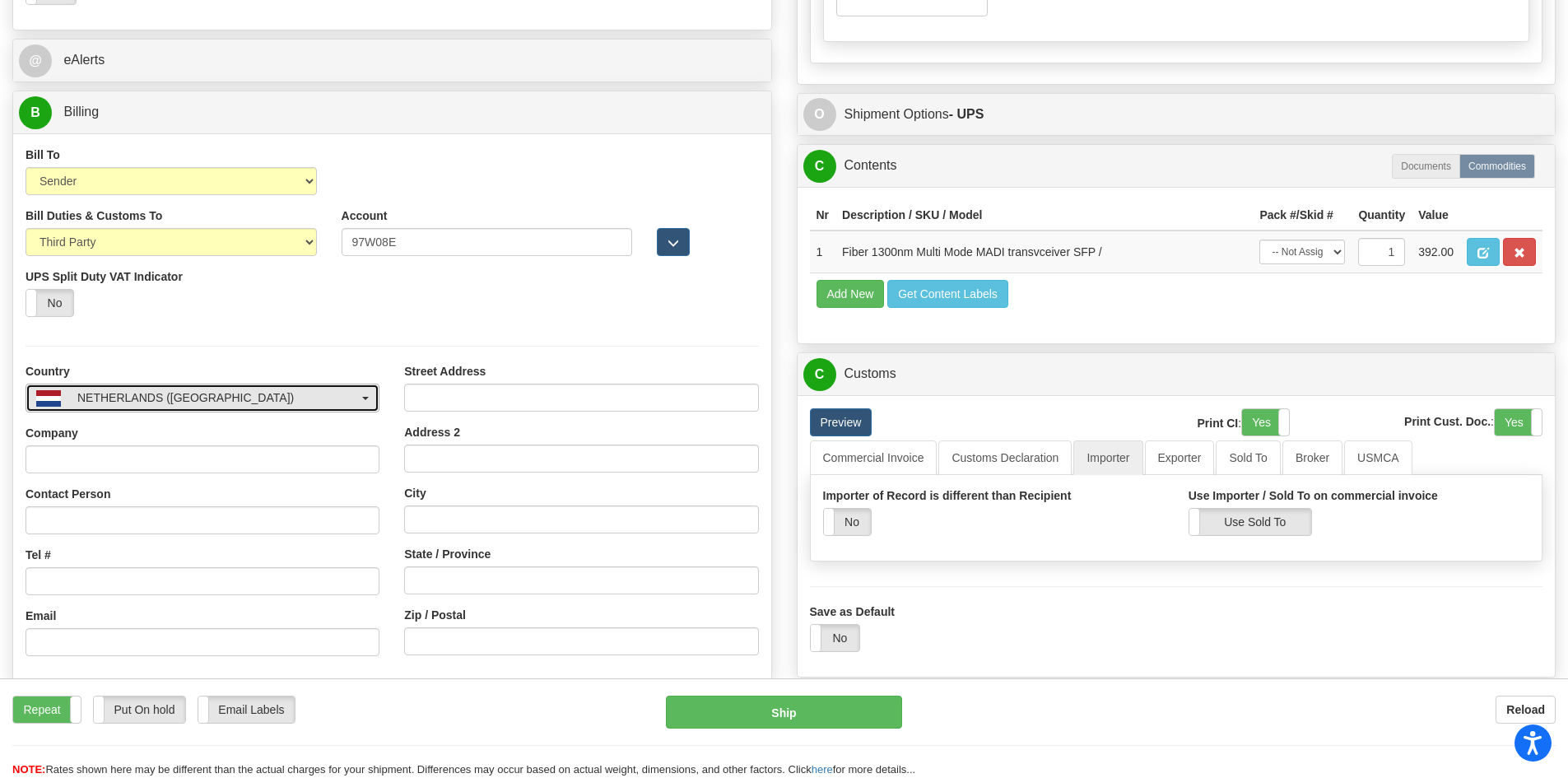
scroll to position [1058, 0]
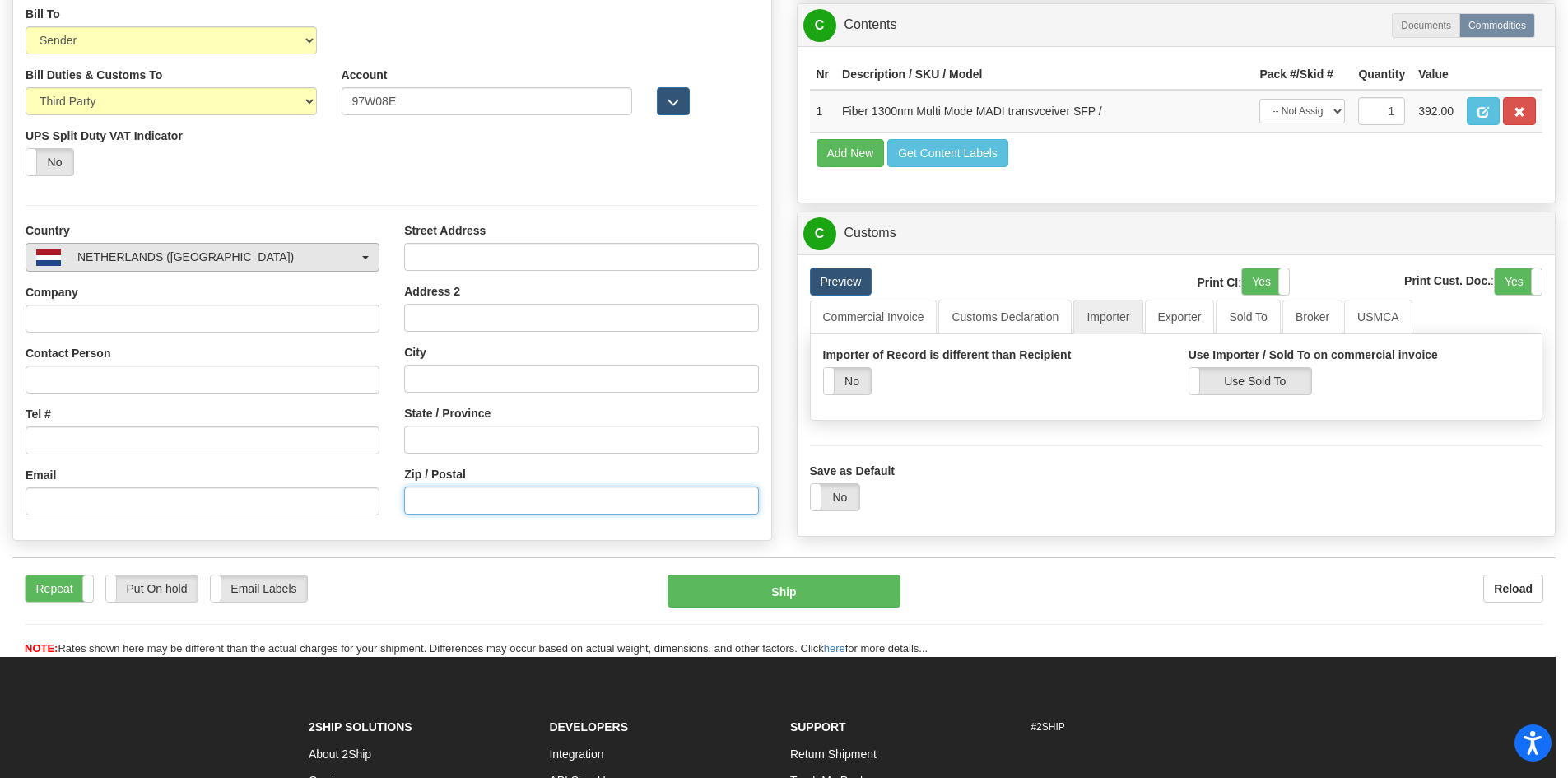
click at [465, 504] on input "Zip / Postal" at bounding box center [581, 500] width 354 height 28
paste input "1118 BJ"
type input "1118 BJ"
click at [870, 590] on button "Ship" at bounding box center [783, 590] width 232 height 33
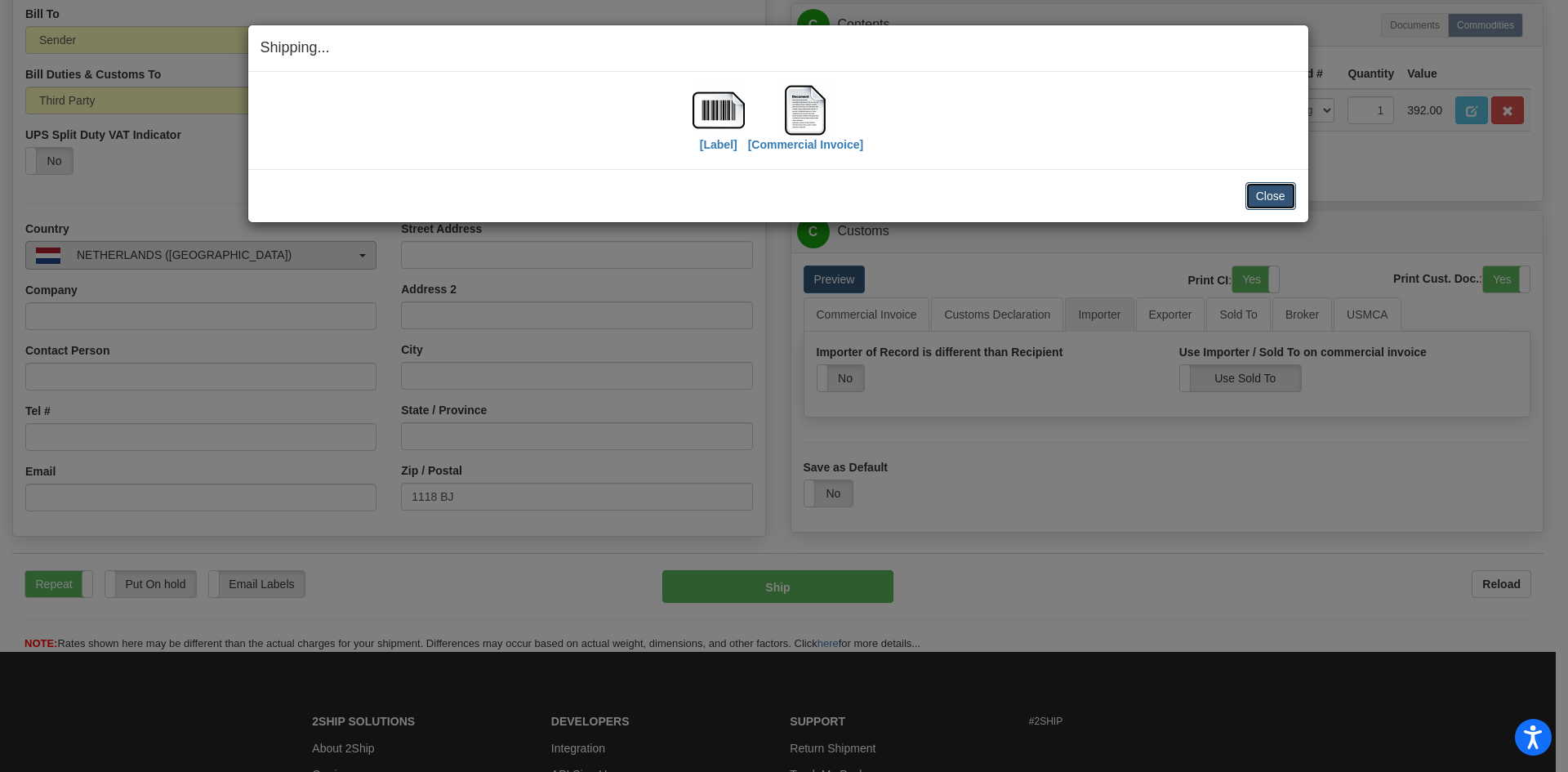
click at [1264, 197] on button "Close" at bounding box center [1271, 195] width 51 height 27
